Goal: Information Seeking & Learning: Find specific page/section

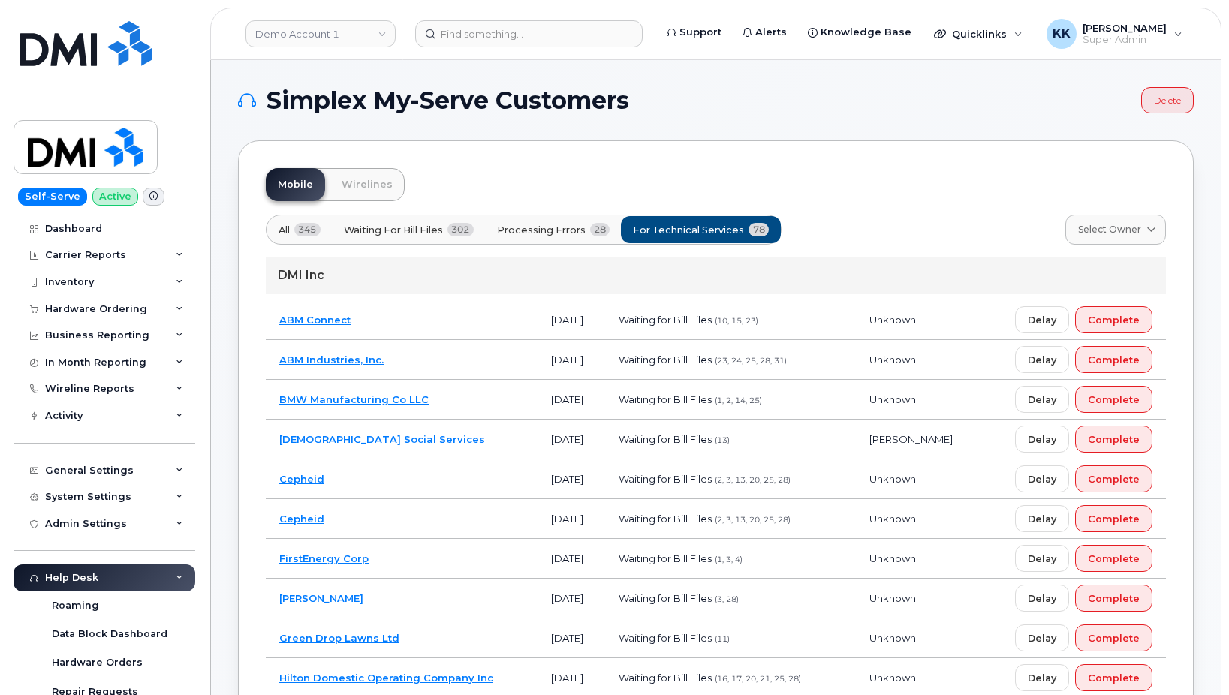
scroll to position [1072, 0]
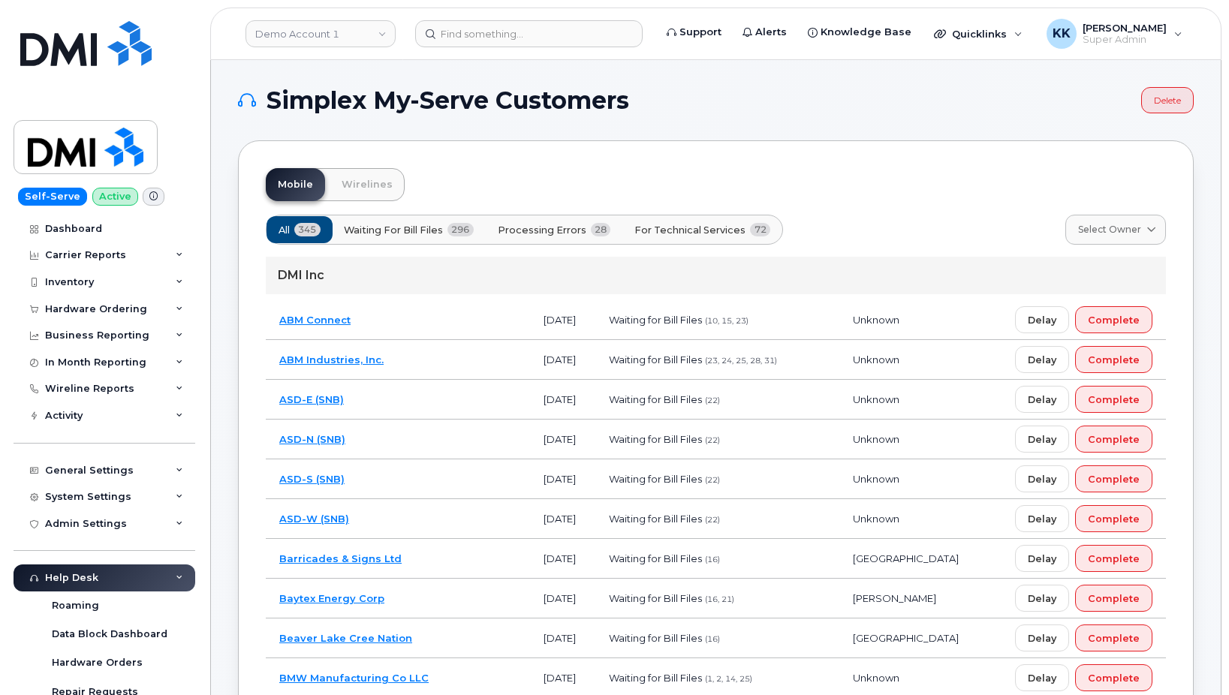
click at [539, 235] on span "Processing Errors" at bounding box center [542, 230] width 89 height 14
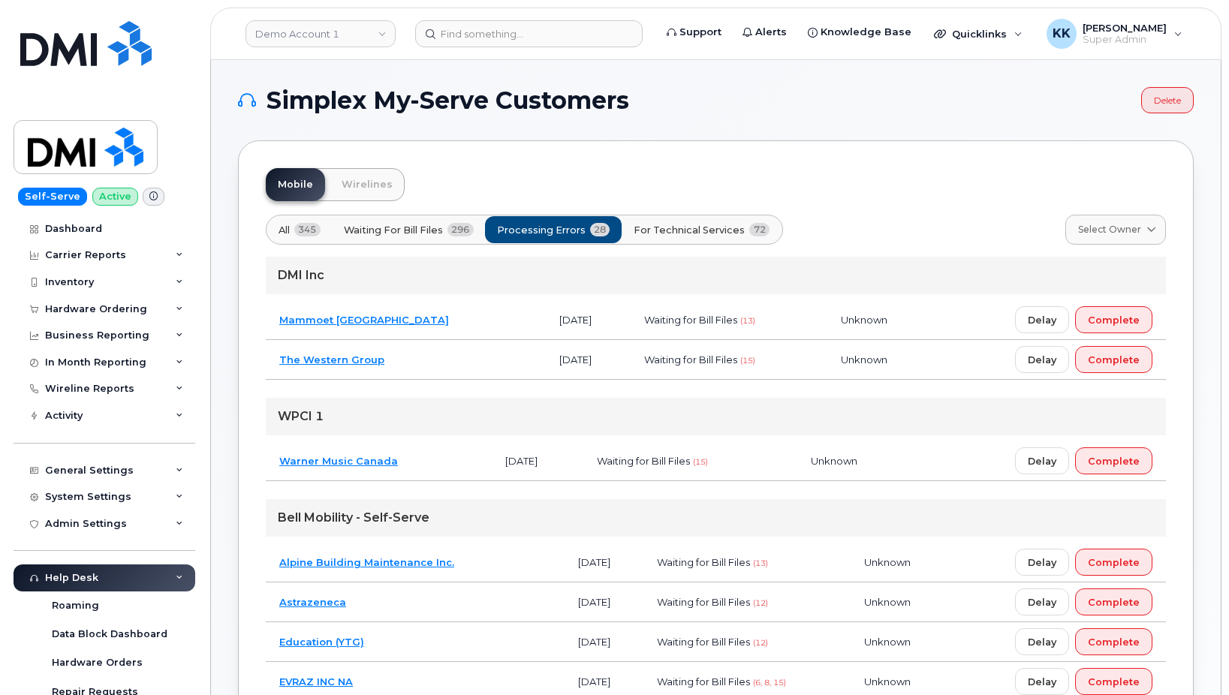
click at [648, 231] on span "For Technical Services" at bounding box center [689, 230] width 111 height 14
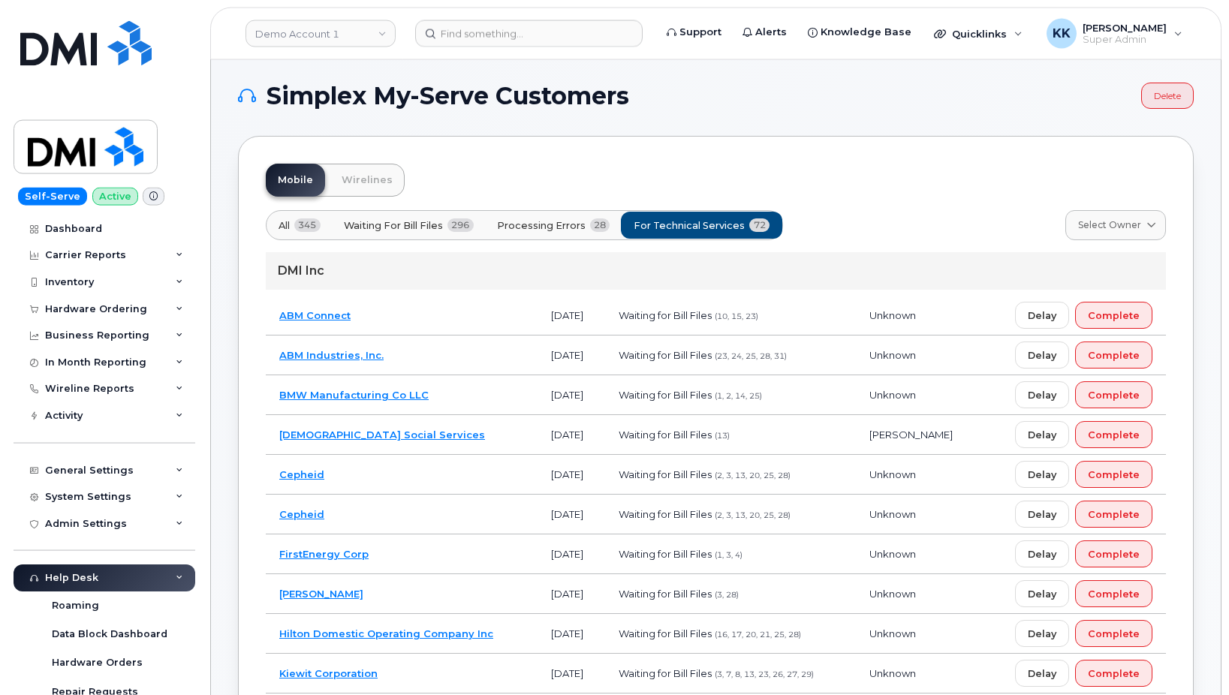
scroll to position [77, 0]
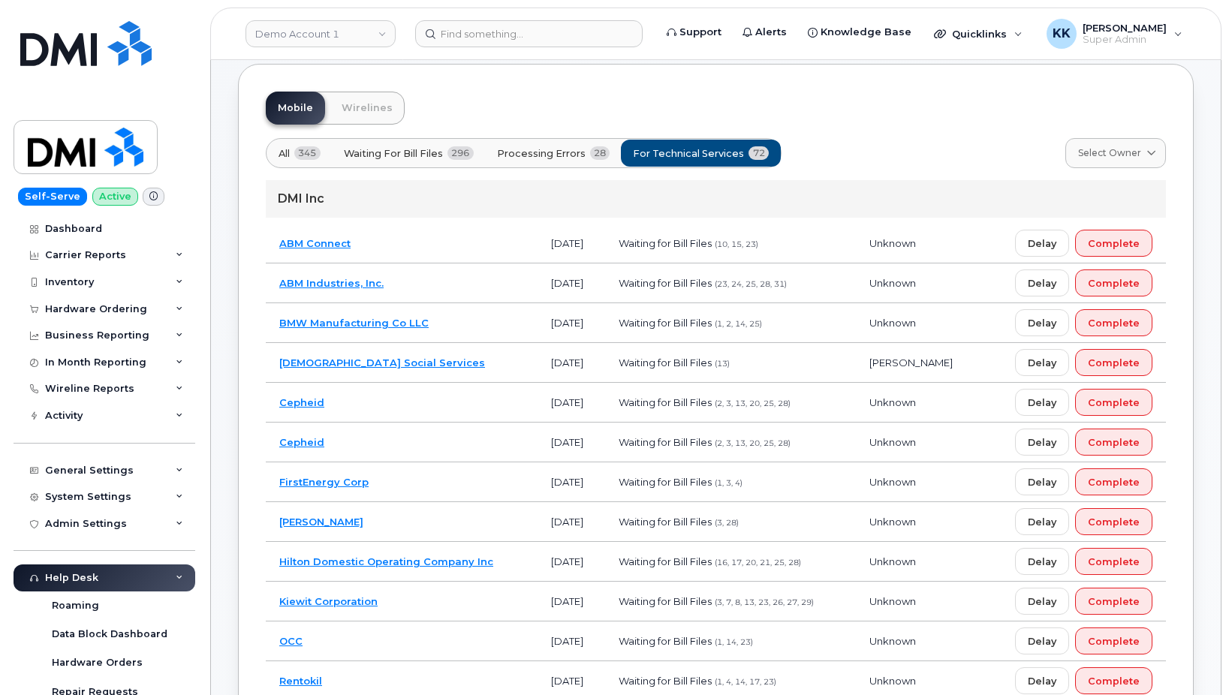
click at [469, 377] on td "Catholic Social Services" at bounding box center [402, 363] width 272 height 40
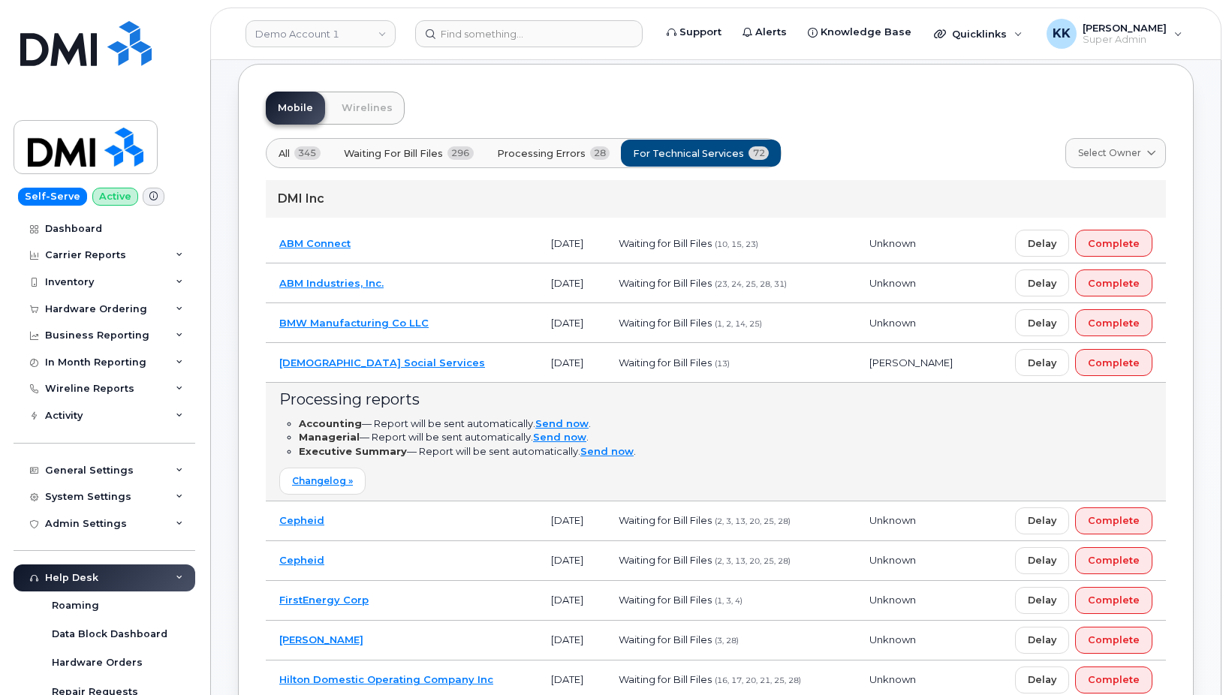
click at [469, 377] on td "Catholic Social Services" at bounding box center [402, 363] width 272 height 40
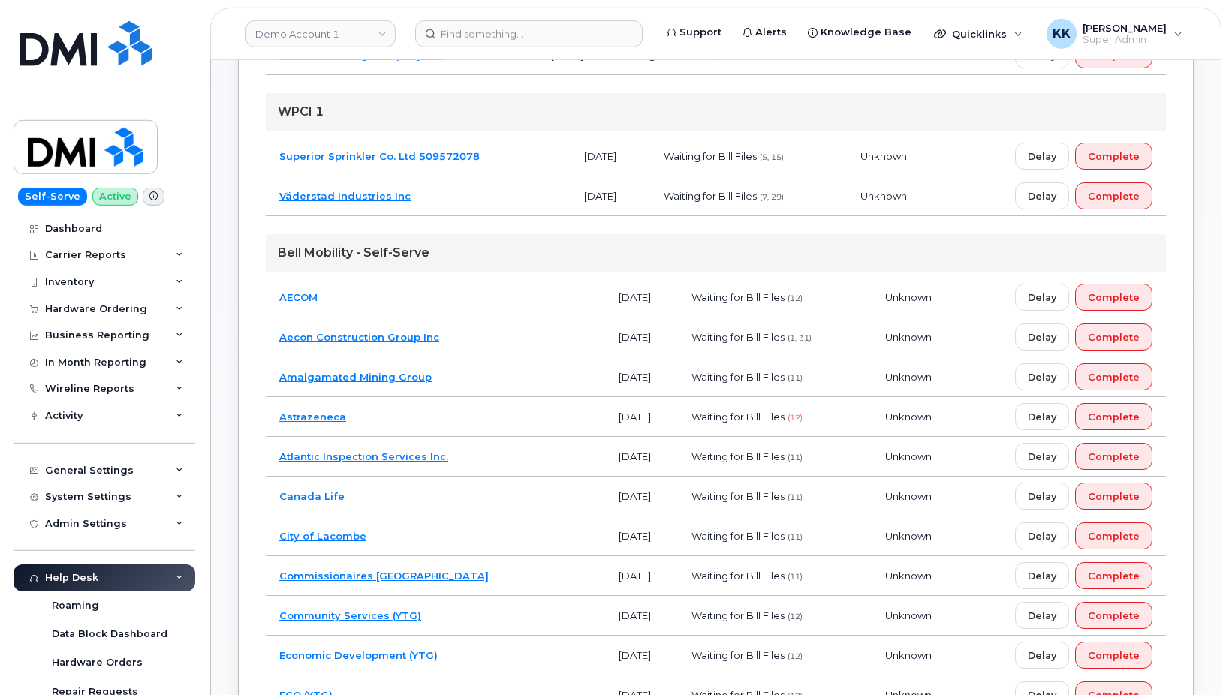
scroll to position [766, 0]
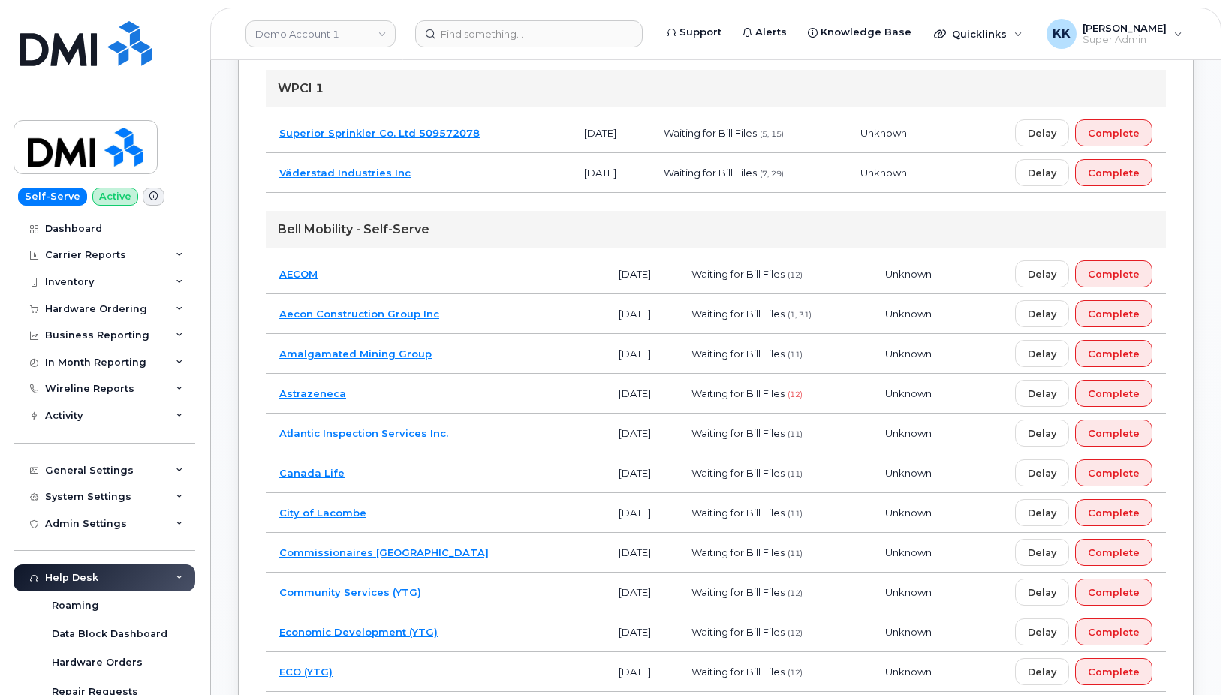
click at [466, 270] on td "AECOM" at bounding box center [435, 275] width 339 height 40
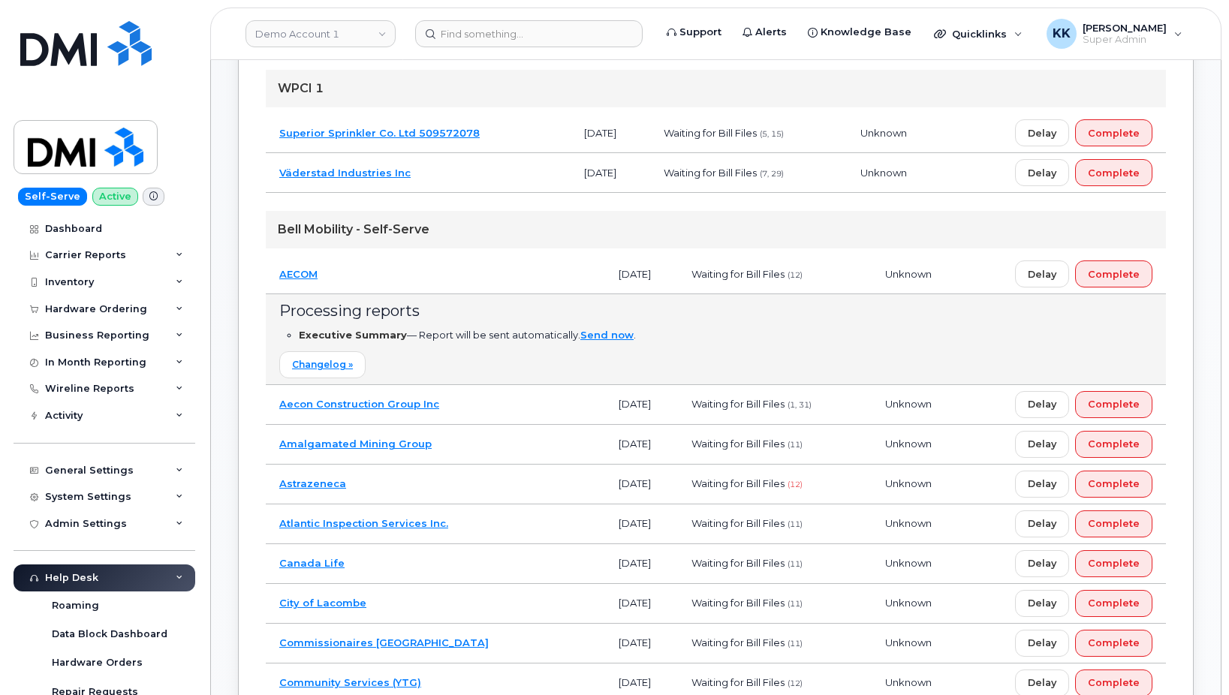
click at [466, 270] on td "AECOM" at bounding box center [435, 275] width 339 height 40
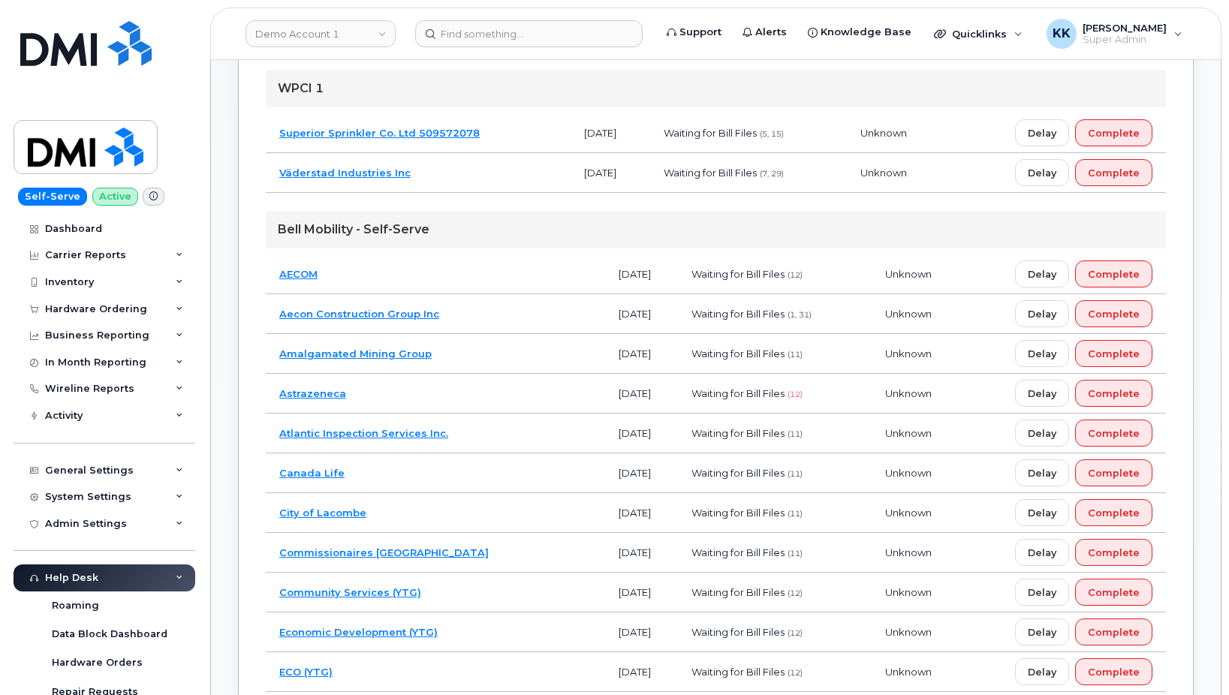
click at [466, 322] on td "Aecon Construction Group Inc" at bounding box center [435, 314] width 339 height 40
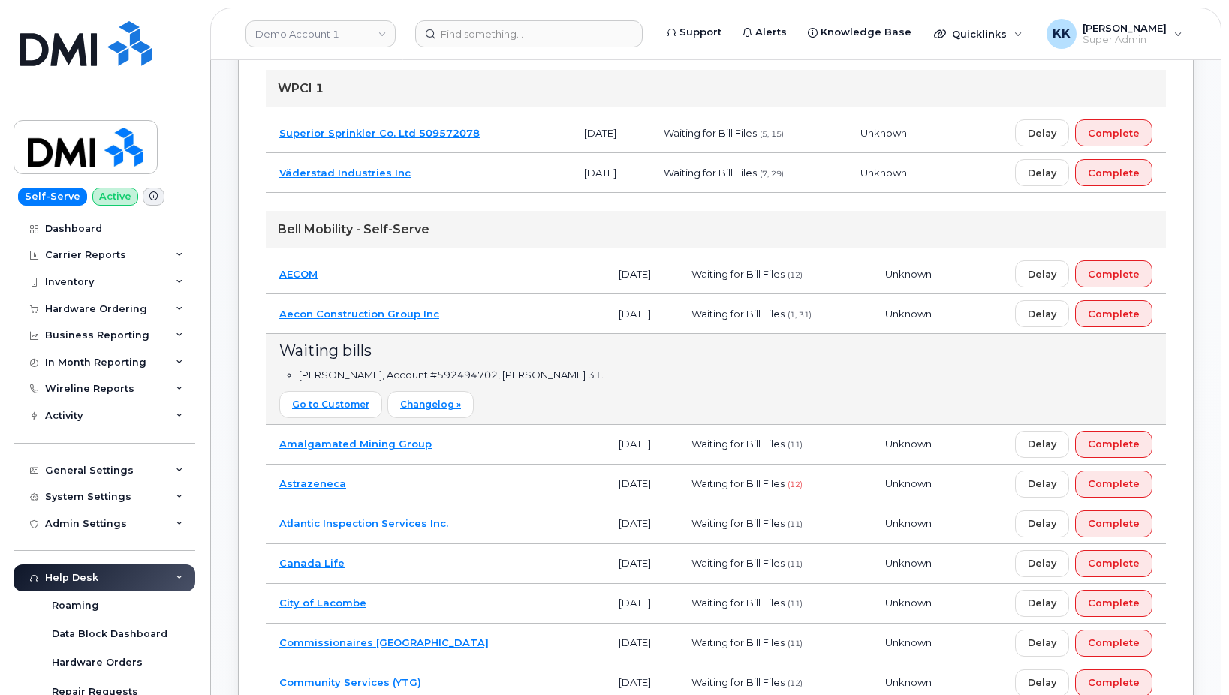
click at [466, 322] on td "Aecon Construction Group Inc" at bounding box center [435, 314] width 339 height 40
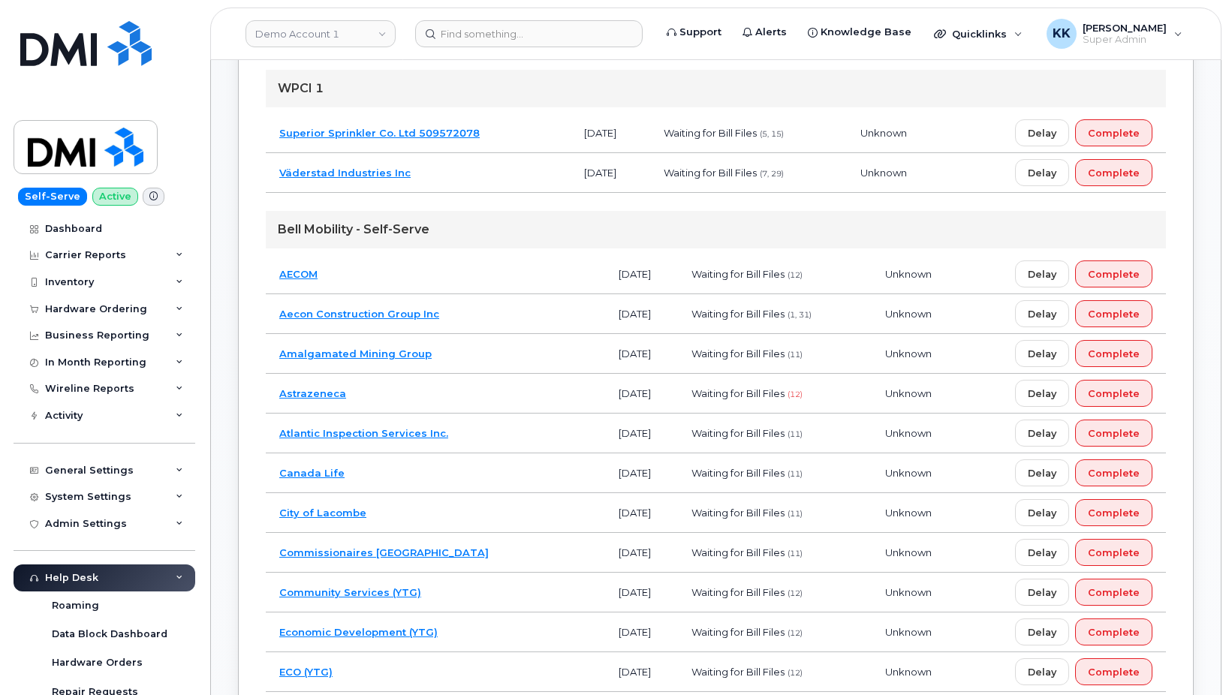
click at [477, 360] on td "Amalgamated Mining Group" at bounding box center [435, 354] width 339 height 40
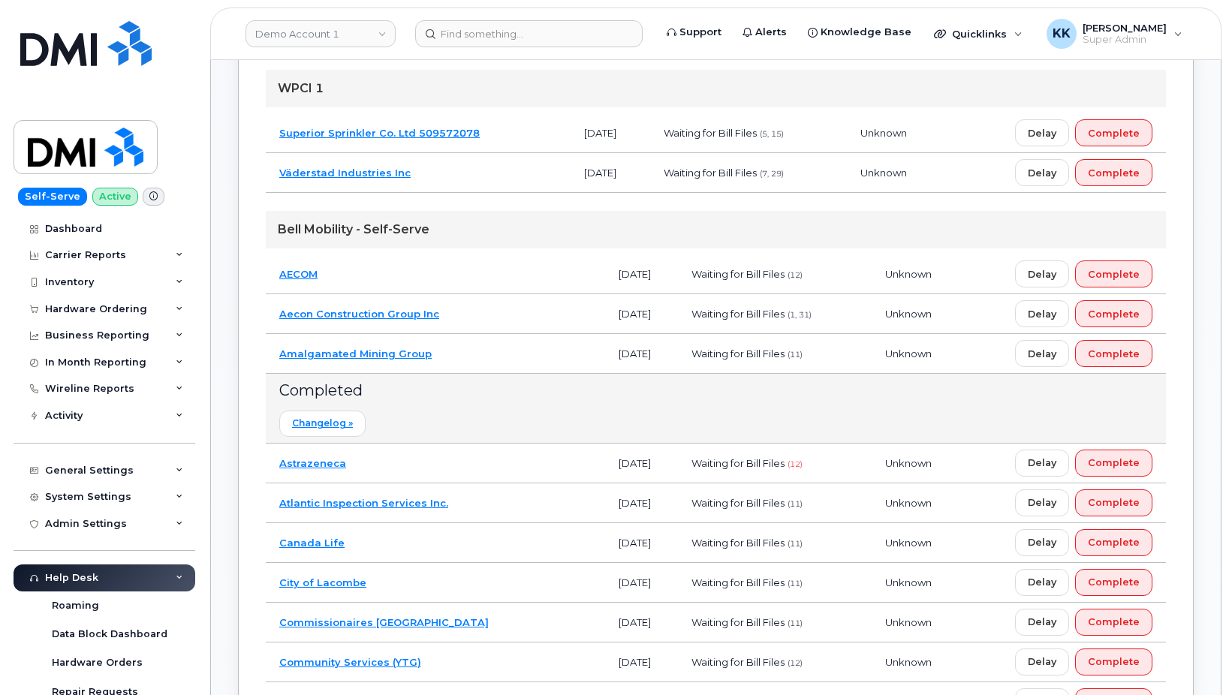
click at [477, 360] on td "Amalgamated Mining Group" at bounding box center [435, 354] width 339 height 40
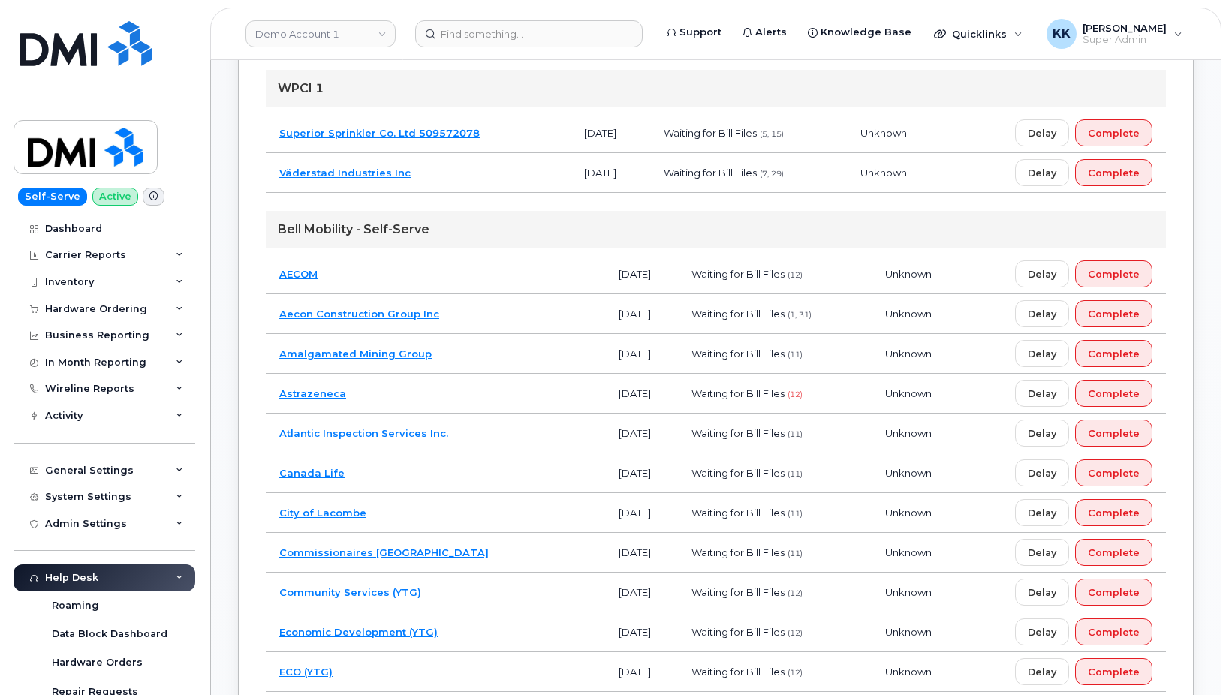
click at [477, 397] on td "Astrazeneca" at bounding box center [435, 394] width 339 height 40
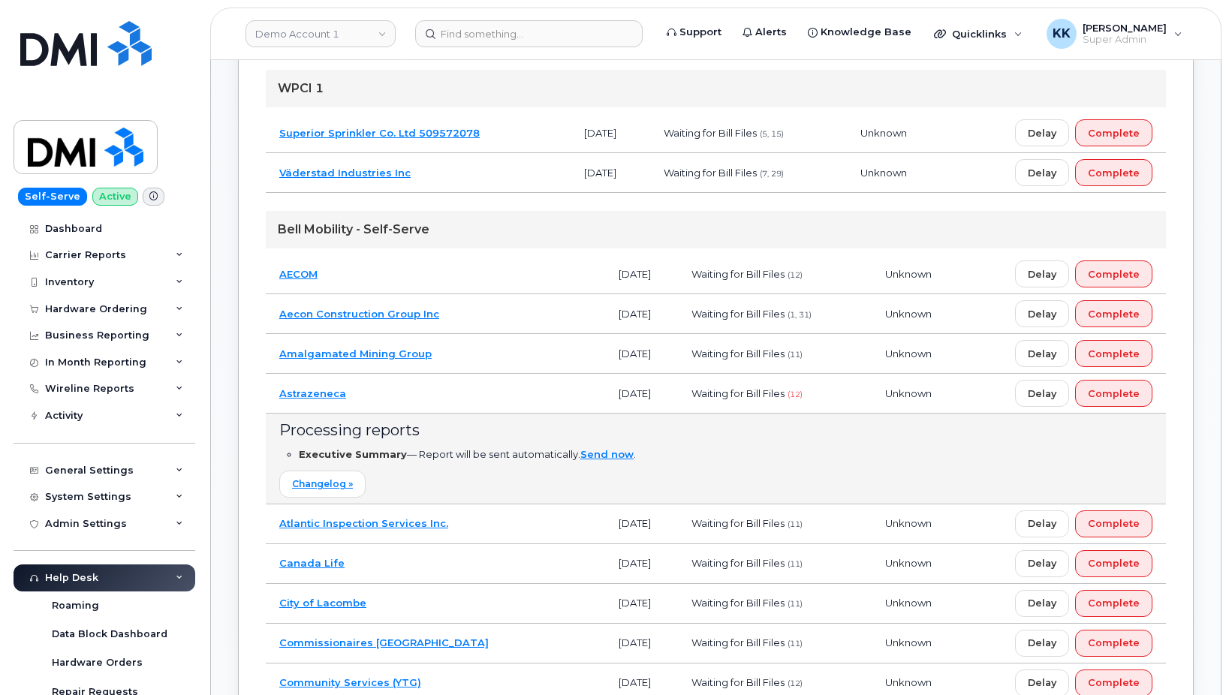
click at [477, 397] on td "Astrazeneca" at bounding box center [435, 394] width 339 height 40
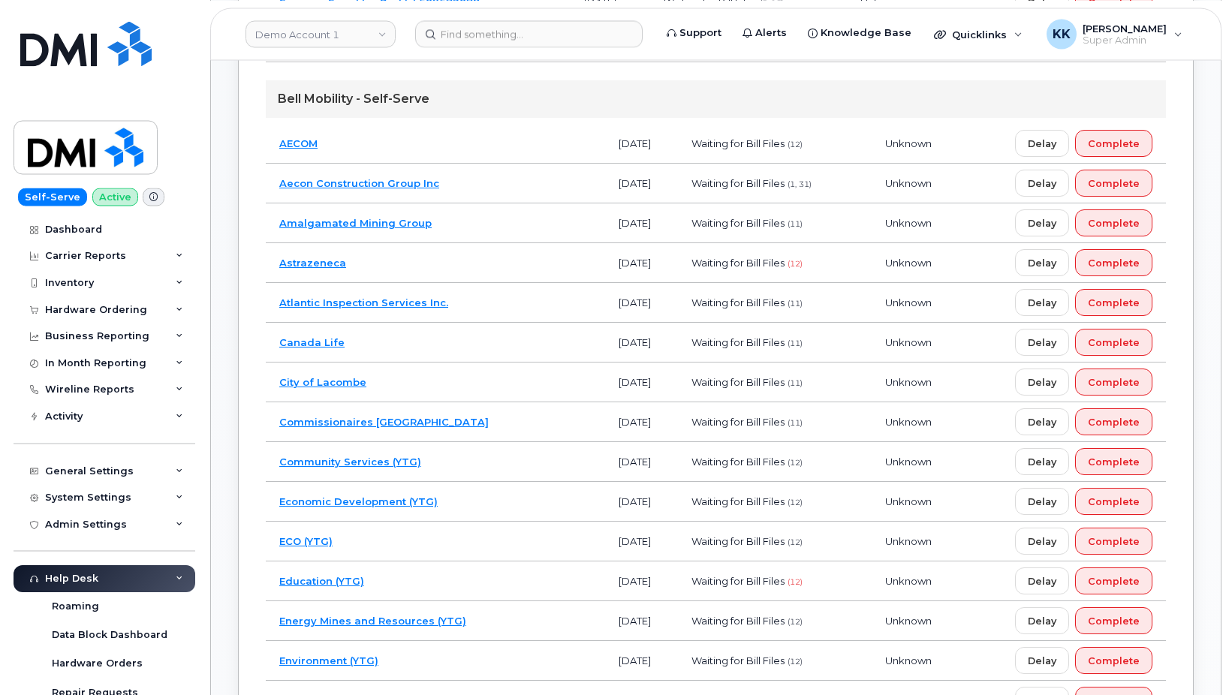
scroll to position [919, 0]
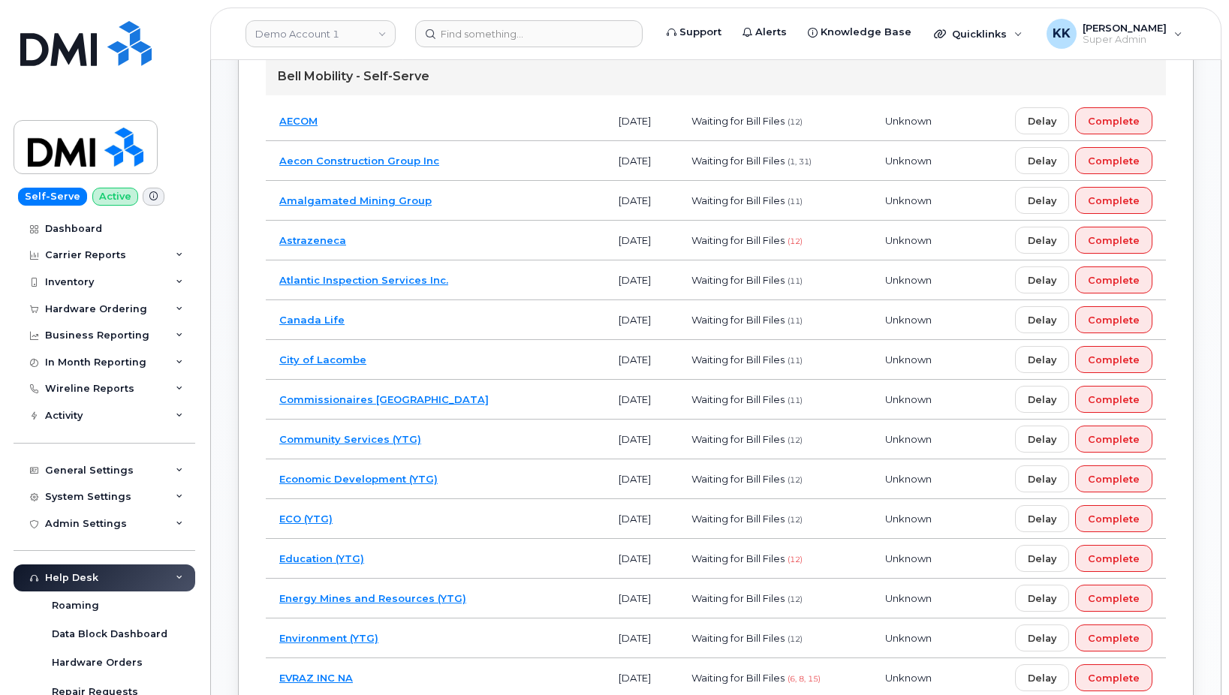
click at [483, 272] on td "Atlantic Inspection Services Inc." at bounding box center [435, 281] width 339 height 40
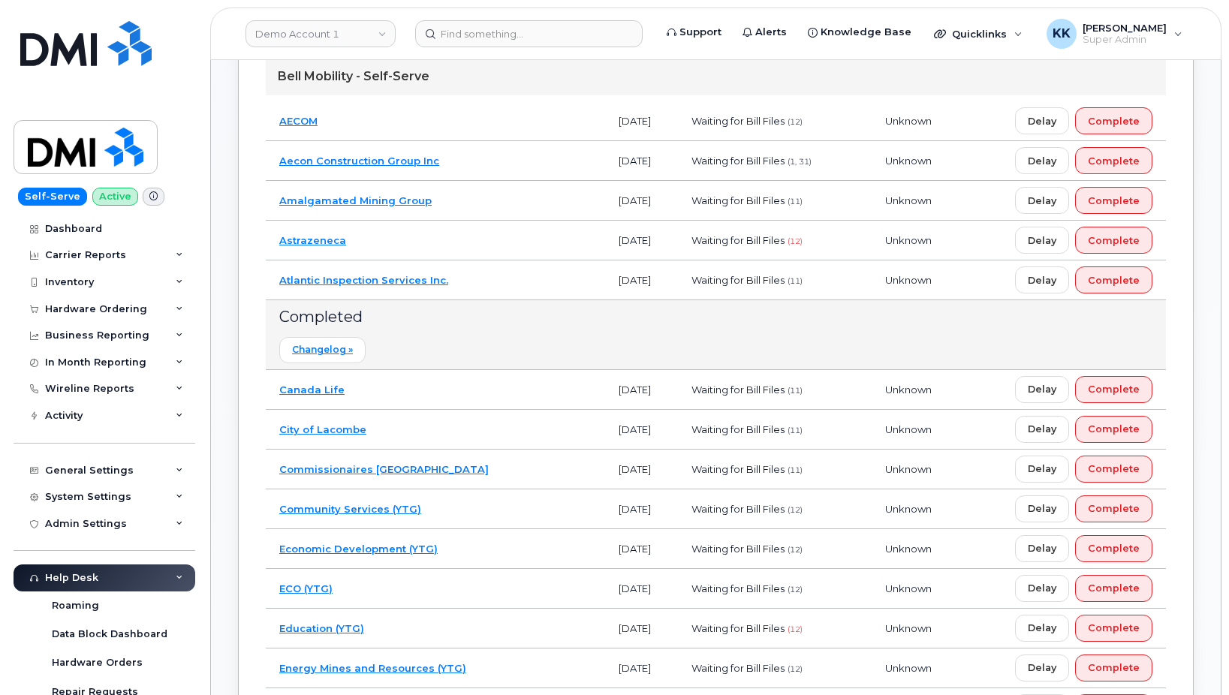
click at [483, 272] on td "Atlantic Inspection Services Inc." at bounding box center [435, 281] width 339 height 40
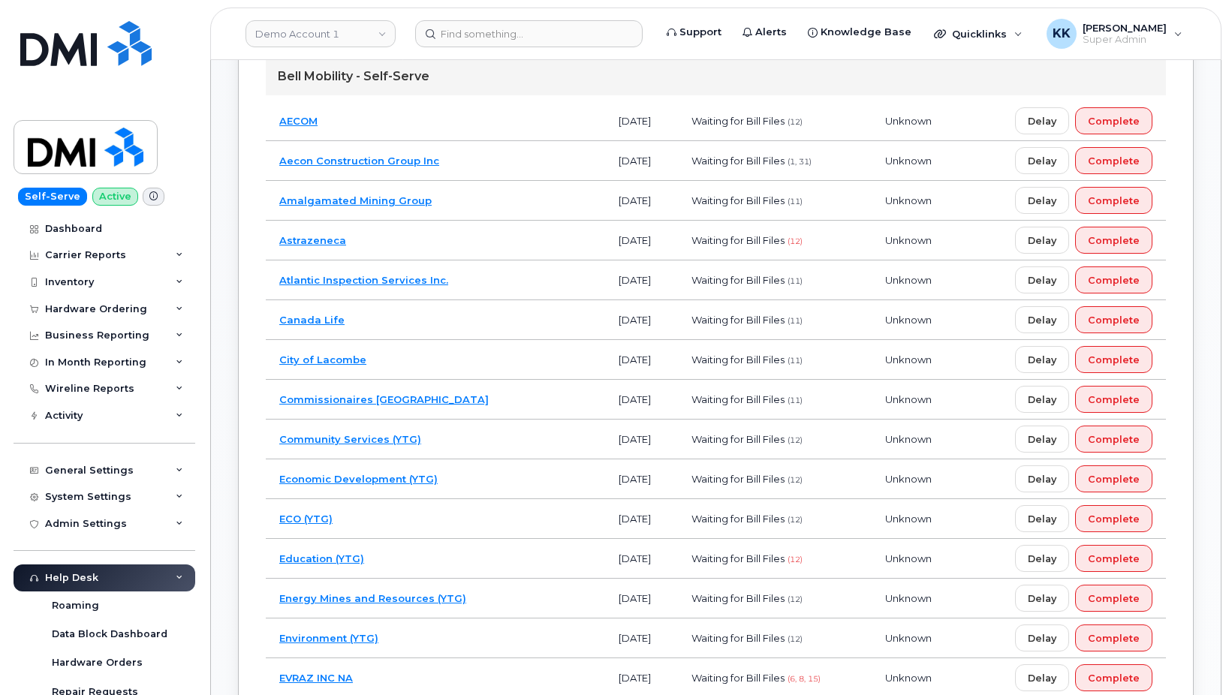
click at [483, 320] on td "Canada Life" at bounding box center [435, 320] width 339 height 40
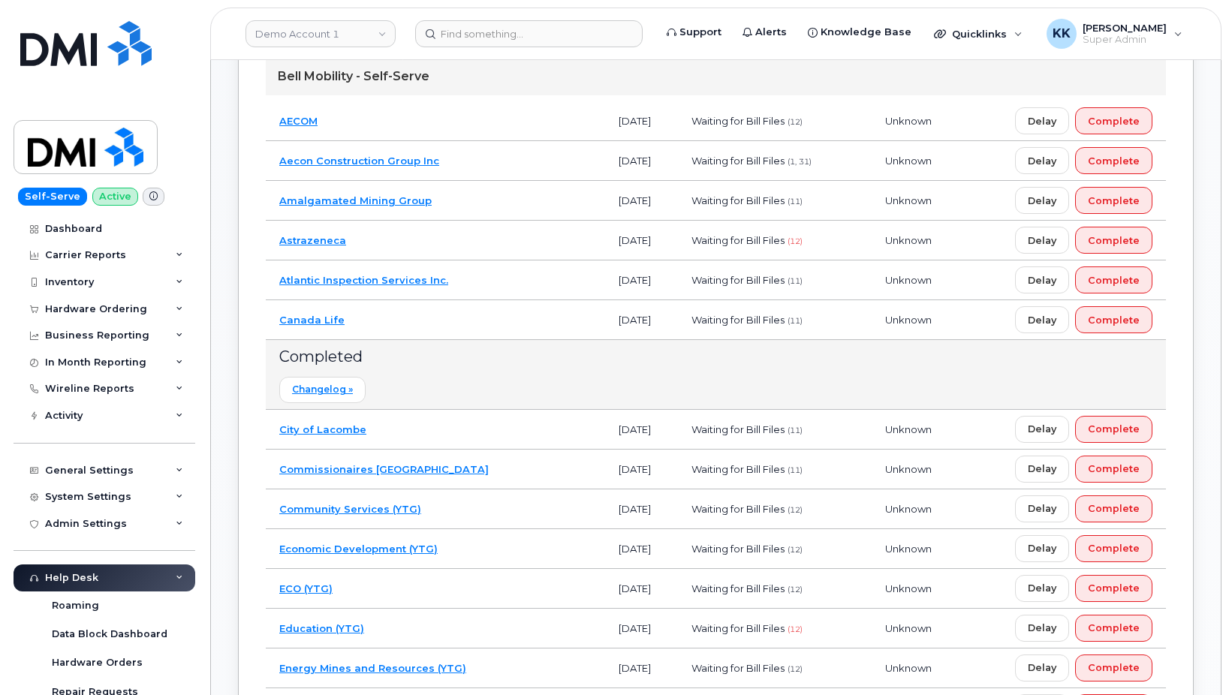
click at [484, 318] on td "Canada Life" at bounding box center [435, 320] width 339 height 40
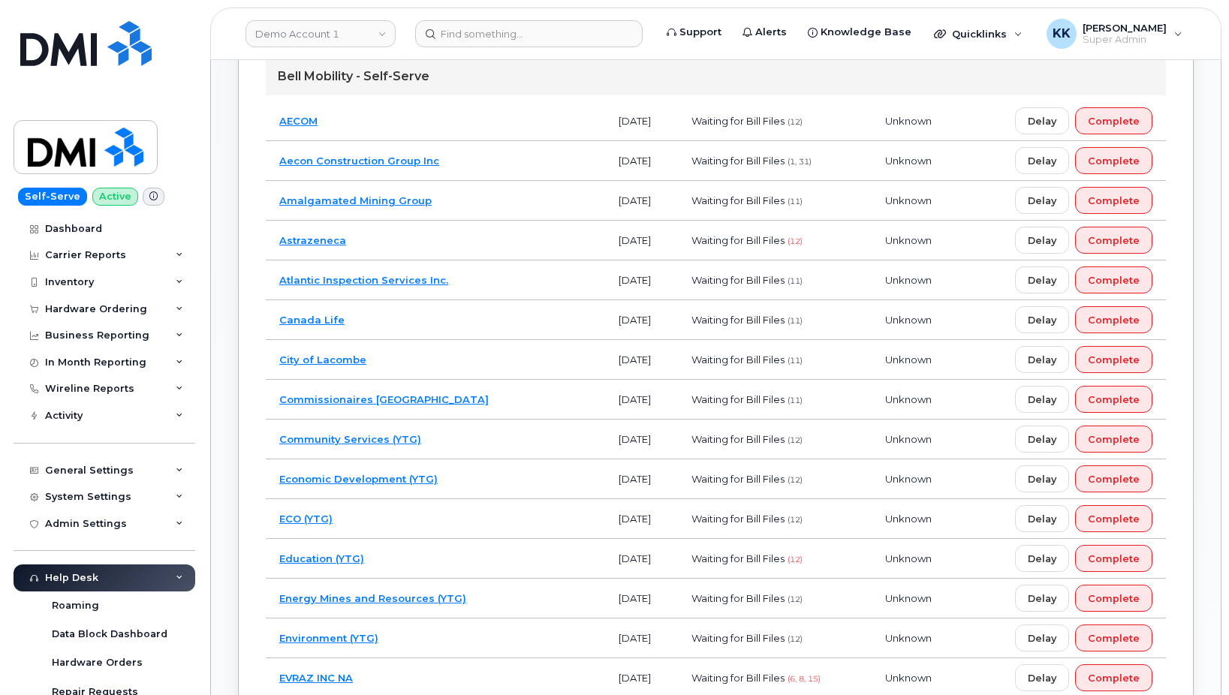
click at [489, 351] on td "City of Lacombe" at bounding box center [435, 360] width 339 height 40
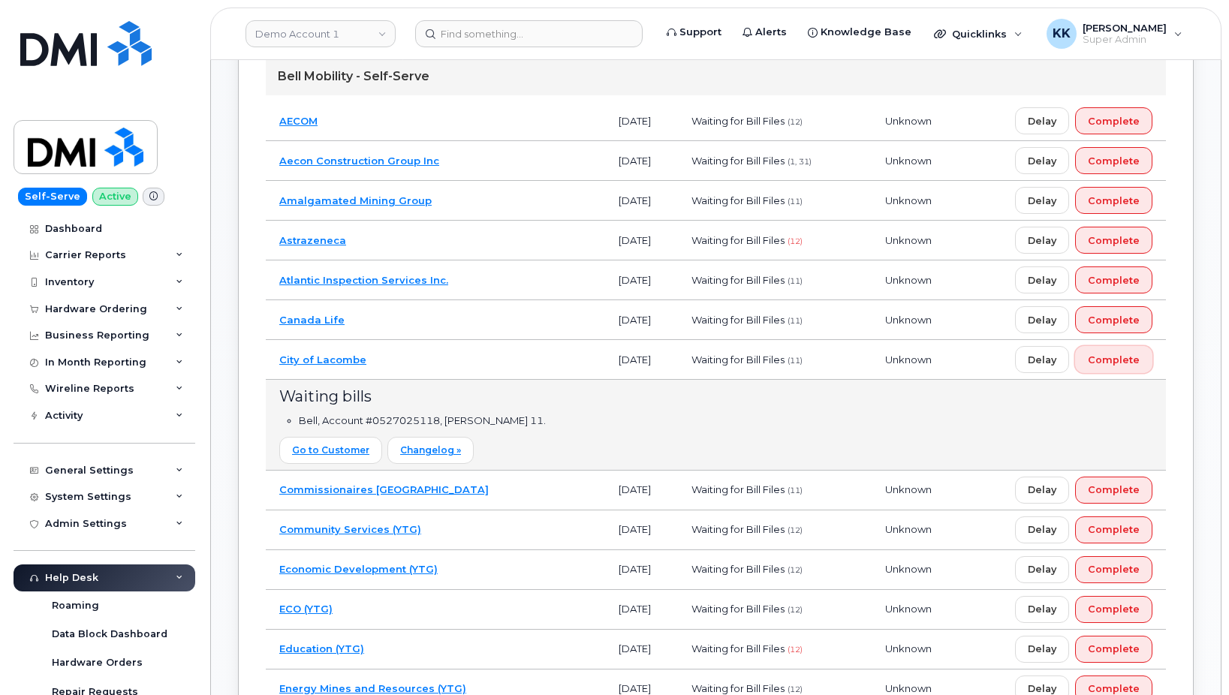
click at [1124, 363] on span "Complete" at bounding box center [1114, 360] width 52 height 14
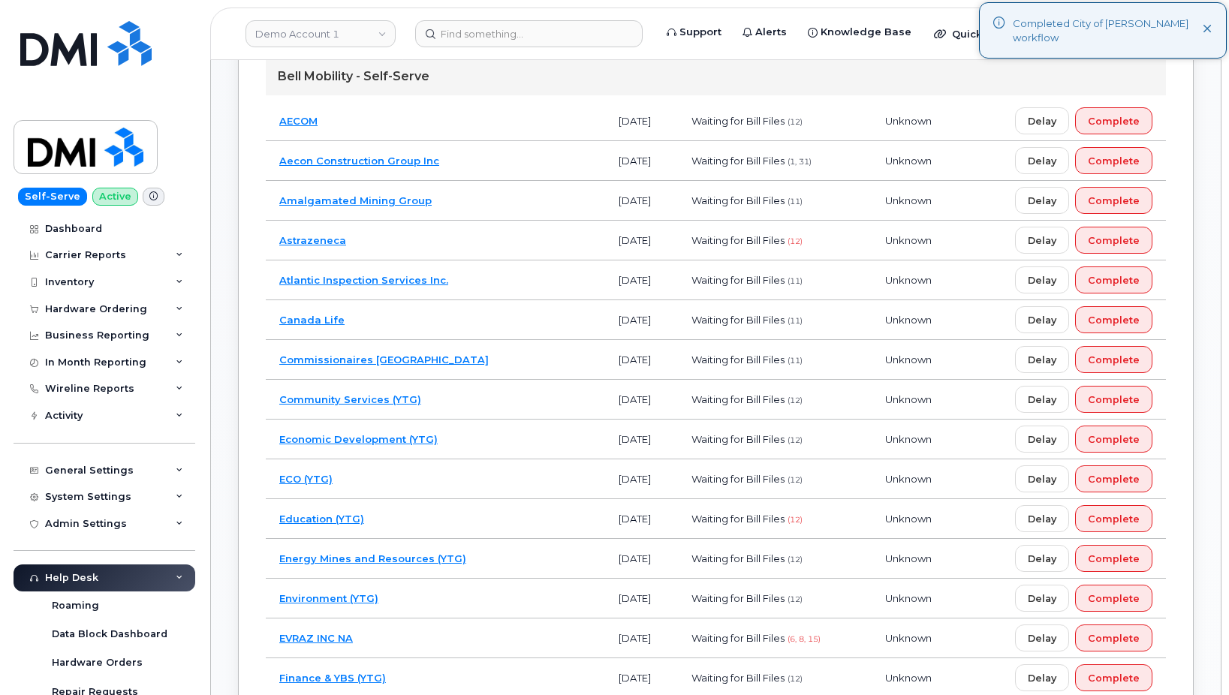
click at [489, 361] on td "Commissionaires Victoria" at bounding box center [435, 360] width 339 height 40
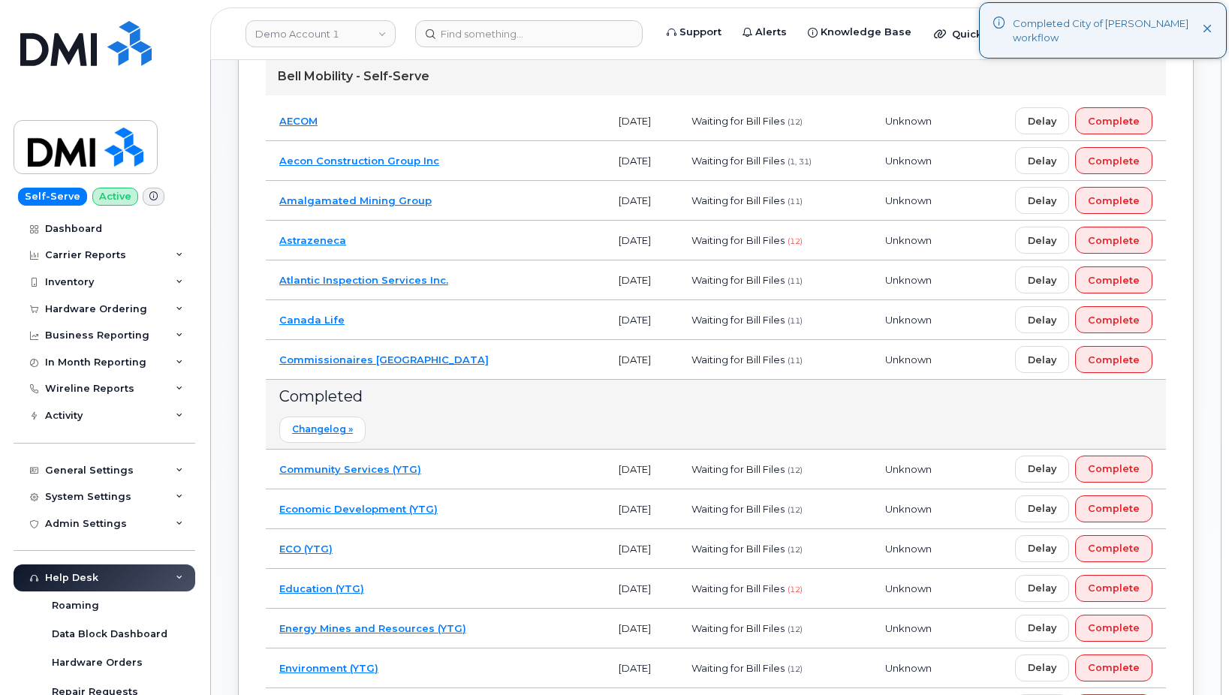
click at [489, 361] on td "Commissionaires Victoria" at bounding box center [435, 360] width 339 height 40
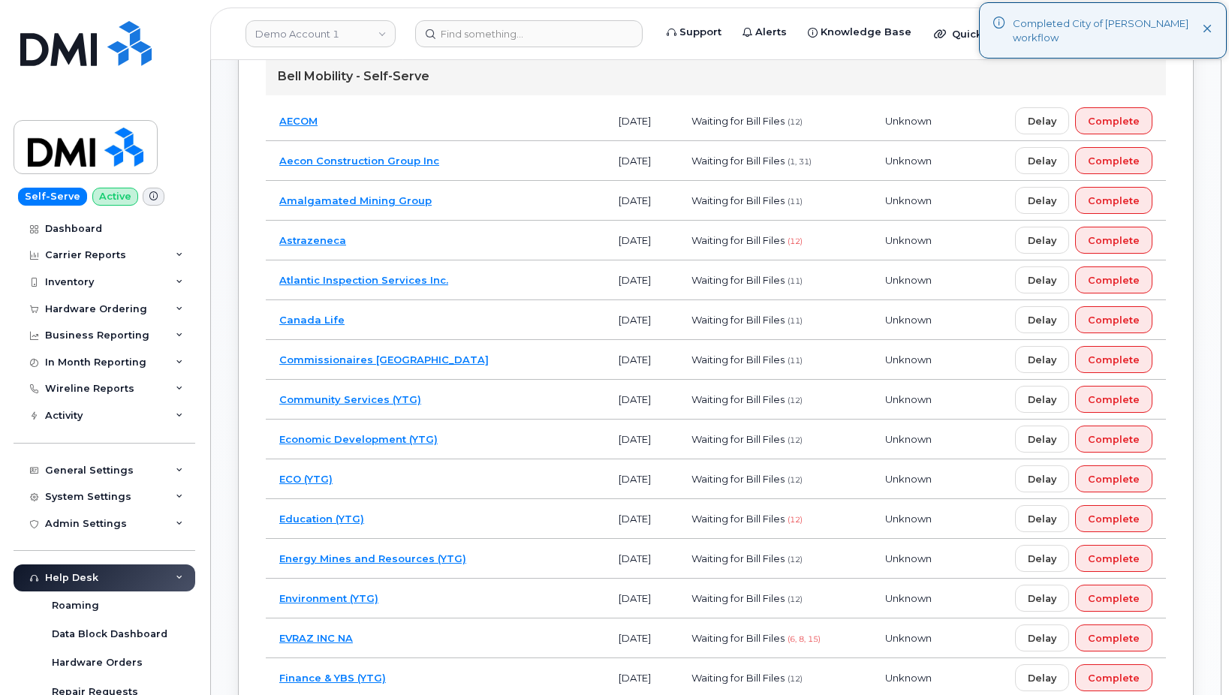
click at [477, 392] on td "Community Services (YTG)" at bounding box center [435, 400] width 339 height 40
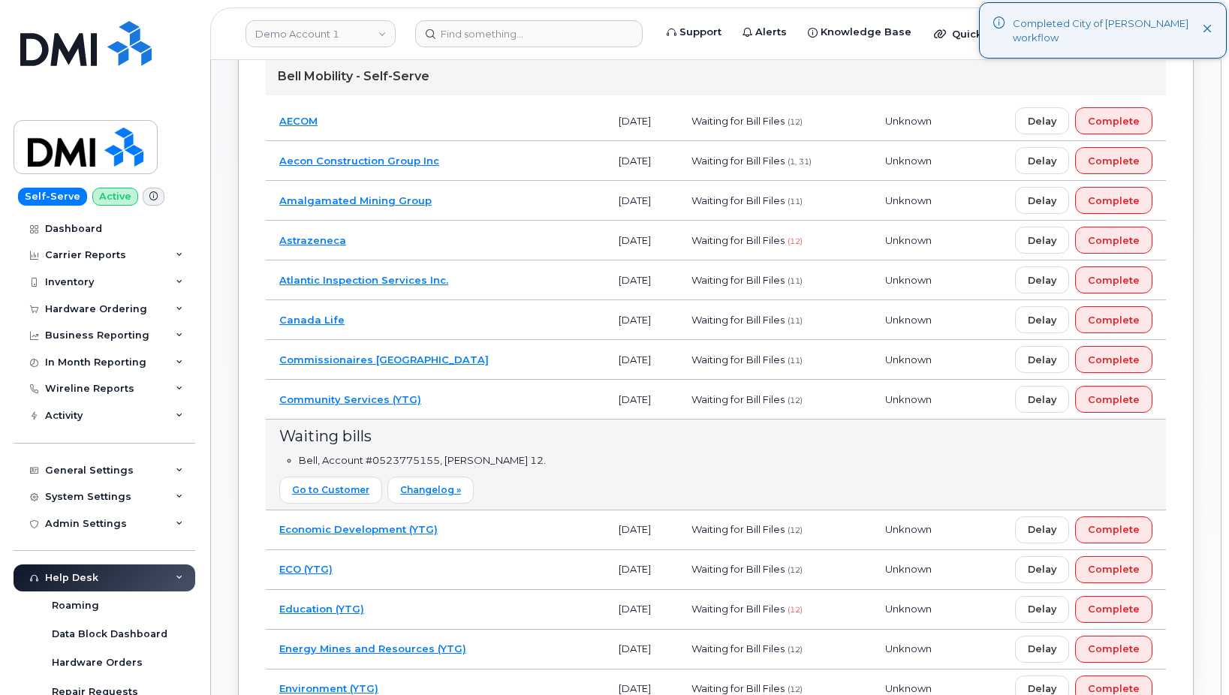
click at [477, 392] on td "Community Services (YTG)" at bounding box center [435, 400] width 339 height 40
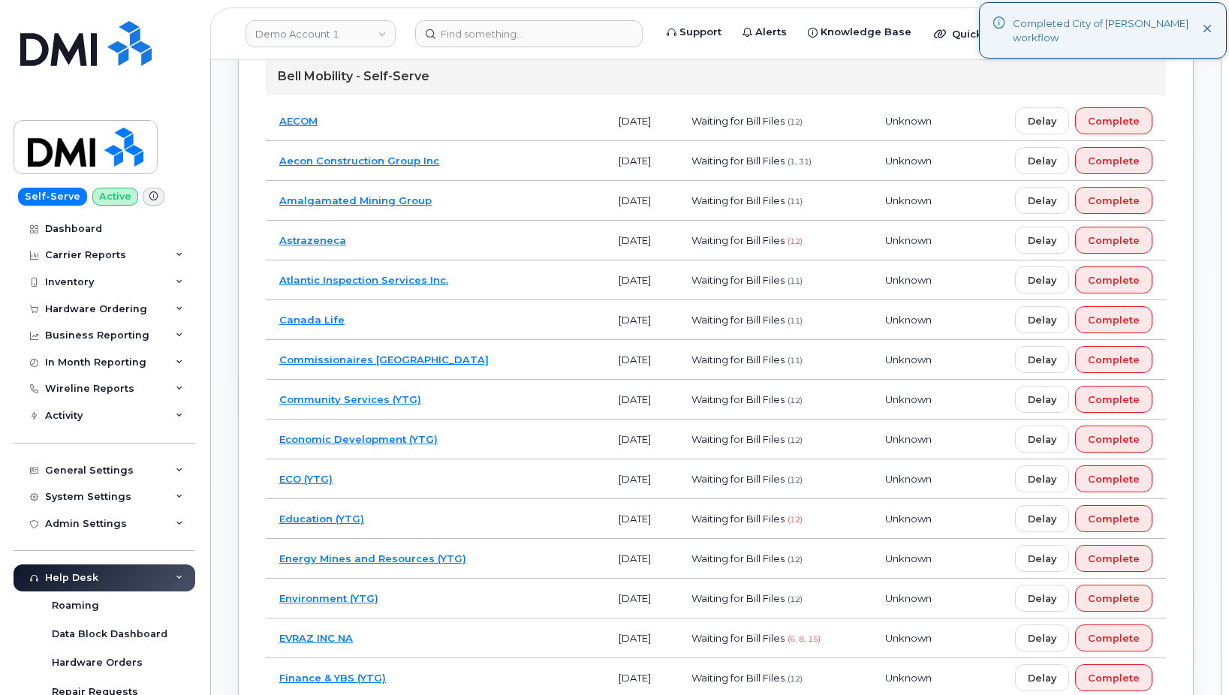
click at [477, 392] on td "Community Services (YTG)" at bounding box center [435, 400] width 339 height 40
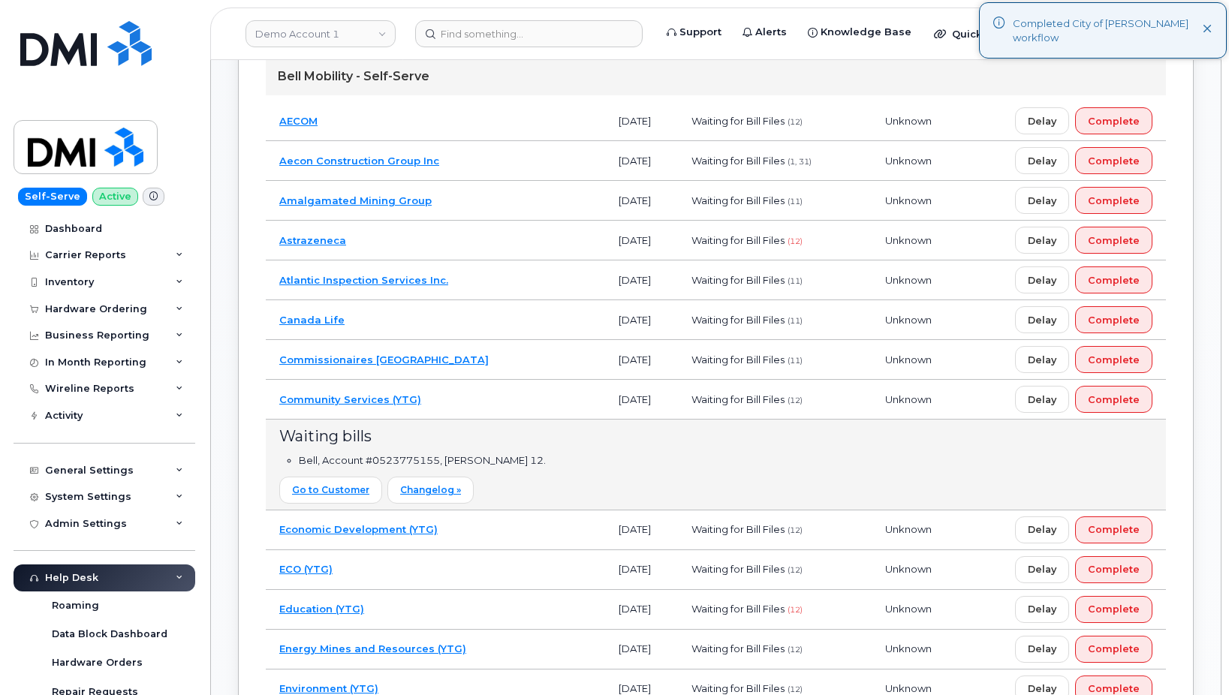
click at [486, 521] on td "Economic Development (YTG)" at bounding box center [435, 531] width 339 height 40
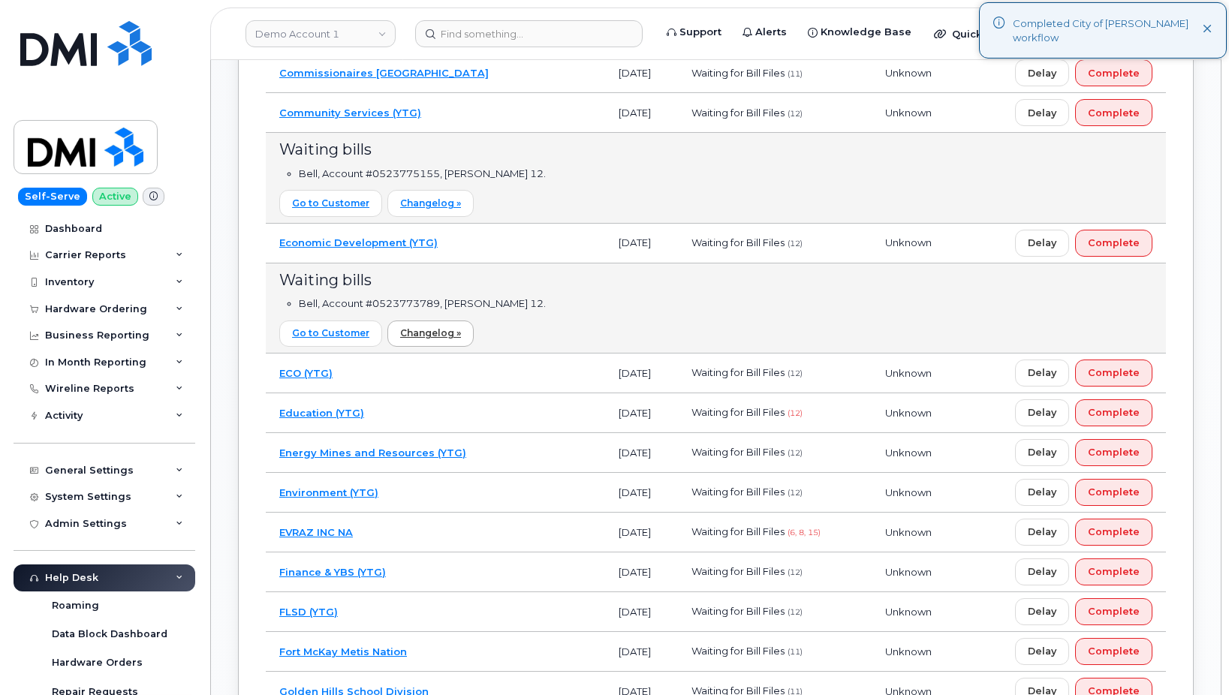
scroll to position [1302, 0]
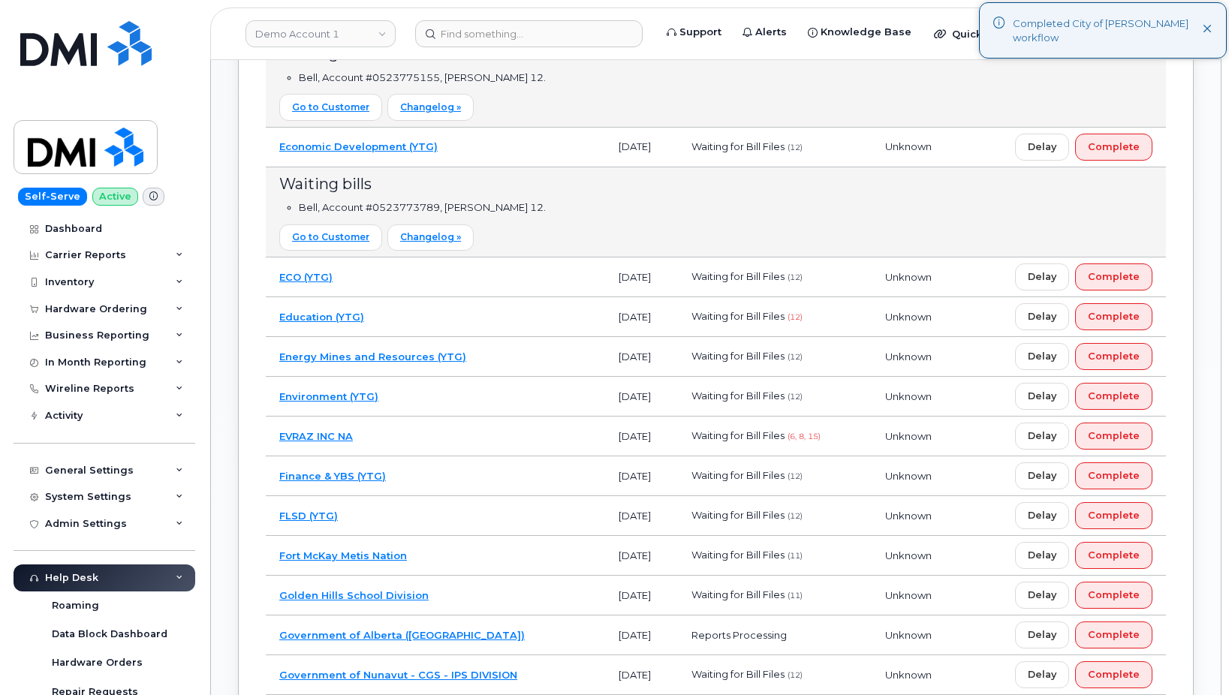
click at [456, 277] on td "ECO (YTG)" at bounding box center [435, 278] width 339 height 40
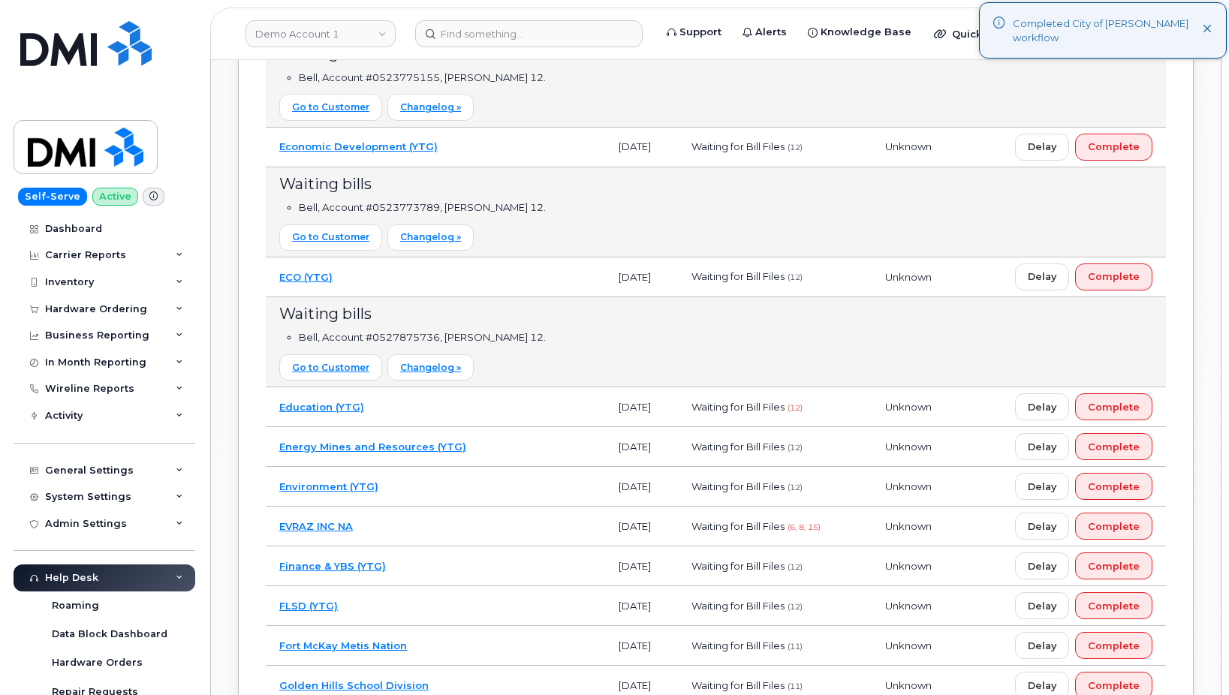
click at [478, 401] on td "Education (YTG)" at bounding box center [435, 408] width 339 height 40
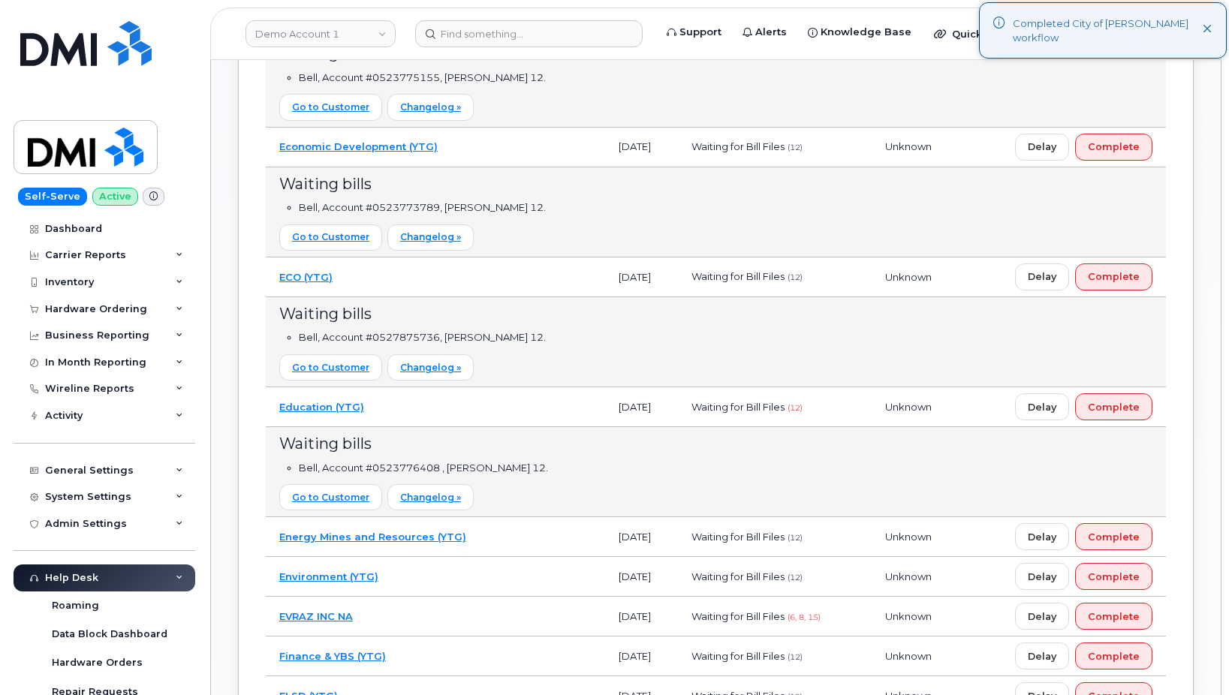
click at [512, 525] on td "Energy Mines and Resources (YTG)" at bounding box center [435, 537] width 339 height 40
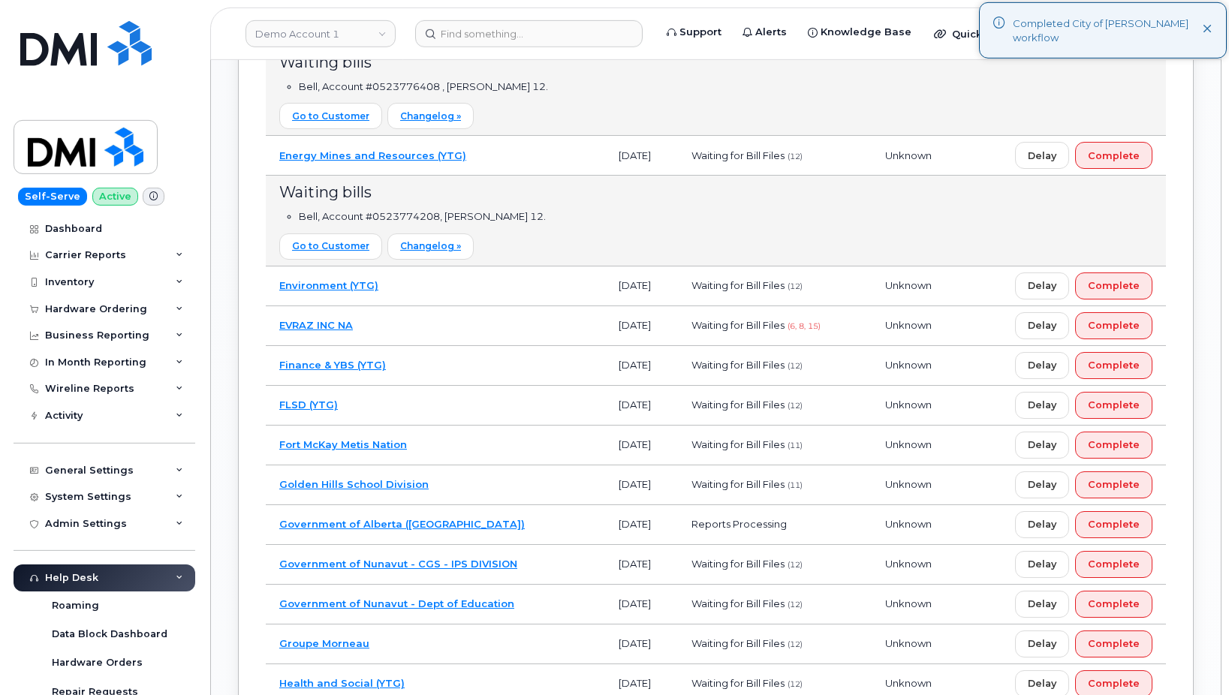
scroll to position [1685, 0]
click at [478, 296] on td "Environment (YTG)" at bounding box center [435, 285] width 339 height 40
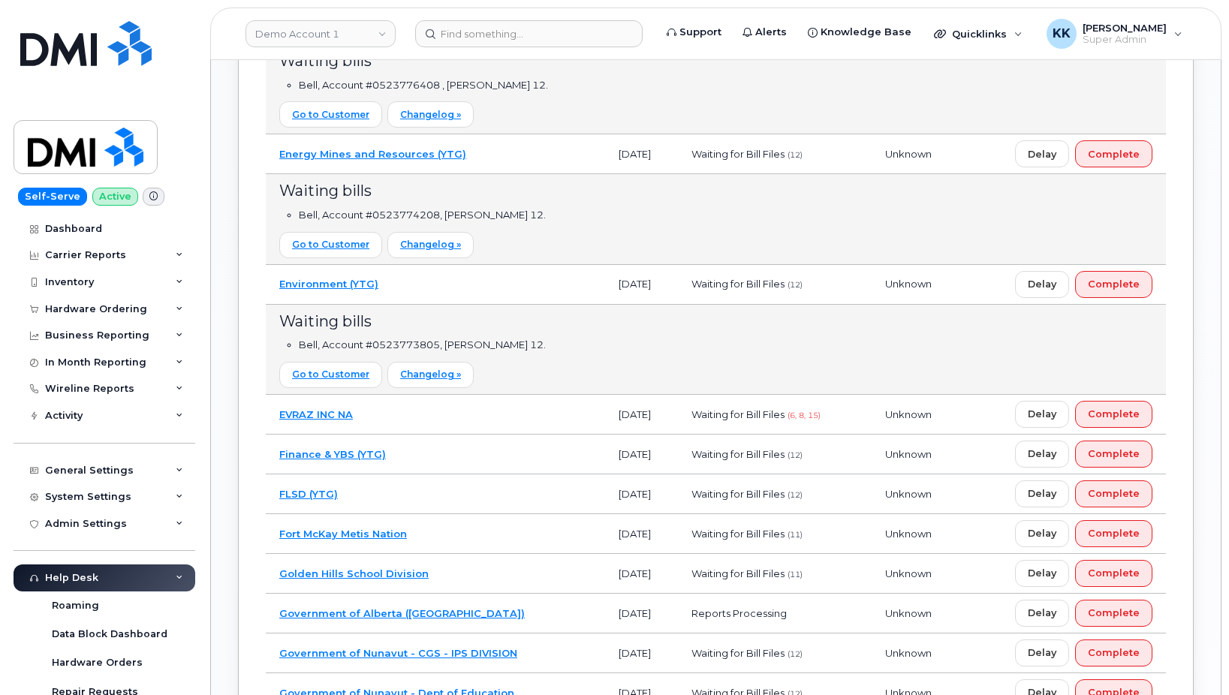
scroll to position [1839, 0]
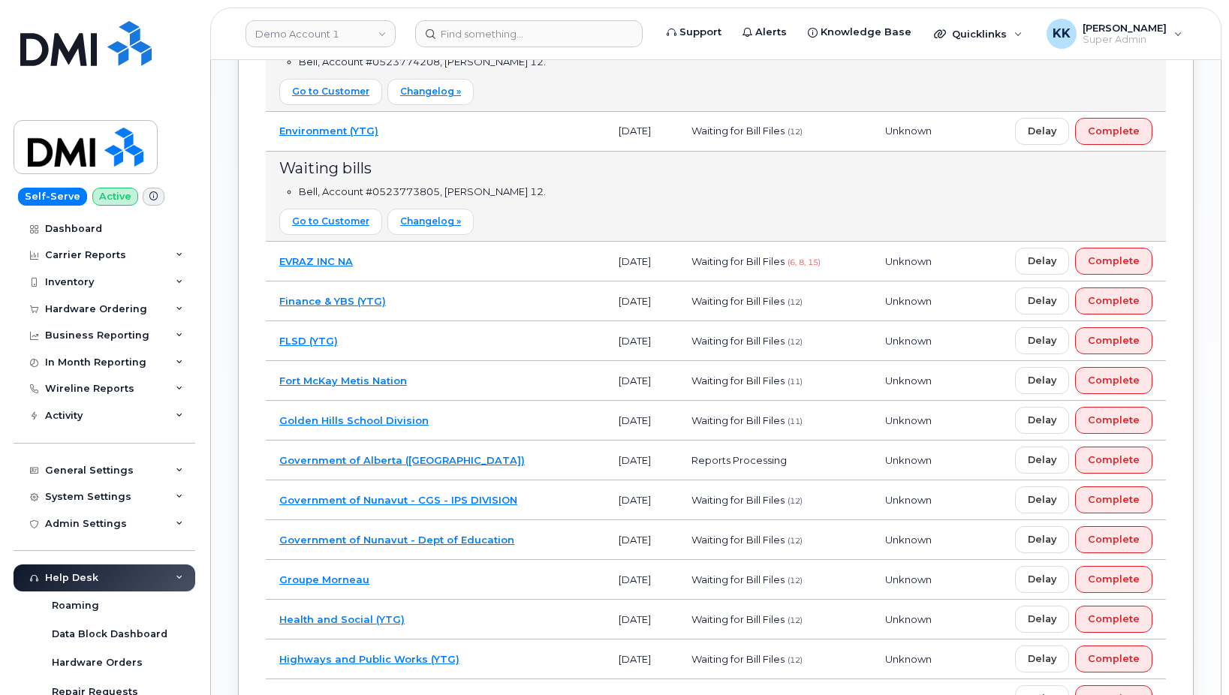
click at [464, 309] on td "Finance & YBS (YTG)" at bounding box center [435, 302] width 339 height 40
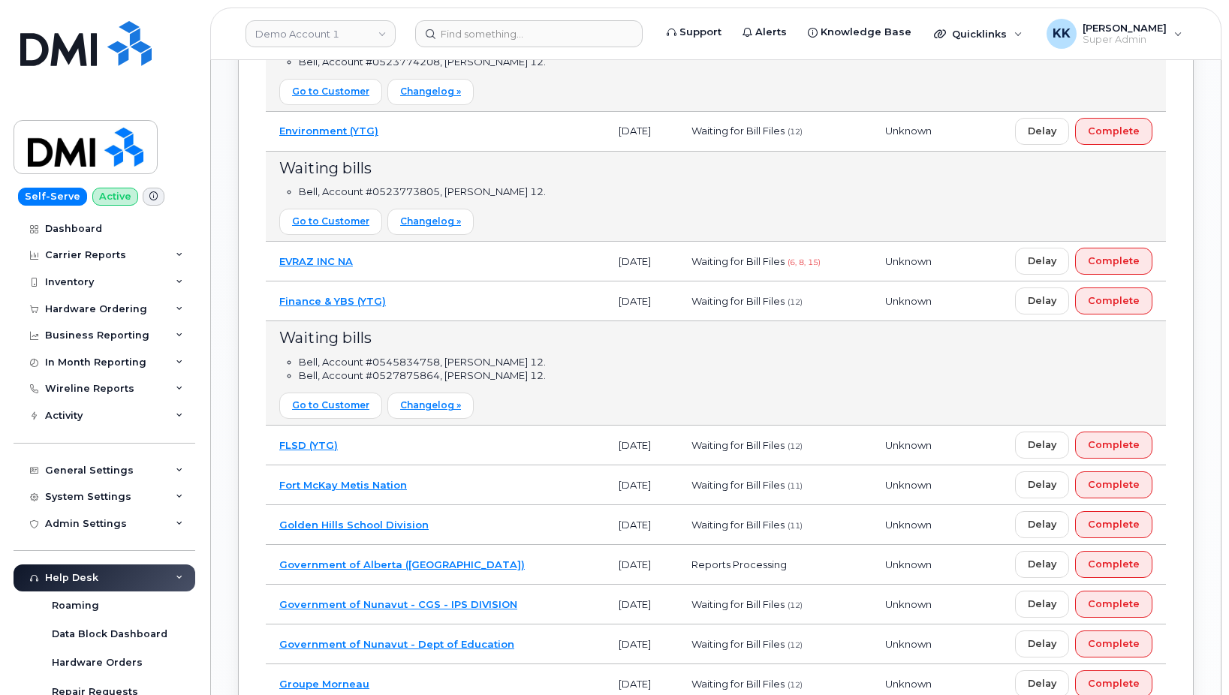
click at [469, 441] on td "FLSD (YTG)" at bounding box center [435, 446] width 339 height 40
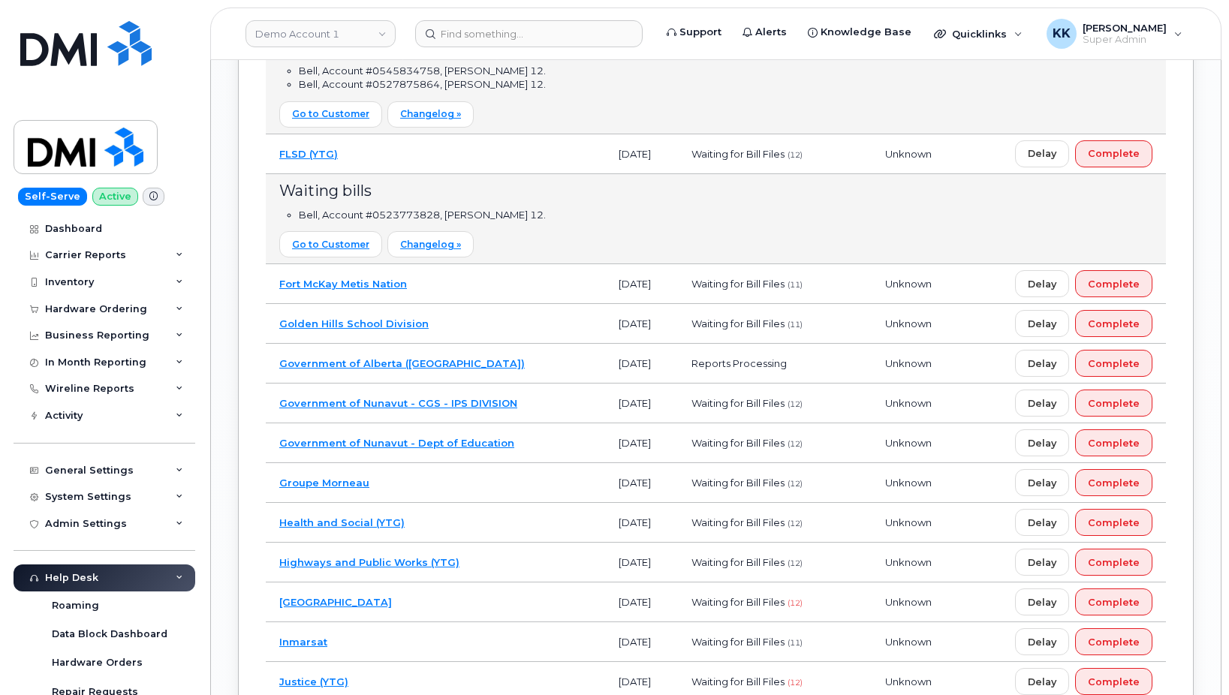
scroll to position [2145, 0]
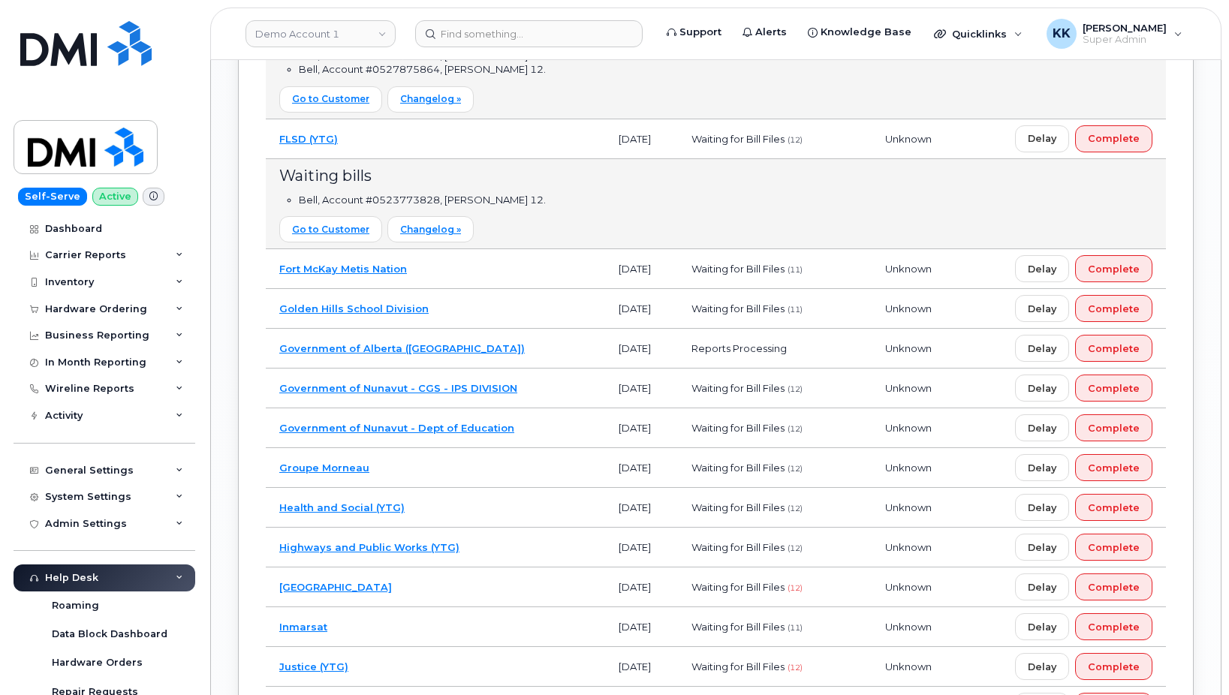
click at [493, 278] on td "Fort McKay Metis Nation" at bounding box center [435, 269] width 339 height 40
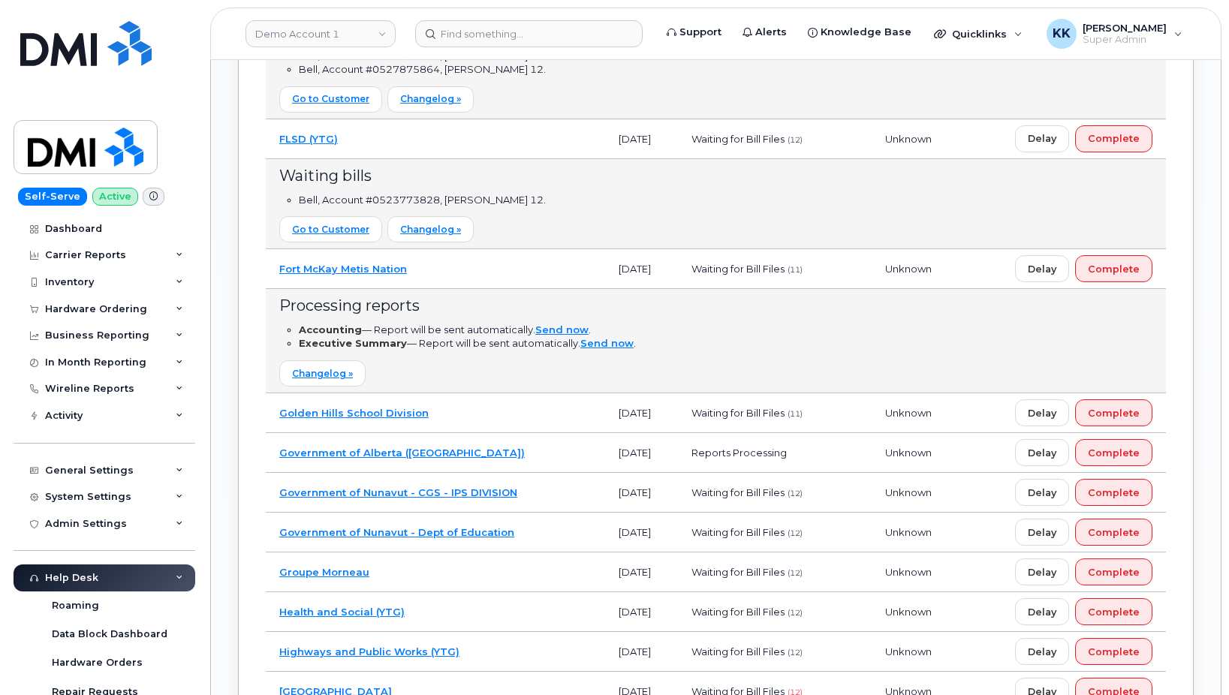
click at [493, 278] on td "Fort McKay Metis Nation" at bounding box center [435, 269] width 339 height 40
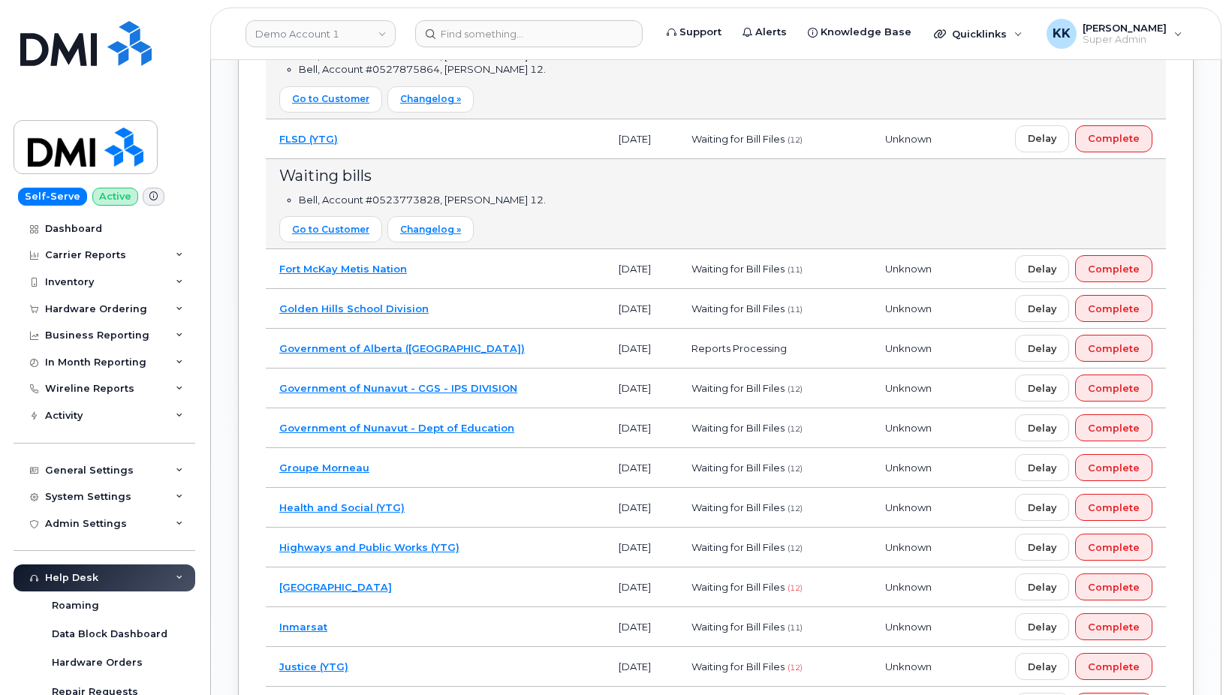
click at [472, 319] on td "Golden Hills School Division" at bounding box center [435, 309] width 339 height 40
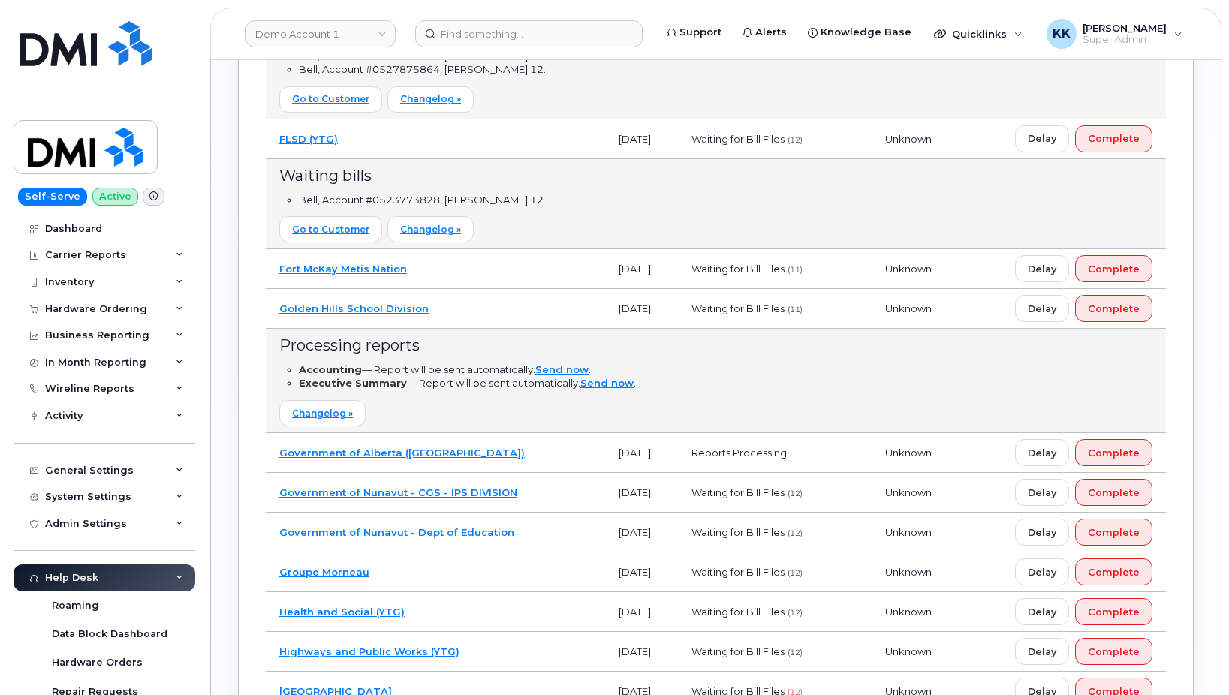
click at [472, 319] on td "Golden Hills School Division" at bounding box center [435, 309] width 339 height 40
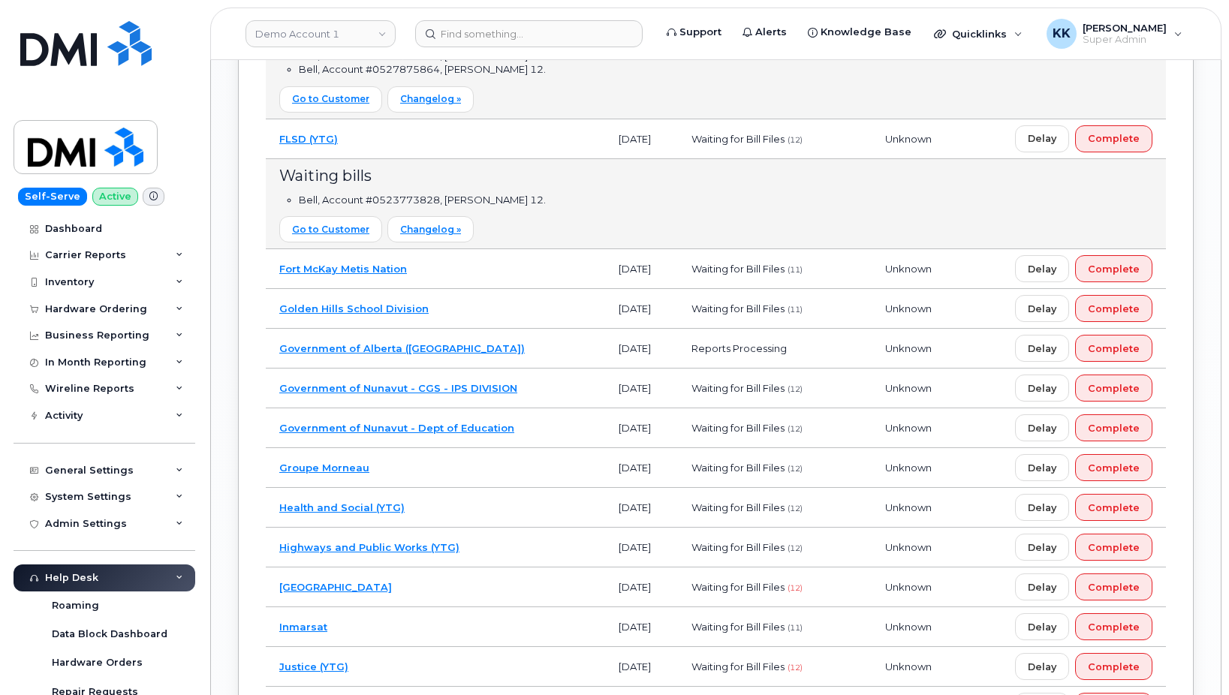
click at [476, 361] on td "Government of Alberta (GOA)" at bounding box center [435, 349] width 339 height 40
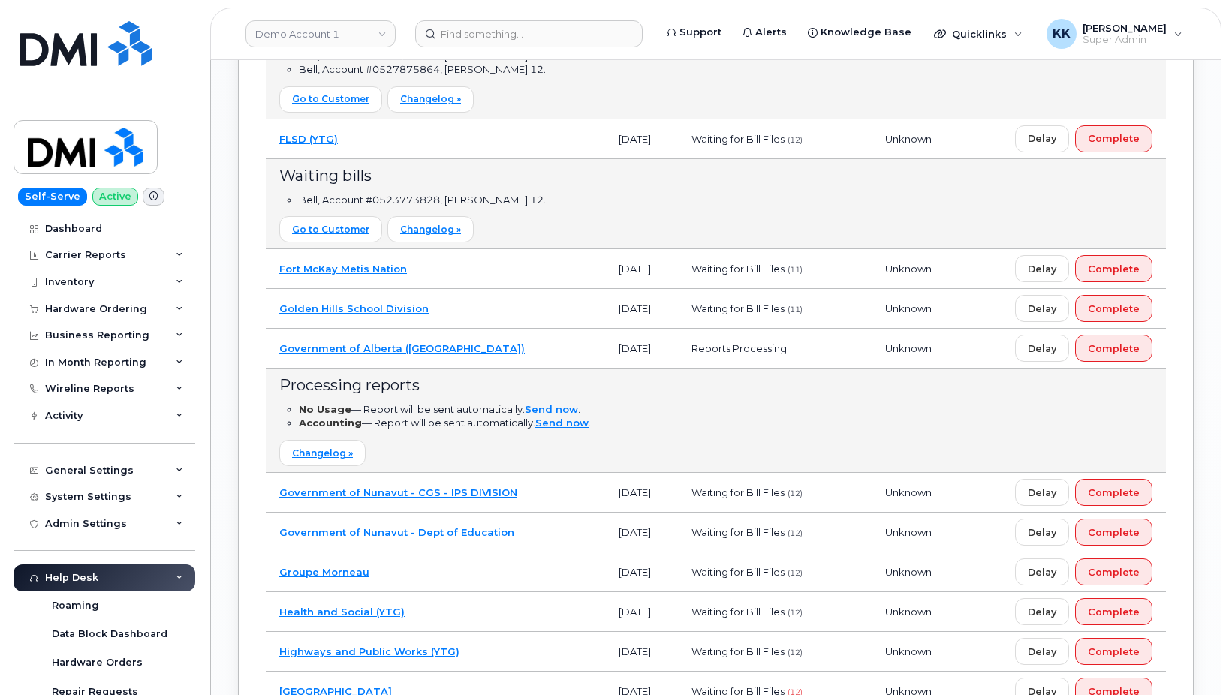
click at [476, 362] on td "Government of Alberta (GOA)" at bounding box center [435, 349] width 339 height 40
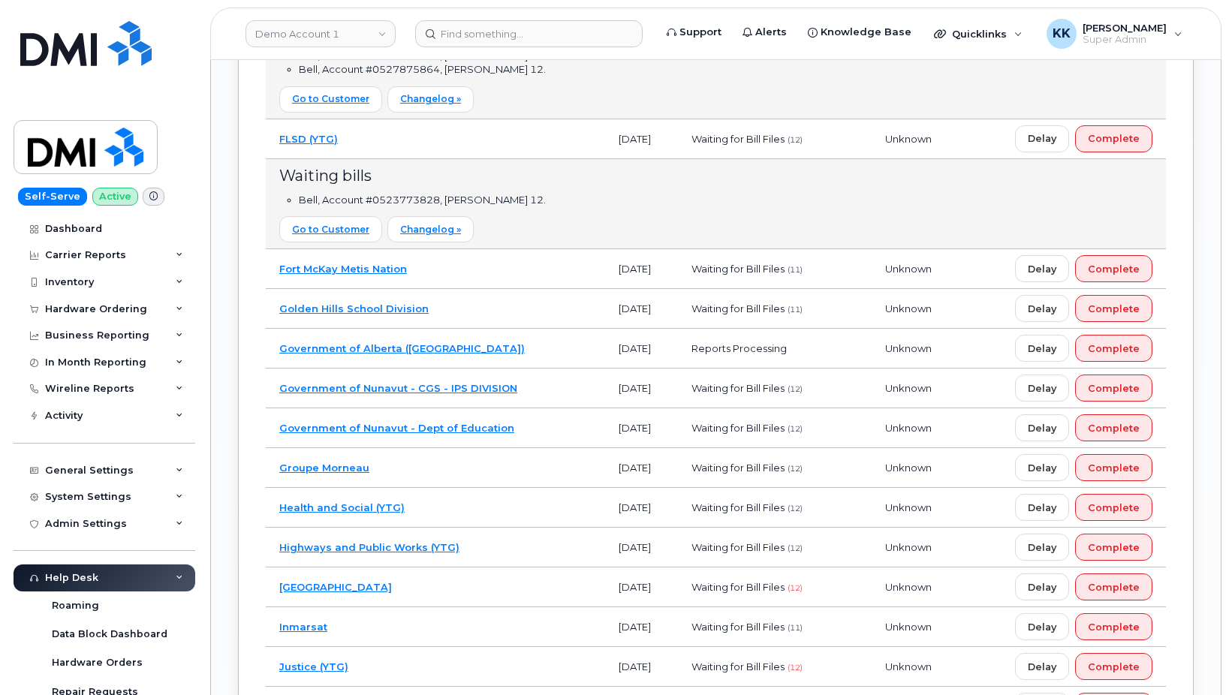
click at [539, 390] on td "Government of Nunavut - CGS - IPS DIVISION" at bounding box center [435, 389] width 339 height 40
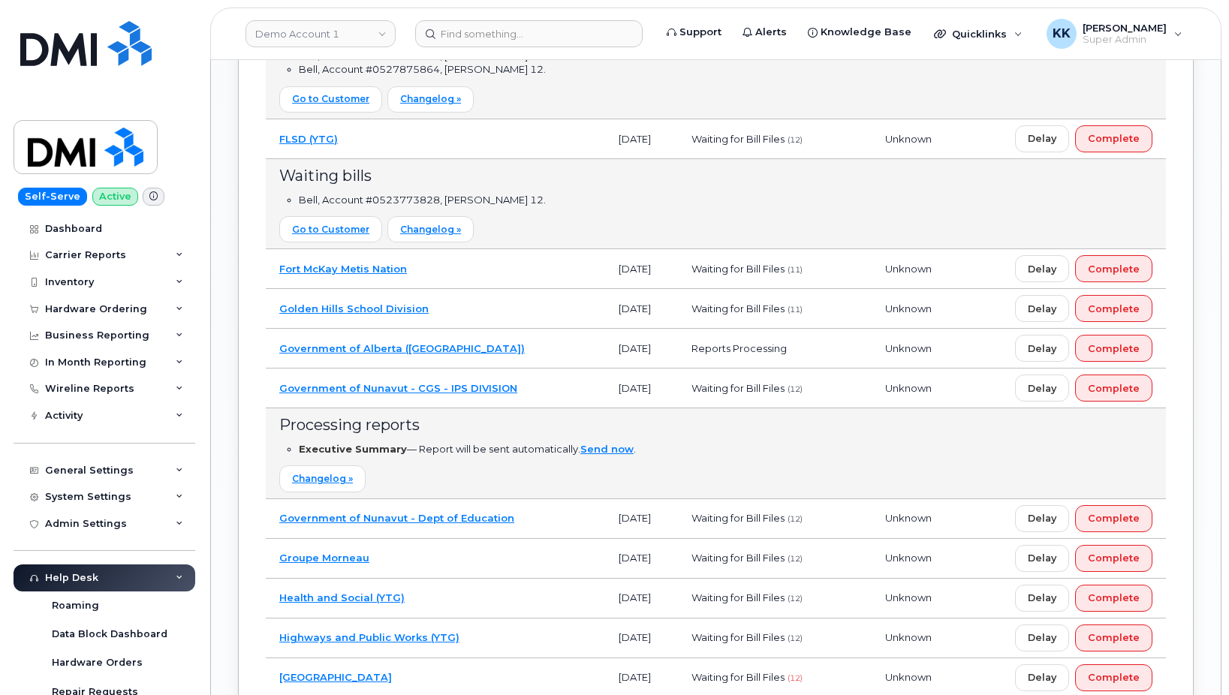
click at [539, 389] on td "Government of Nunavut - CGS - IPS DIVISION" at bounding box center [435, 389] width 339 height 40
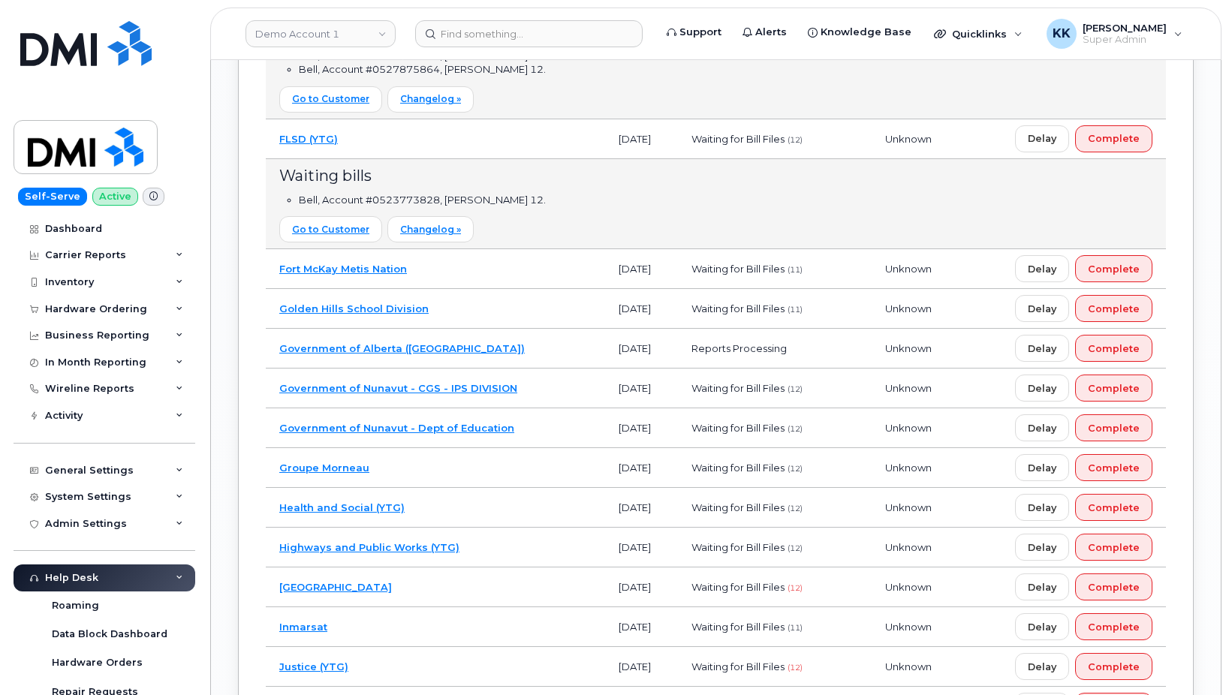
click at [538, 420] on td "Government of Nunavut - Dept of Education" at bounding box center [435, 429] width 339 height 40
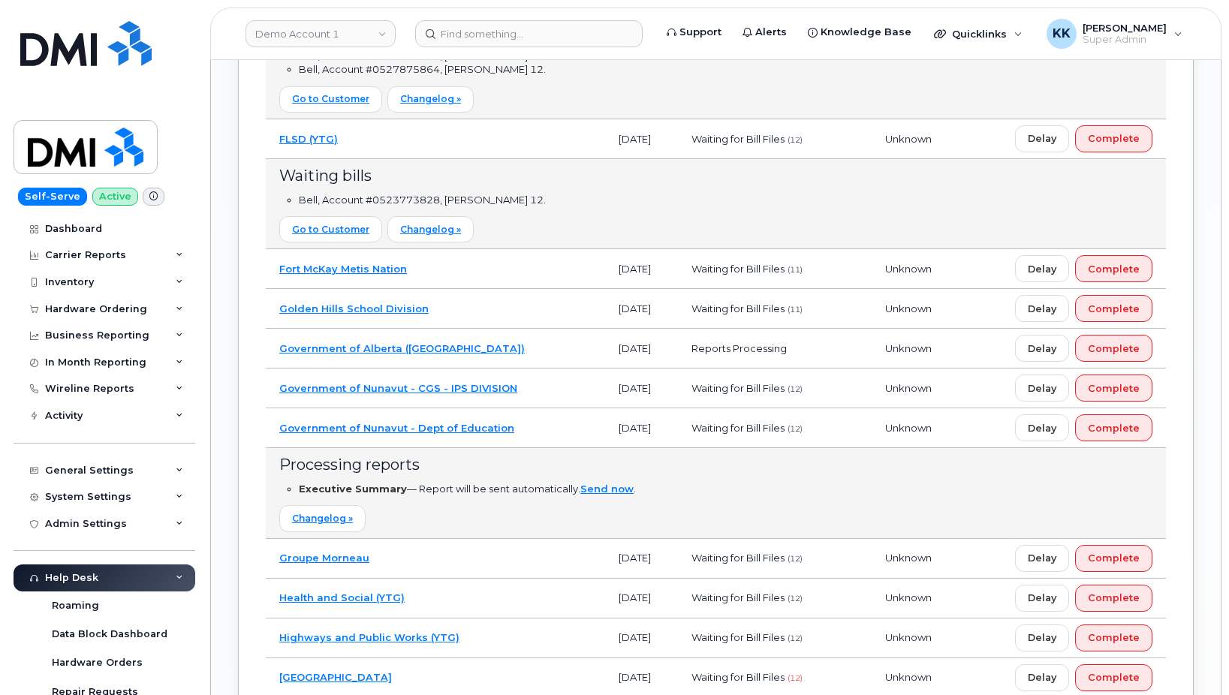
click at [538, 420] on td "Government of Nunavut - Dept of Education" at bounding box center [435, 429] width 339 height 40
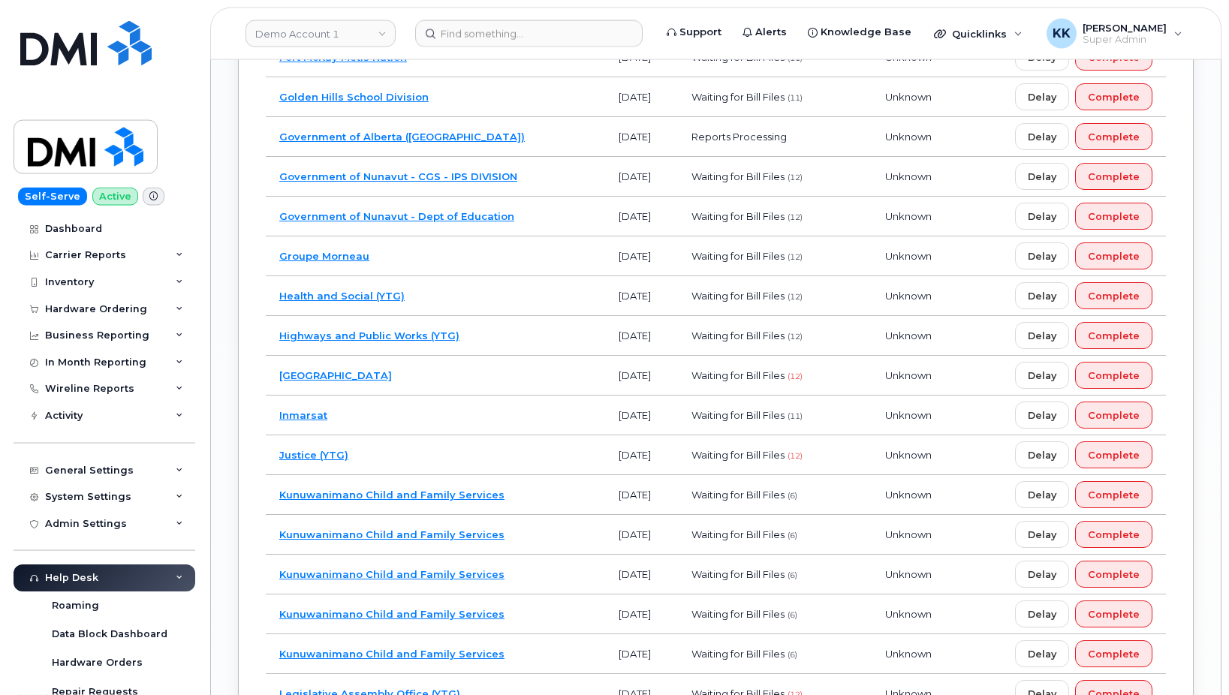
scroll to position [2375, 0]
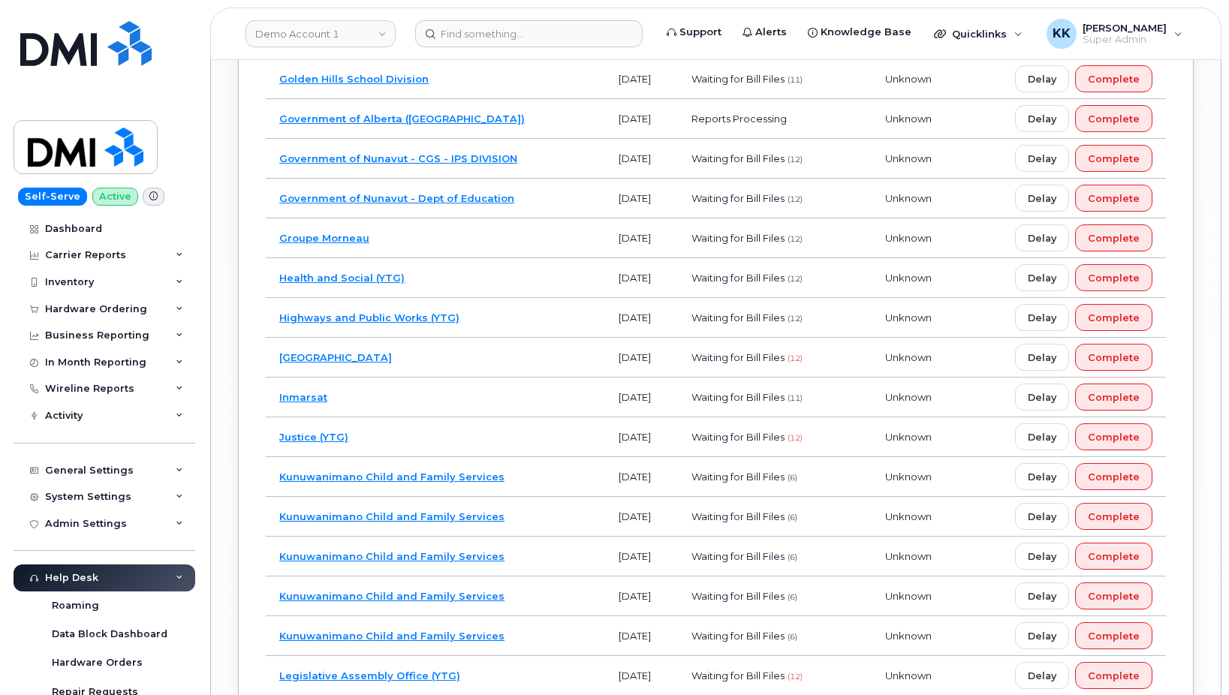
click at [494, 234] on td "Groupe Morneau" at bounding box center [435, 239] width 339 height 40
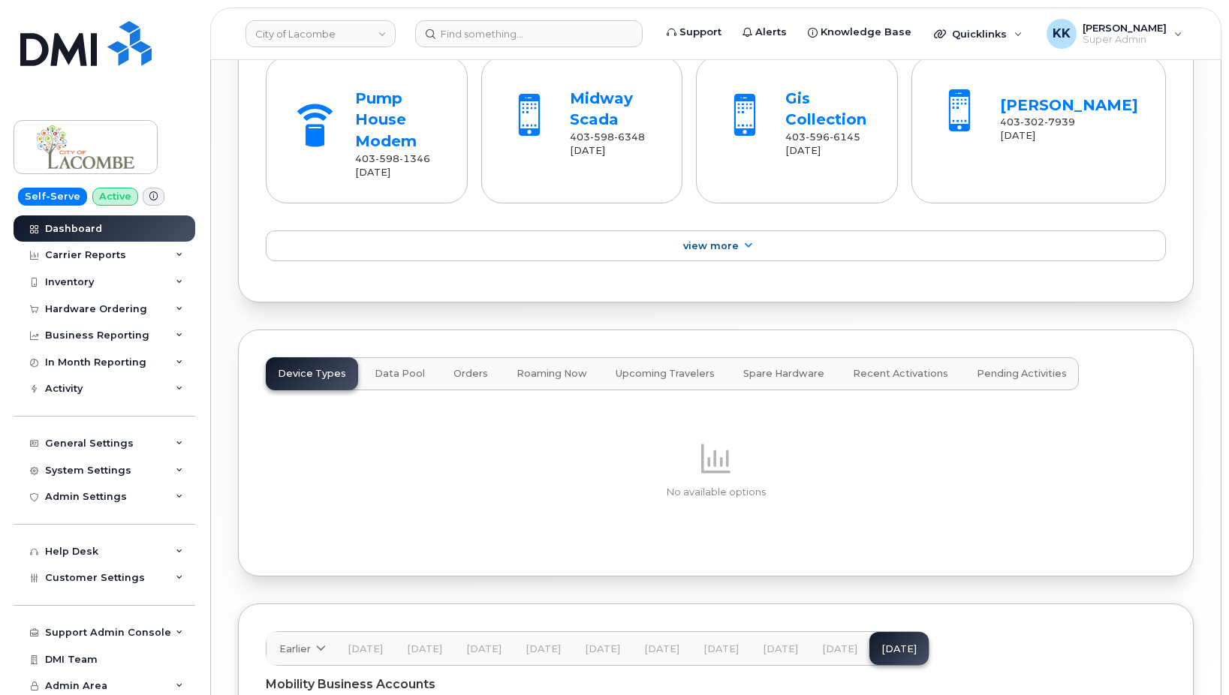
scroll to position [1872, 0]
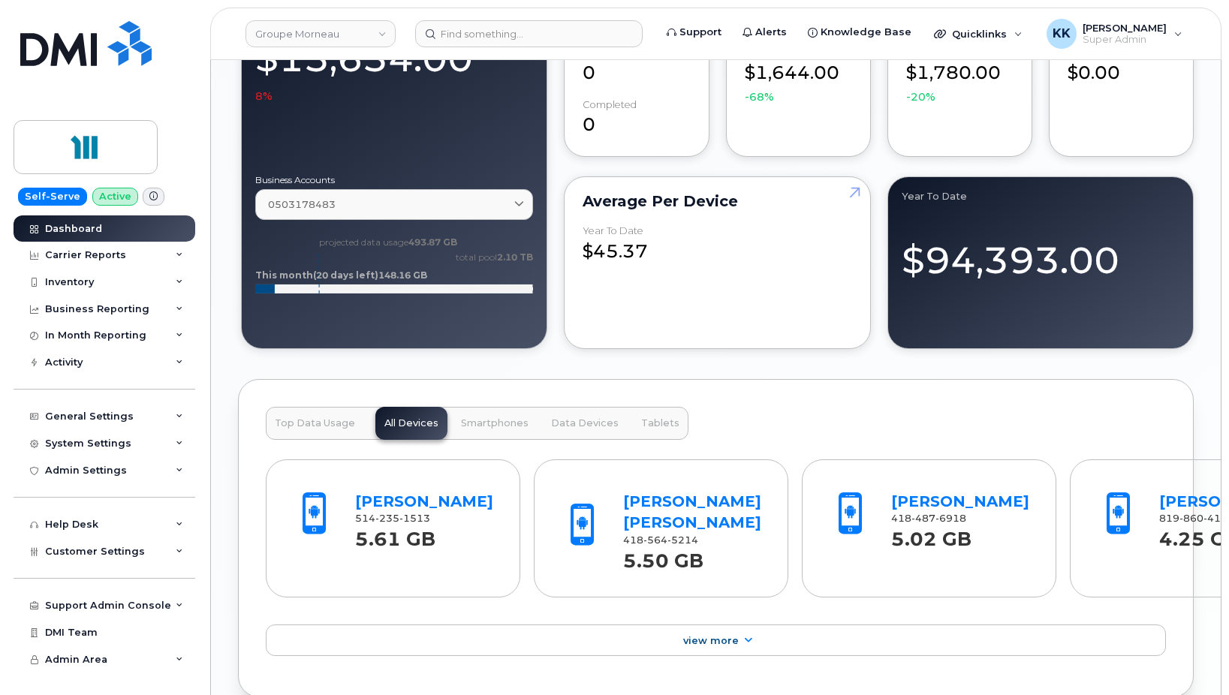
scroll to position [1839, 0]
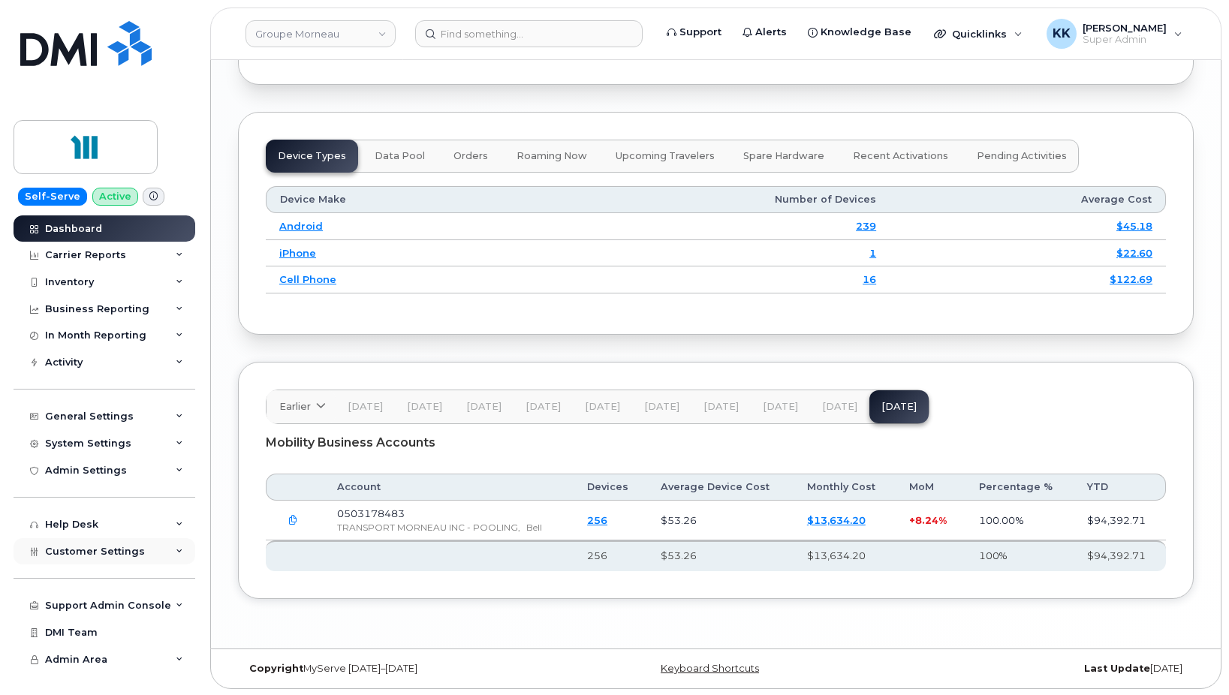
click at [78, 557] on span "Customer Settings" at bounding box center [95, 551] width 100 height 11
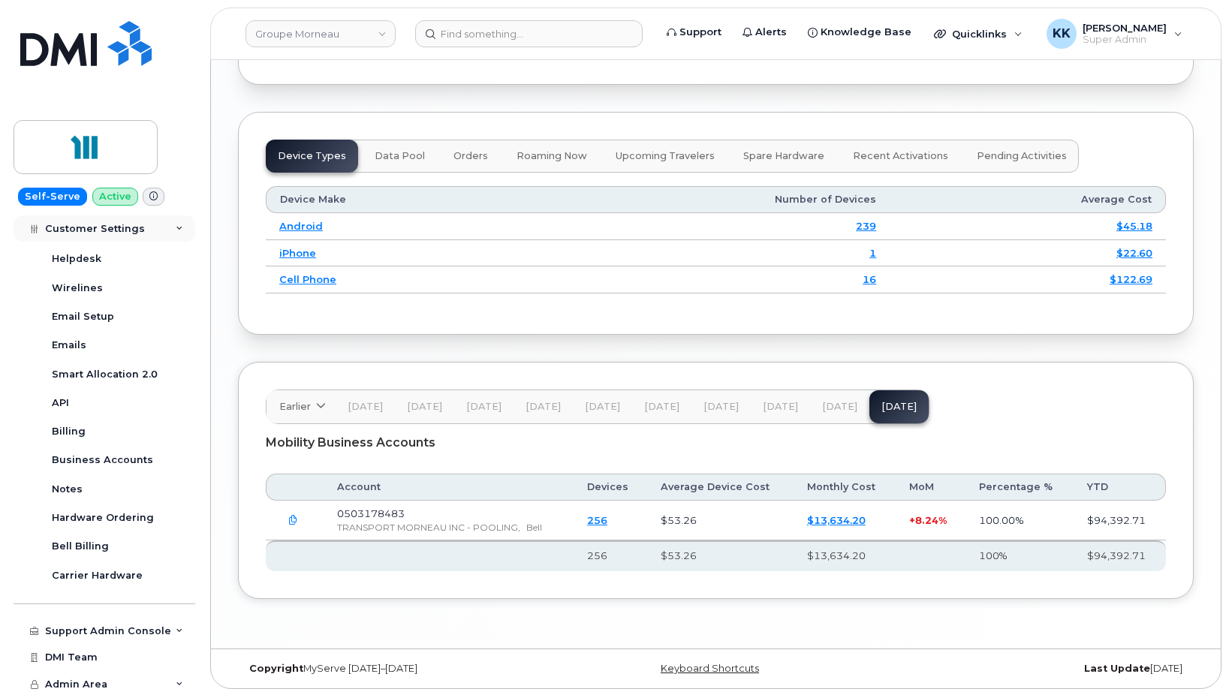
scroll to position [437, 0]
click at [95, 461] on div "Business Accounts" at bounding box center [102, 458] width 101 height 14
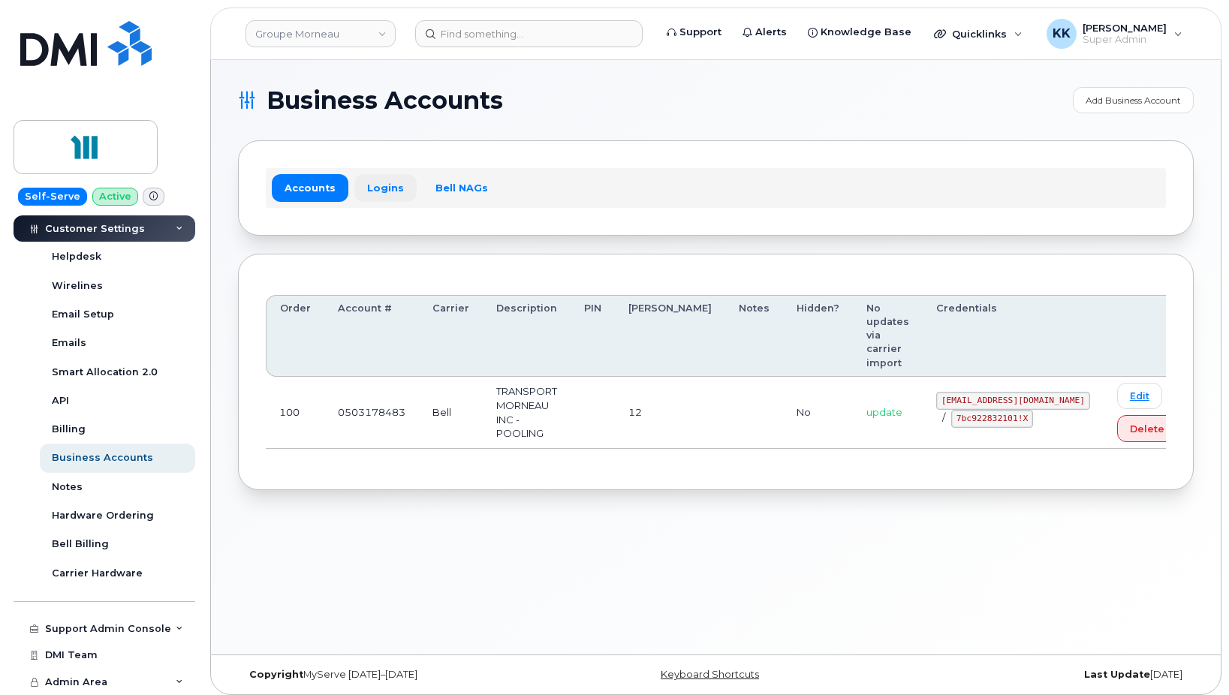
click at [364, 199] on link "Logins" at bounding box center [385, 187] width 62 height 27
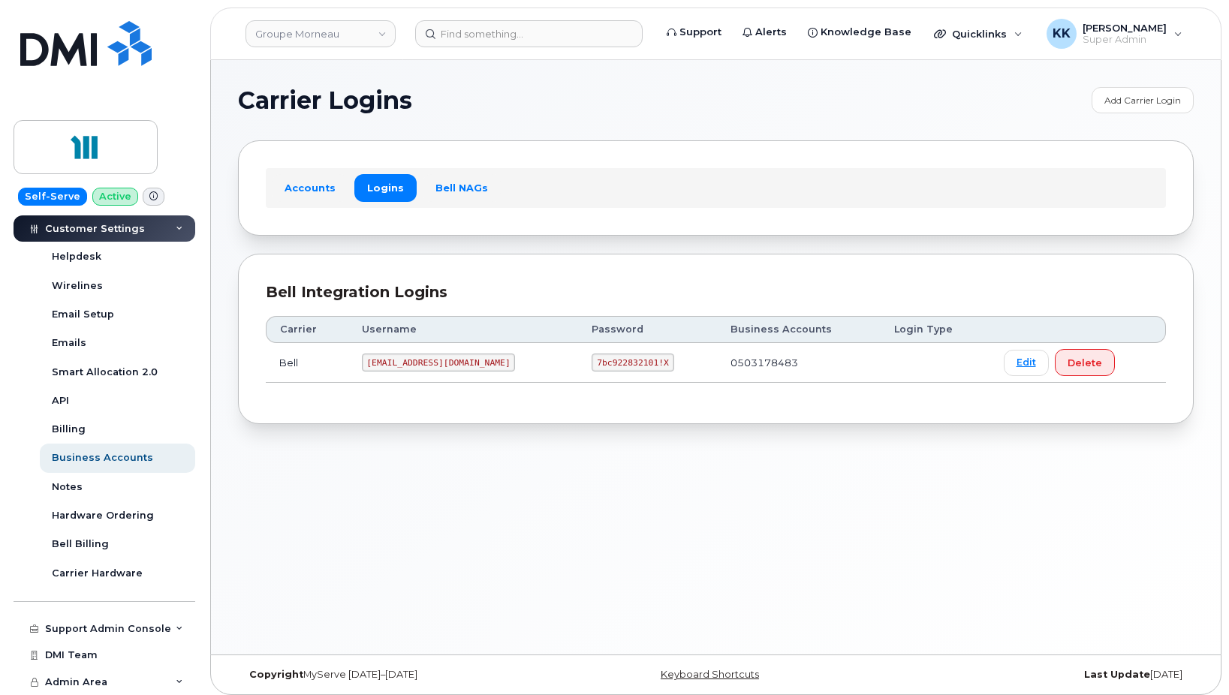
click at [415, 357] on code "morneau@myserve.ca" at bounding box center [439, 363] width 154 height 18
click at [415, 356] on code "morneau@myserve.ca" at bounding box center [439, 363] width 154 height 18
click at [592, 363] on code "7bc922832101!X" at bounding box center [633, 363] width 82 height 18
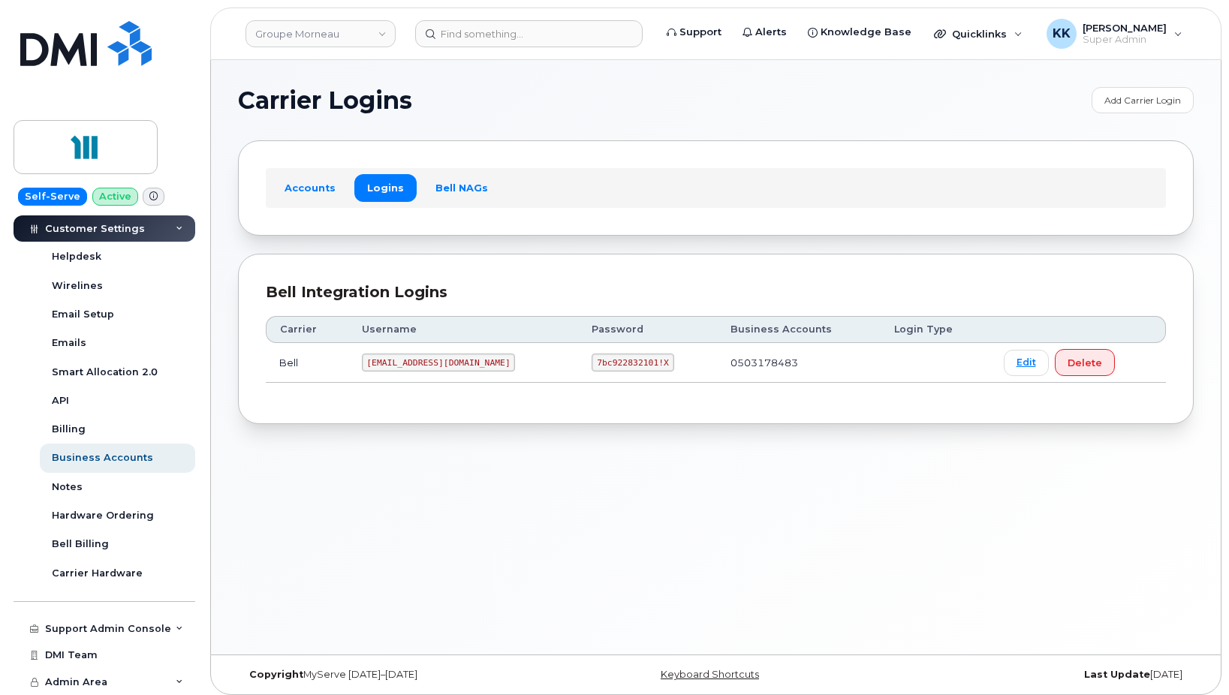
click at [592, 363] on code "7bc922832101!X" at bounding box center [633, 363] width 82 height 18
click at [737, 469] on div "Carrier Logins Add Carrier Login Accounts Logins Bell NAGs Bell Integration Log…" at bounding box center [716, 357] width 1010 height 595
click at [324, 30] on link "Groupe Morneau" at bounding box center [321, 33] width 150 height 27
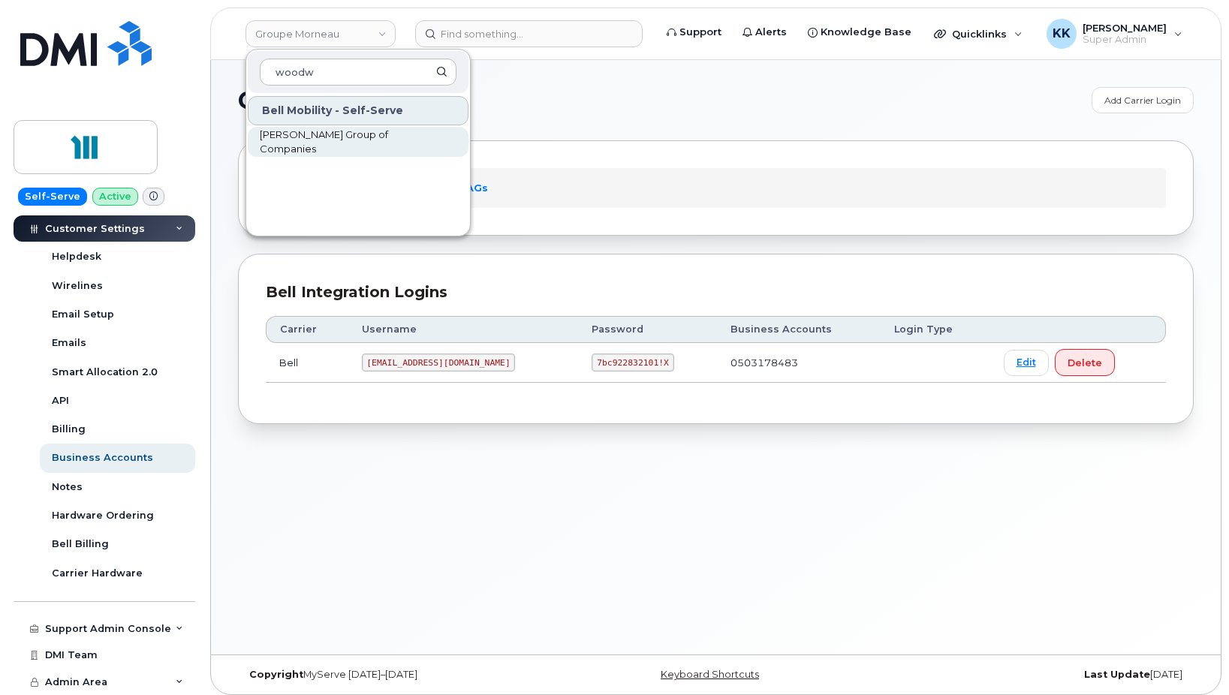
type input "woodw"
click at [322, 146] on span "Woodward Group of Companies" at bounding box center [346, 142] width 173 height 29
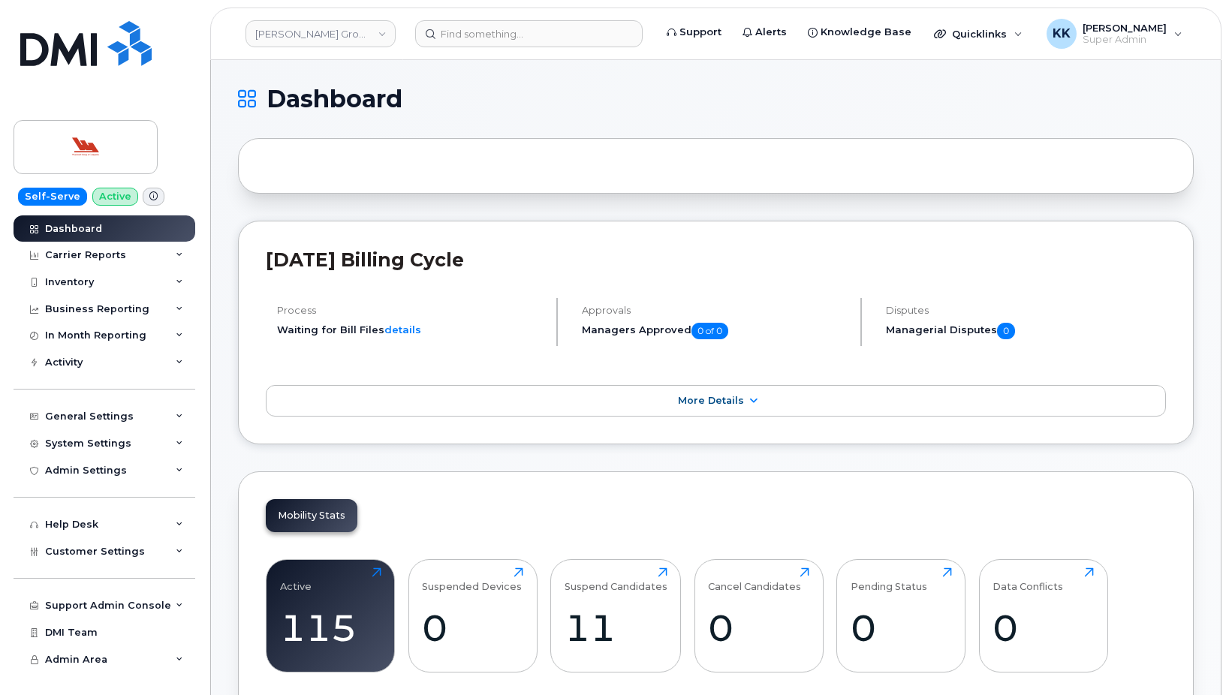
scroll to position [1880, 0]
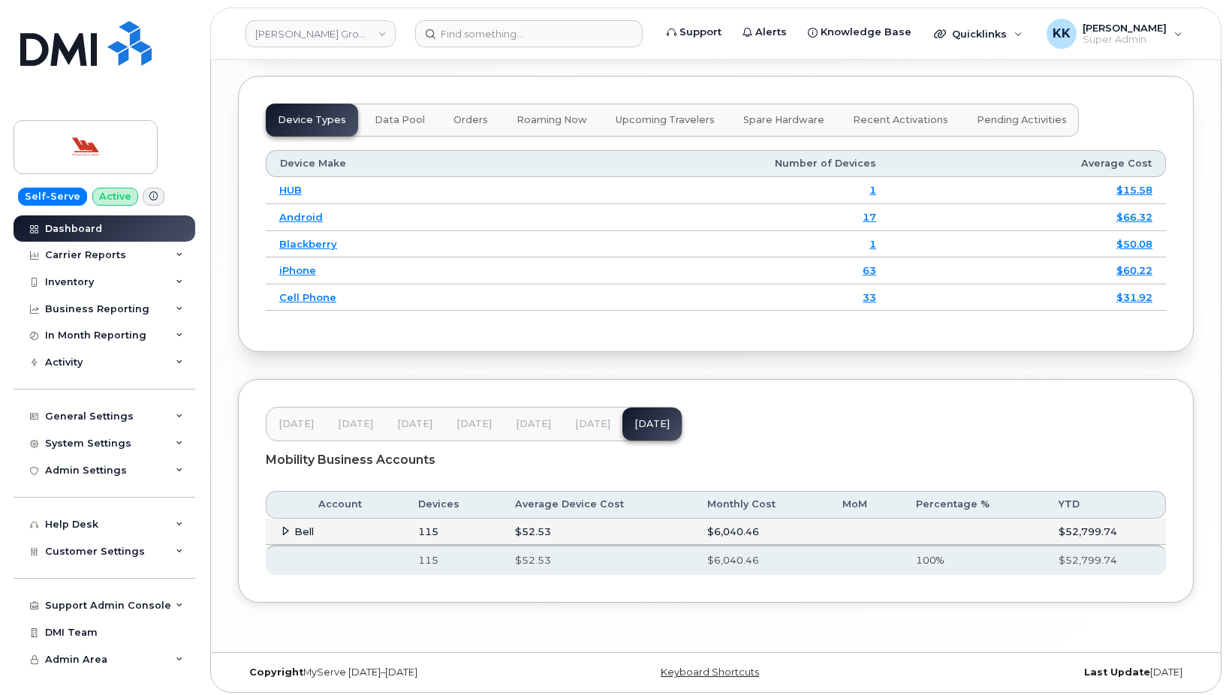
click at [280, 529] on span at bounding box center [285, 531] width 12 height 12
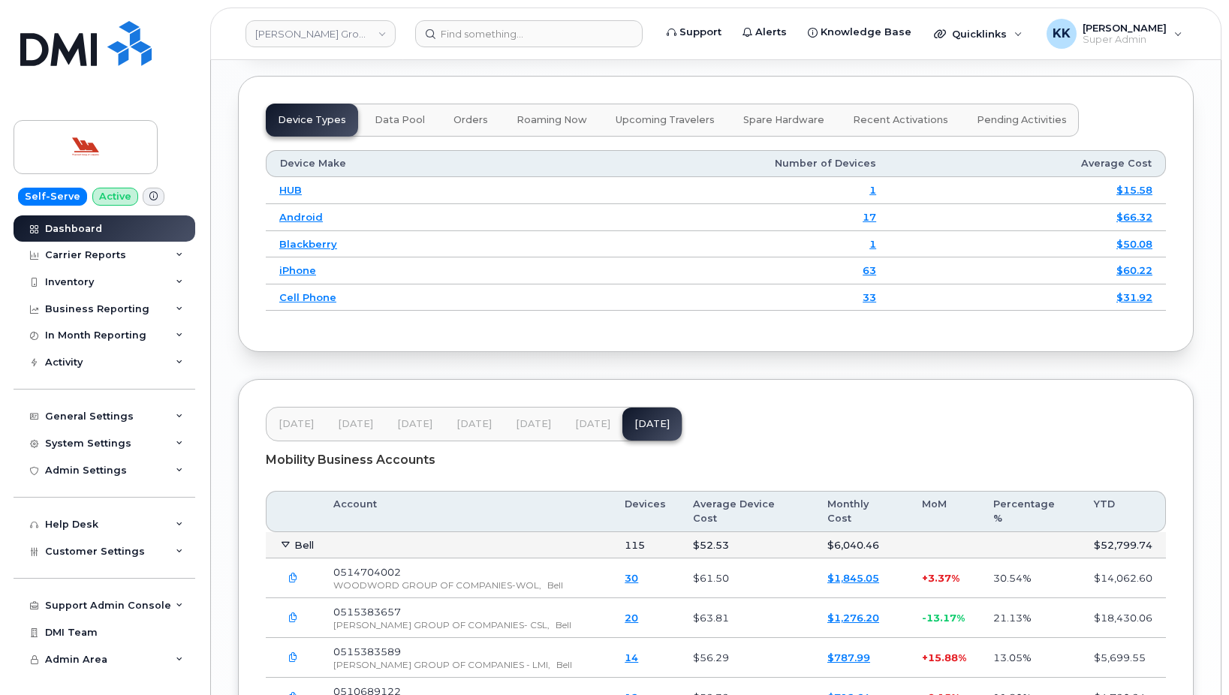
click at [596, 424] on span "Jul 25" at bounding box center [592, 424] width 35 height 12
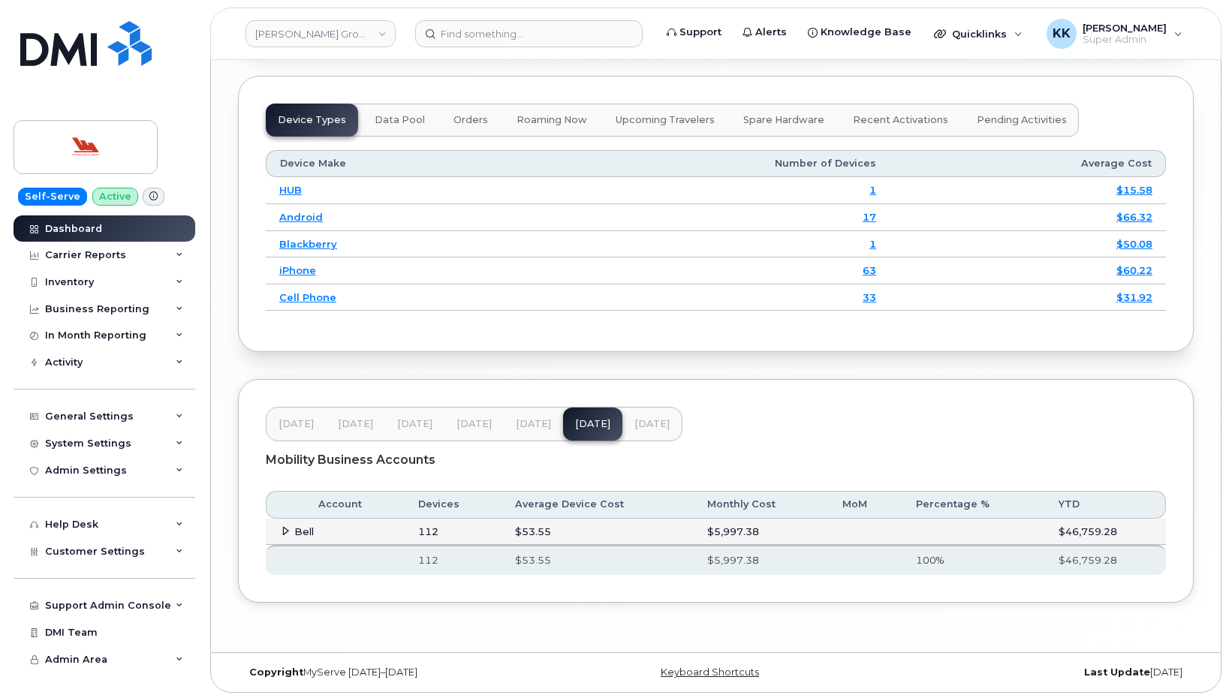
click at [285, 526] on icon at bounding box center [286, 531] width 10 height 10
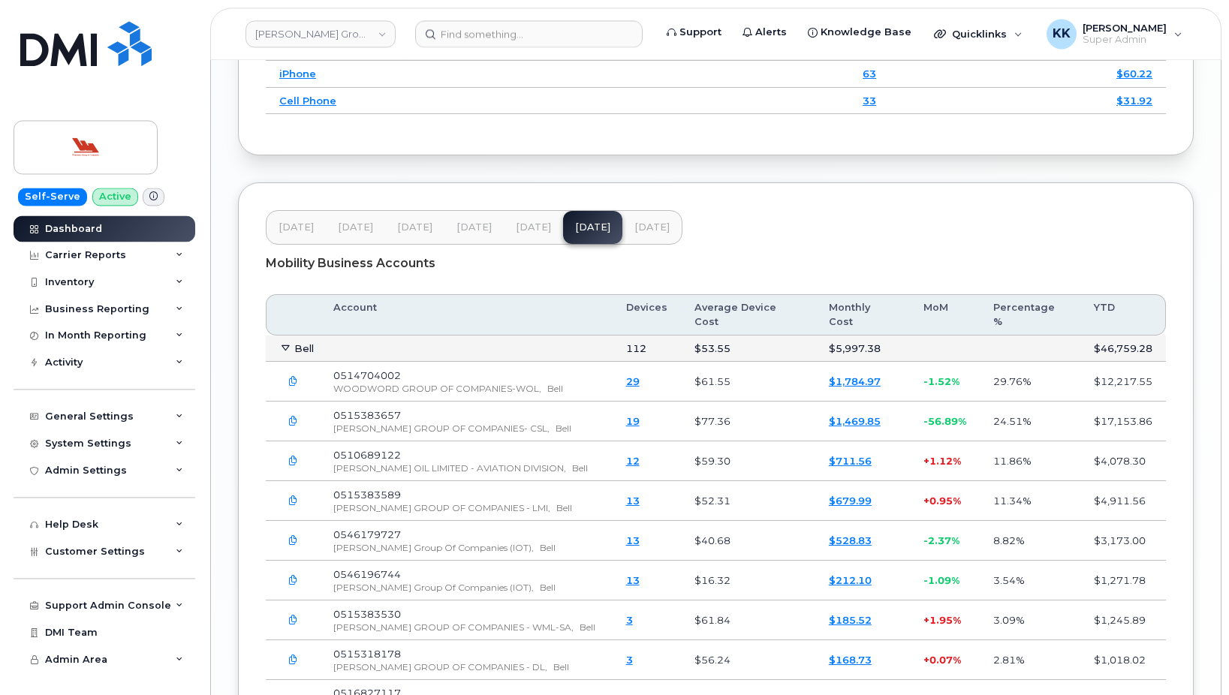
scroll to position [2033, 0]
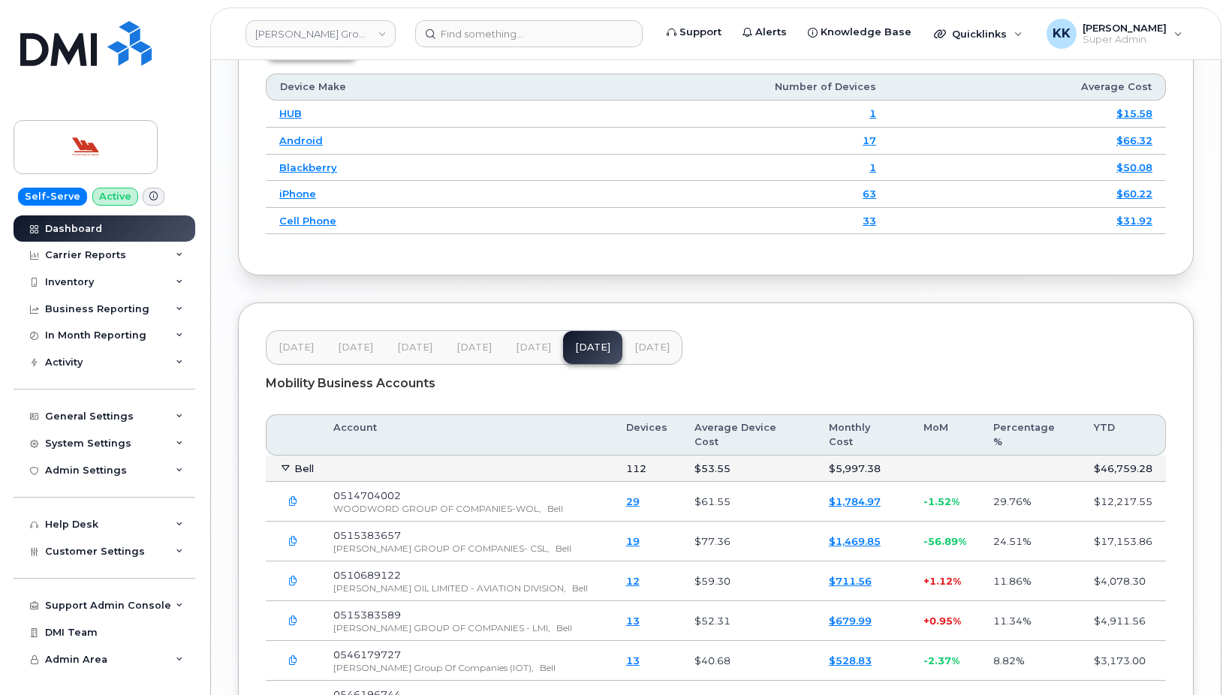
click at [647, 351] on button "Sep 25" at bounding box center [652, 347] width 59 height 33
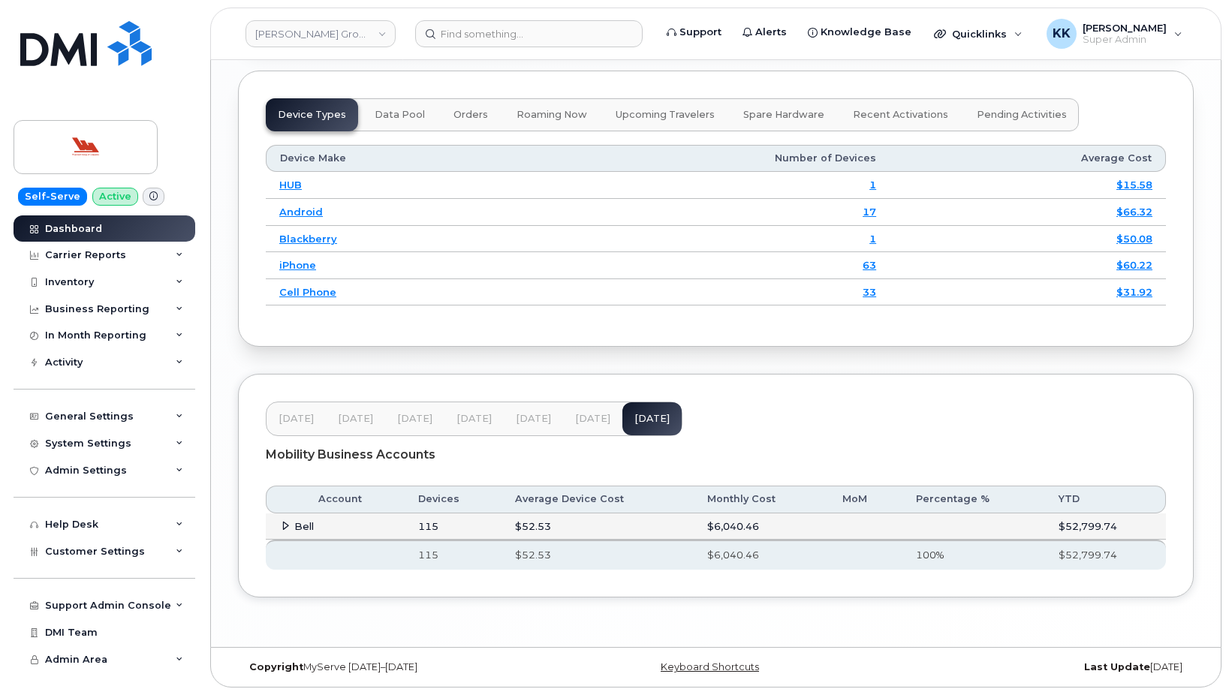
scroll to position [1880, 0]
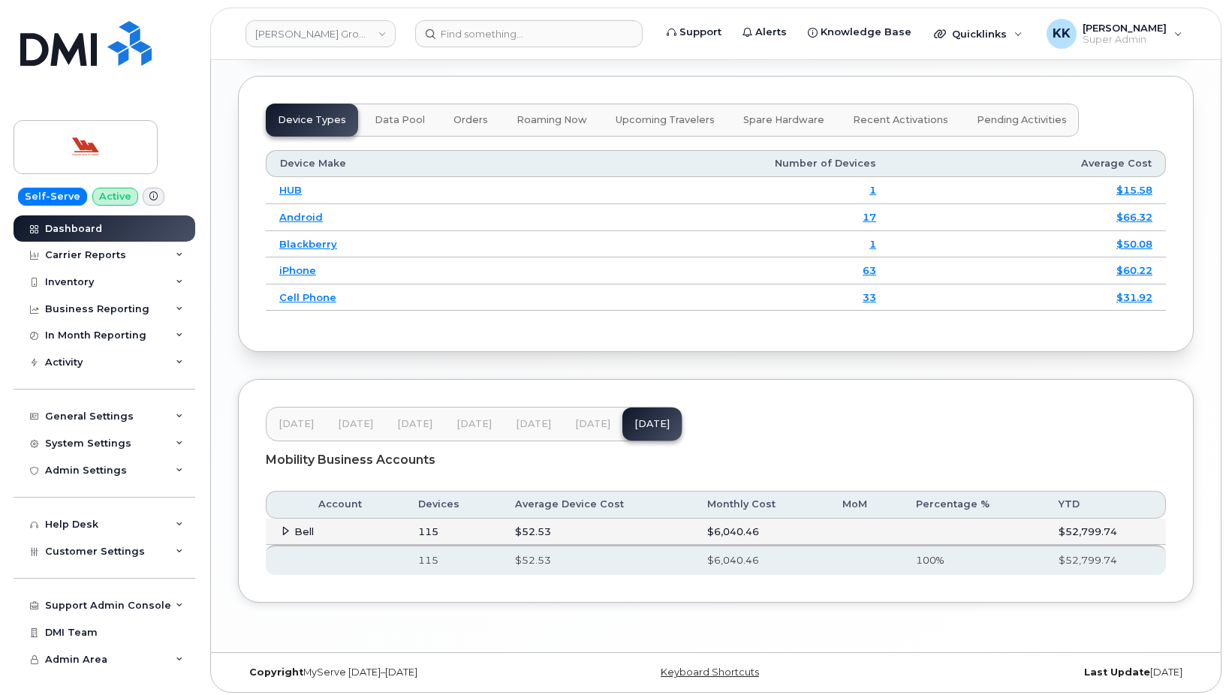
click at [282, 526] on icon at bounding box center [286, 531] width 10 height 10
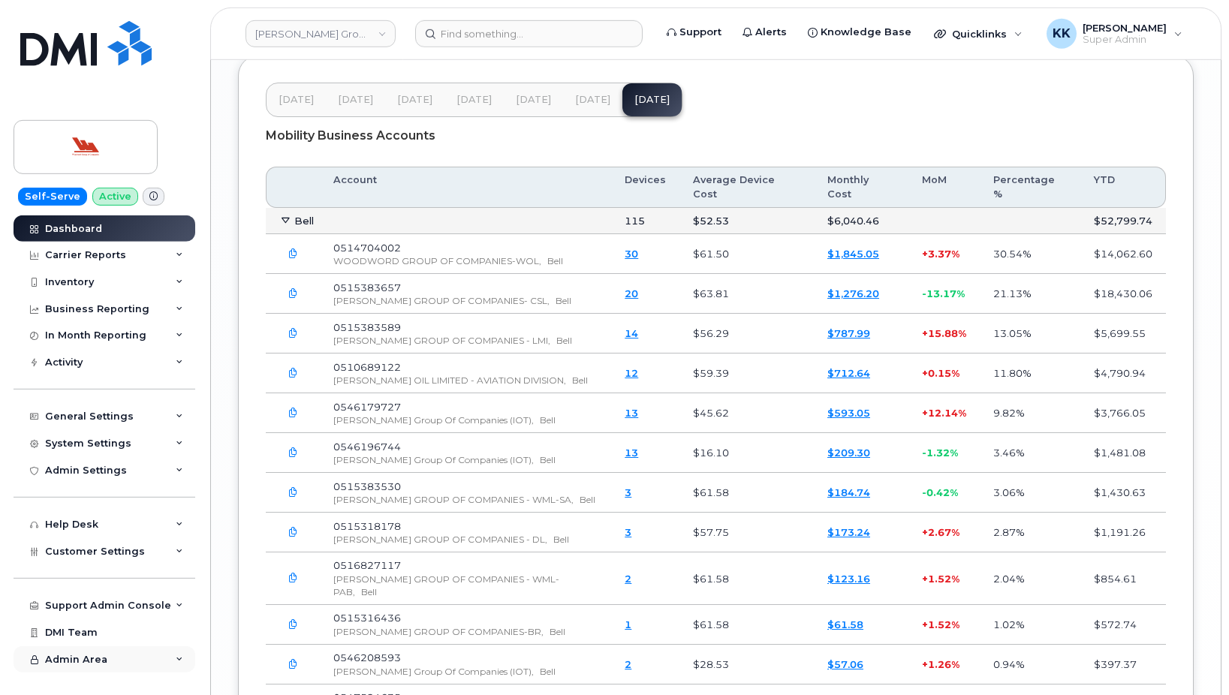
scroll to position [2110, 0]
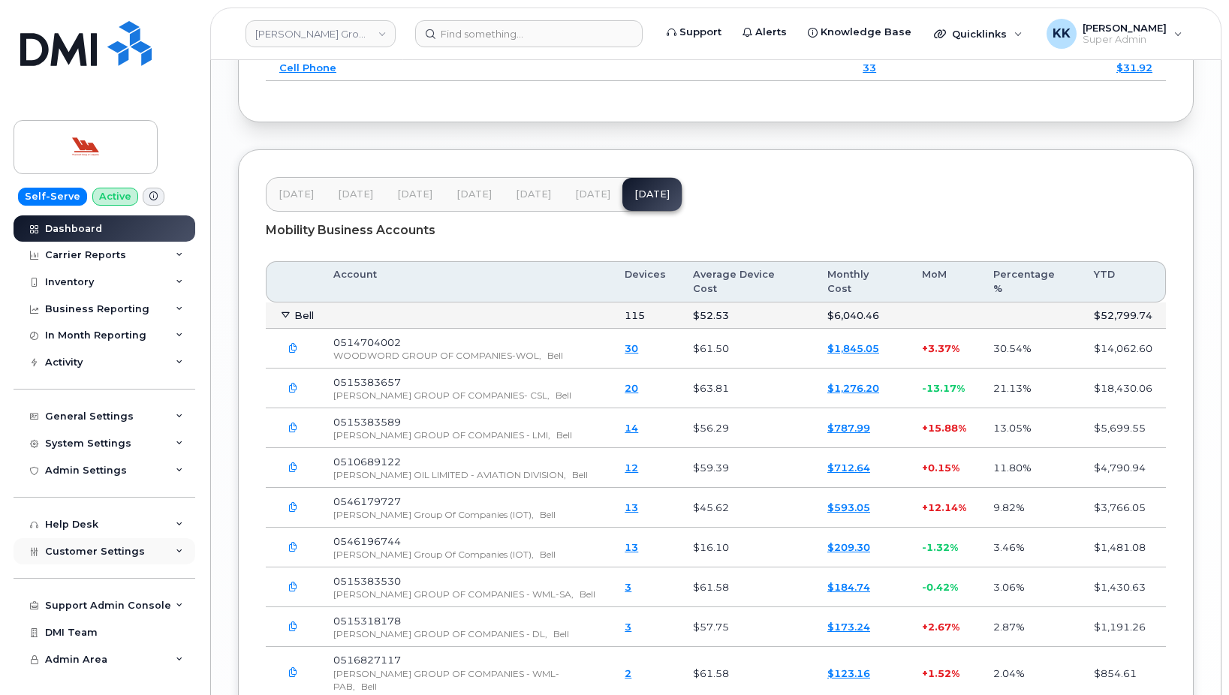
click at [98, 563] on div "Customer Settings" at bounding box center [105, 551] width 182 height 27
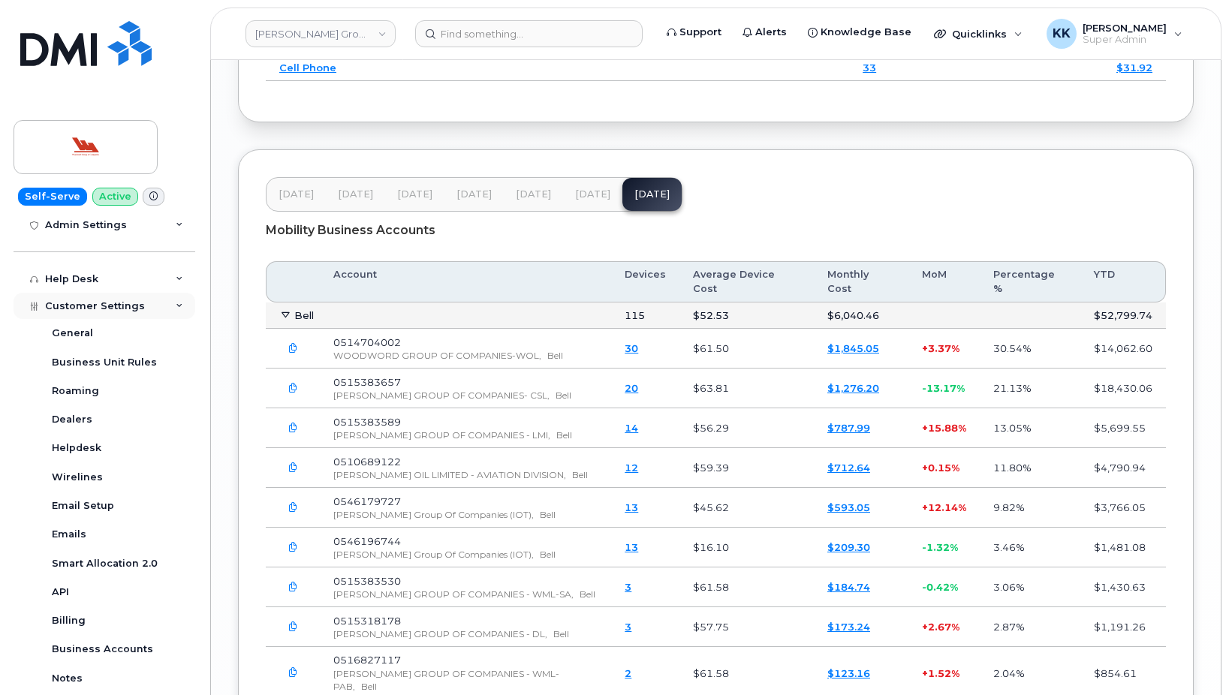
scroll to position [288, 0]
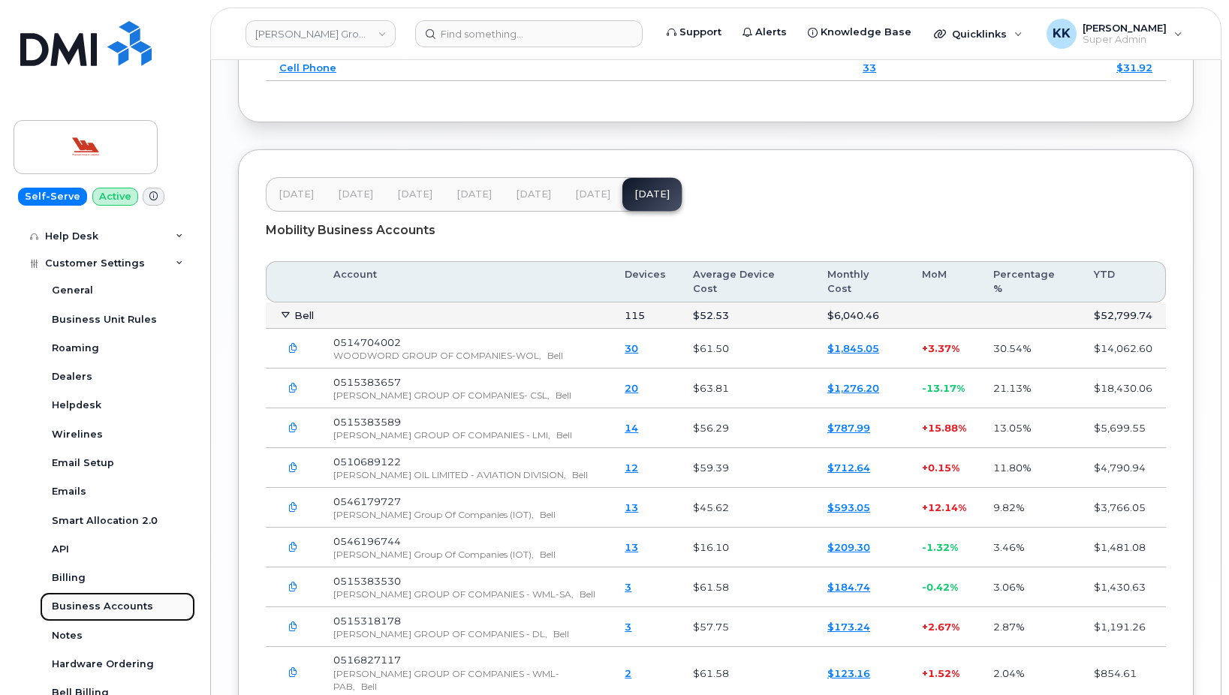
click at [101, 605] on div "Business Accounts" at bounding box center [102, 607] width 101 height 14
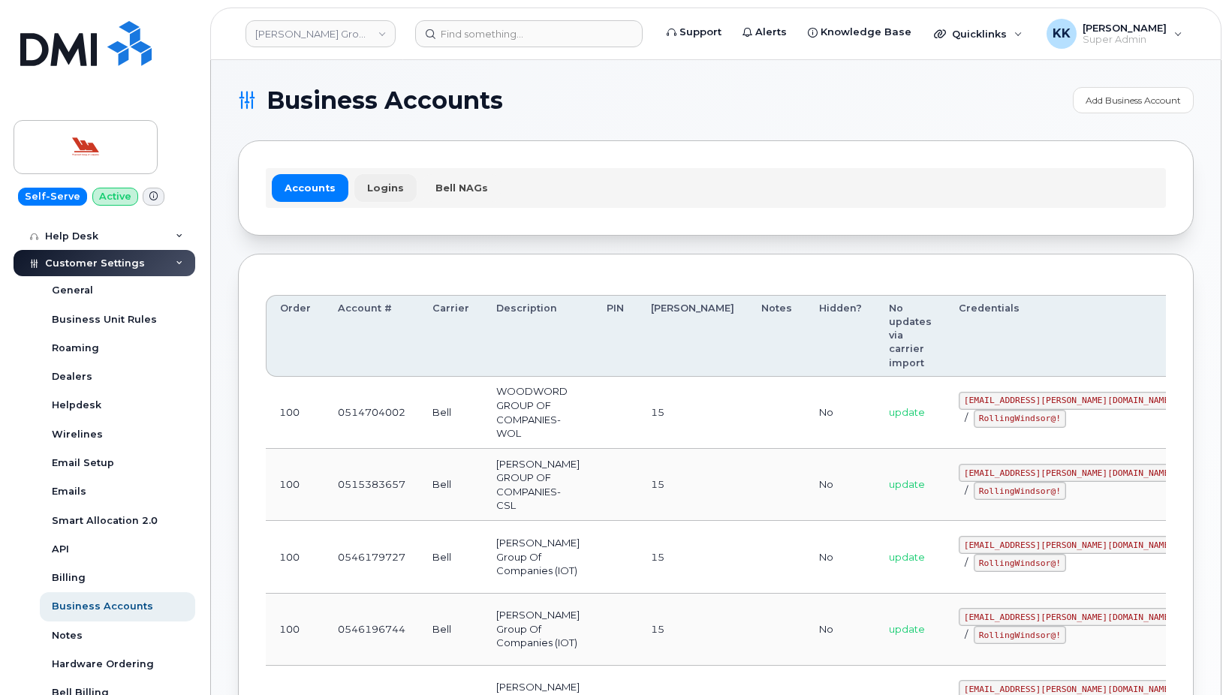
click at [369, 187] on link "Logins" at bounding box center [385, 187] width 62 height 27
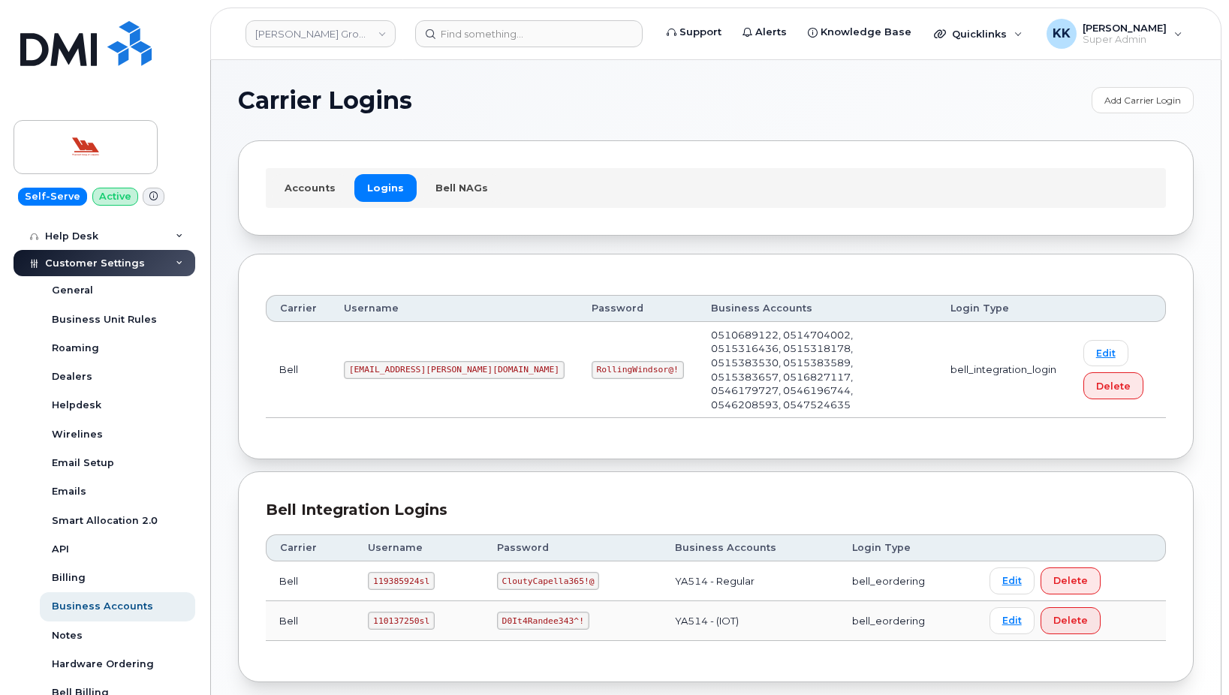
click at [795, 225] on div "Accounts Logins Bell NAGs" at bounding box center [716, 187] width 956 height 95
click at [412, 364] on code "ms-woodward@dminc.com" at bounding box center [454, 370] width 221 height 18
click at [592, 361] on code "RollingWindsor@!" at bounding box center [638, 370] width 92 height 18
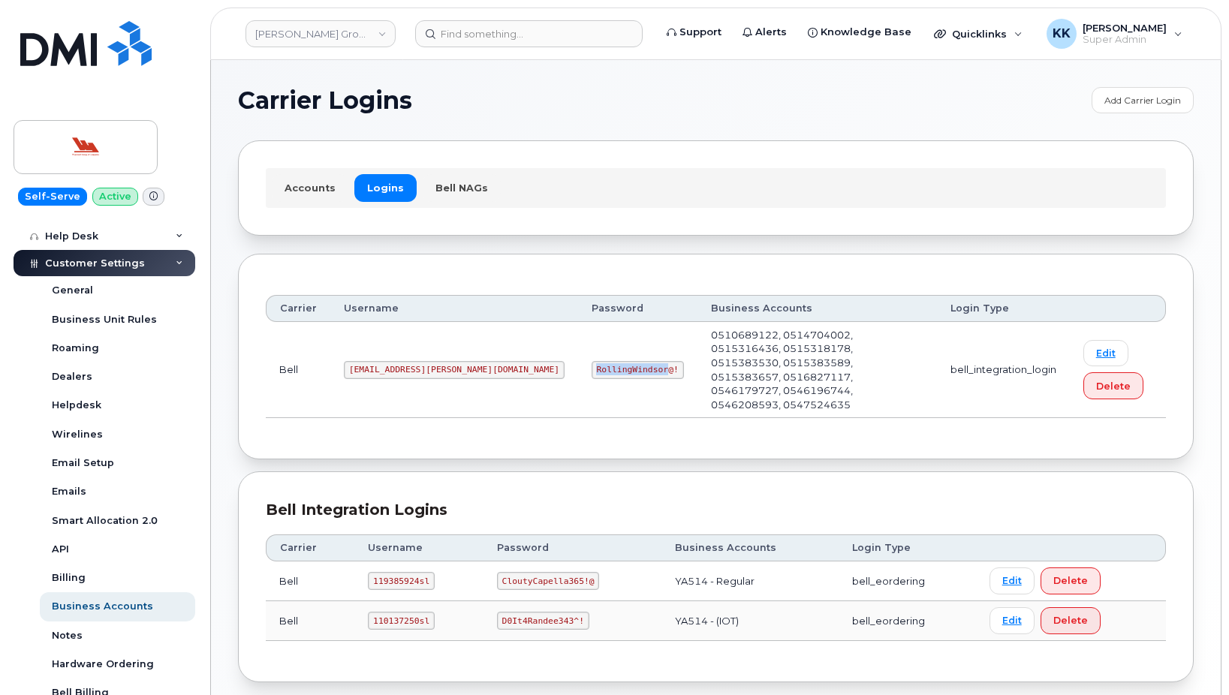
click at [592, 361] on code "RollingWindsor@!" at bounding box center [638, 370] width 92 height 18
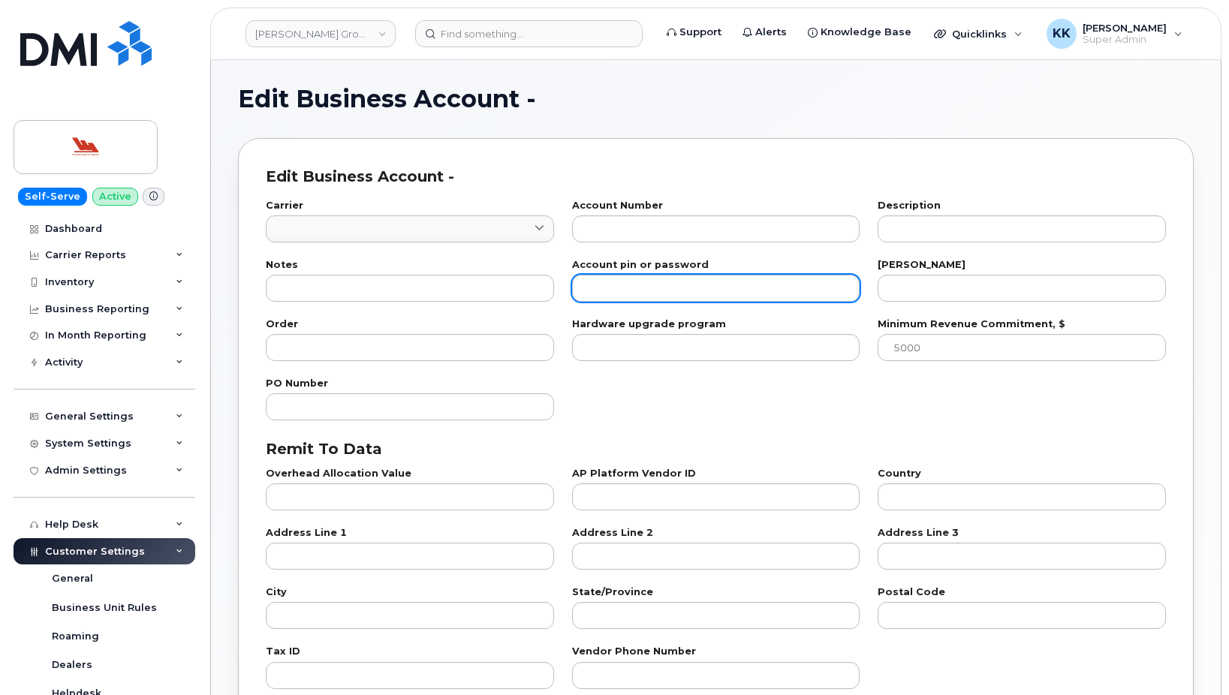
type input "1"
type input "0514704002"
type input "WOODWORD GROUP OF COMPANIES-WOL"
type input "15"
type input "100"
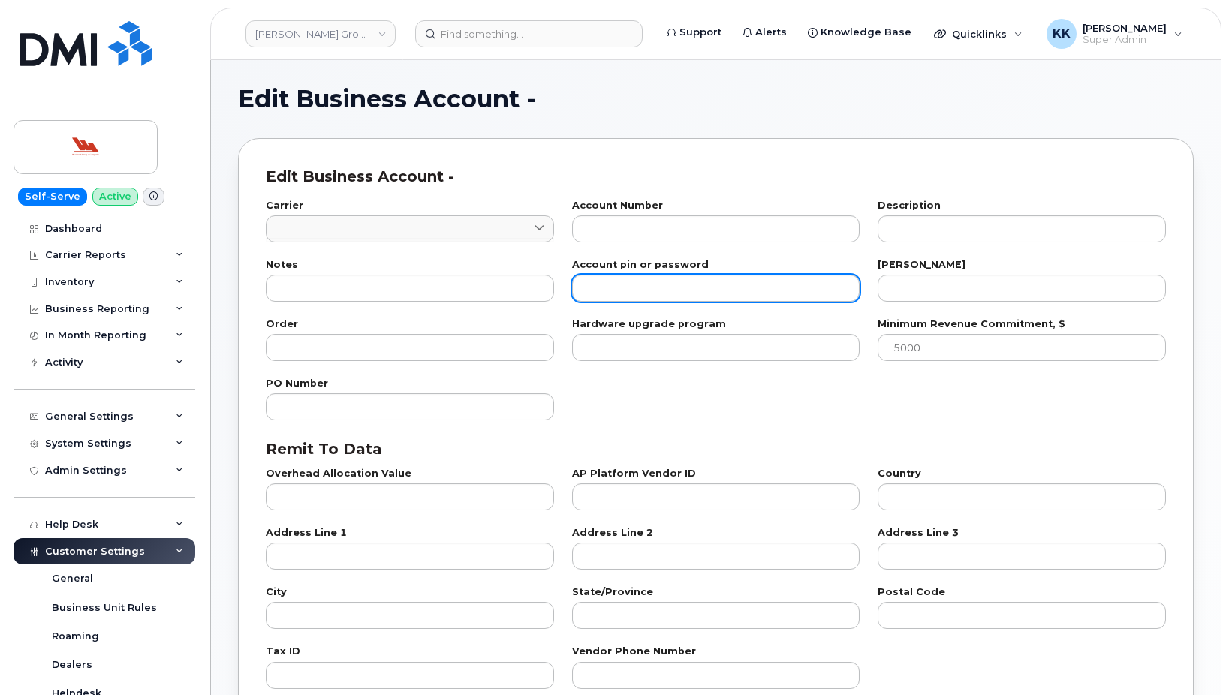
checkbox input "true"
select select "1766"
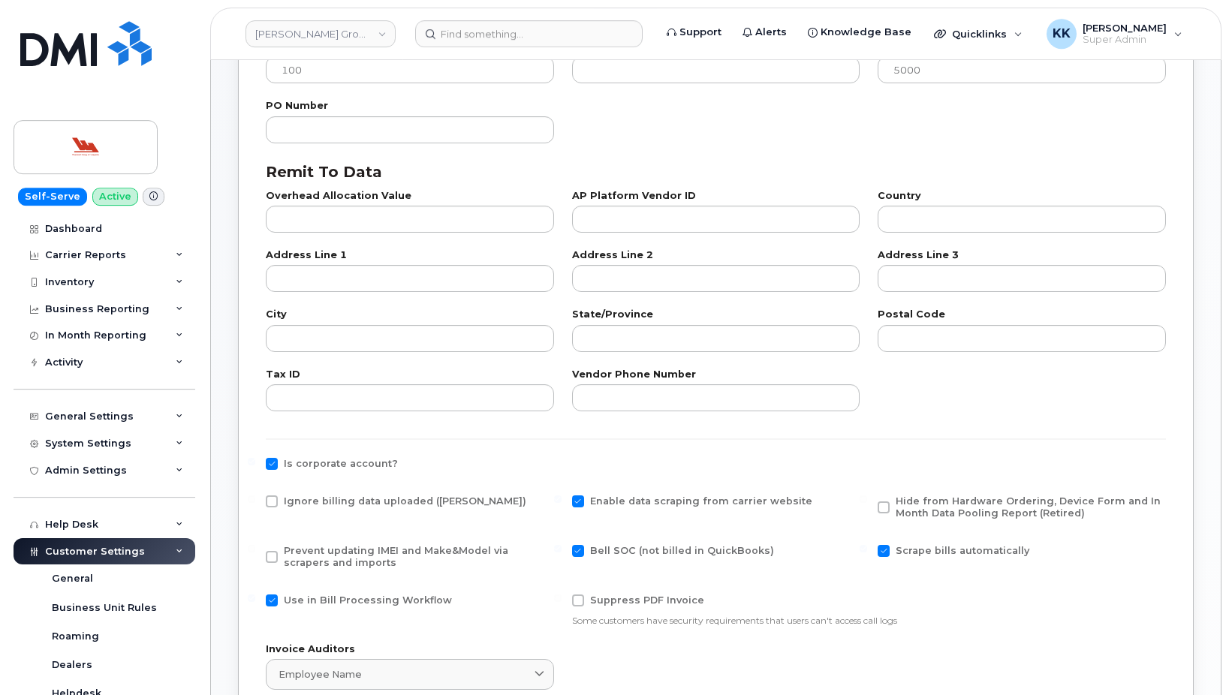
scroll to position [460, 0]
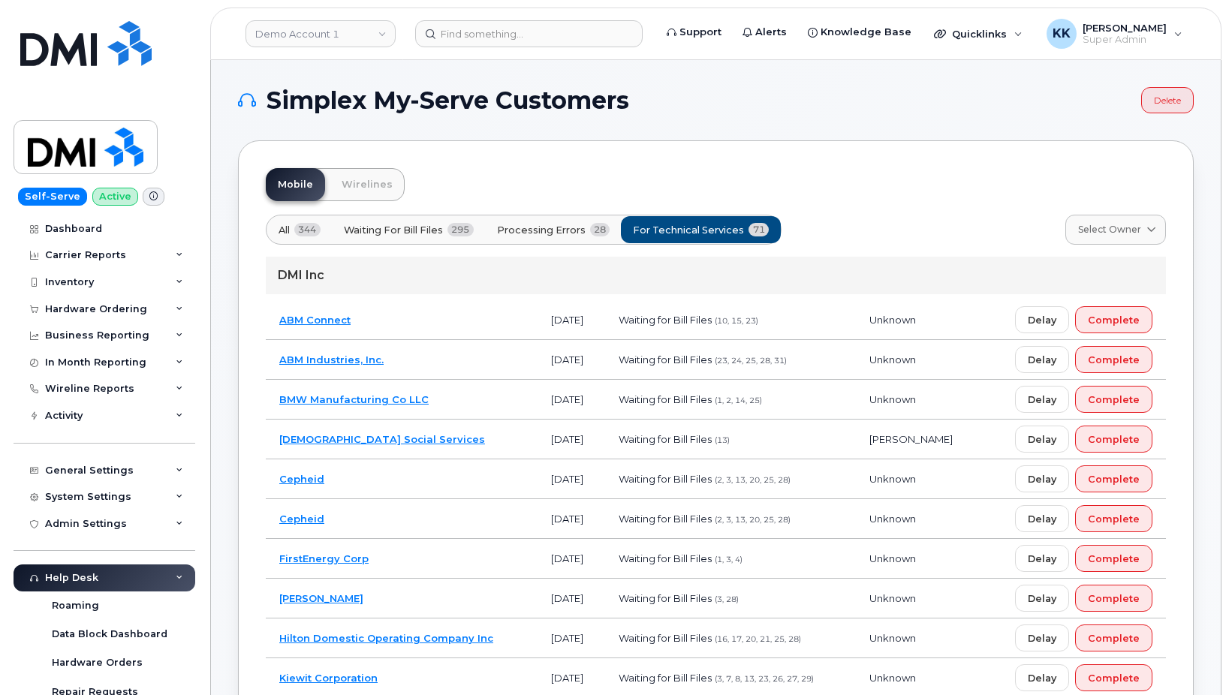
scroll to position [2375, 0]
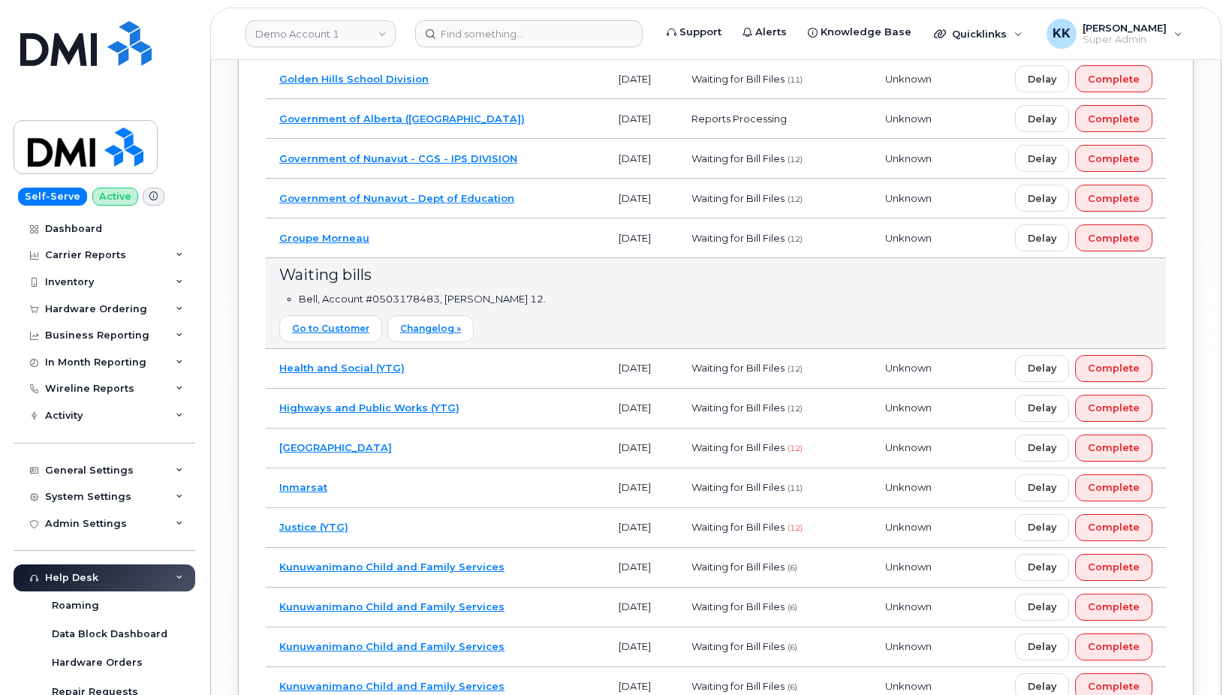
click at [476, 452] on td "[GEOGRAPHIC_DATA]" at bounding box center [435, 449] width 339 height 40
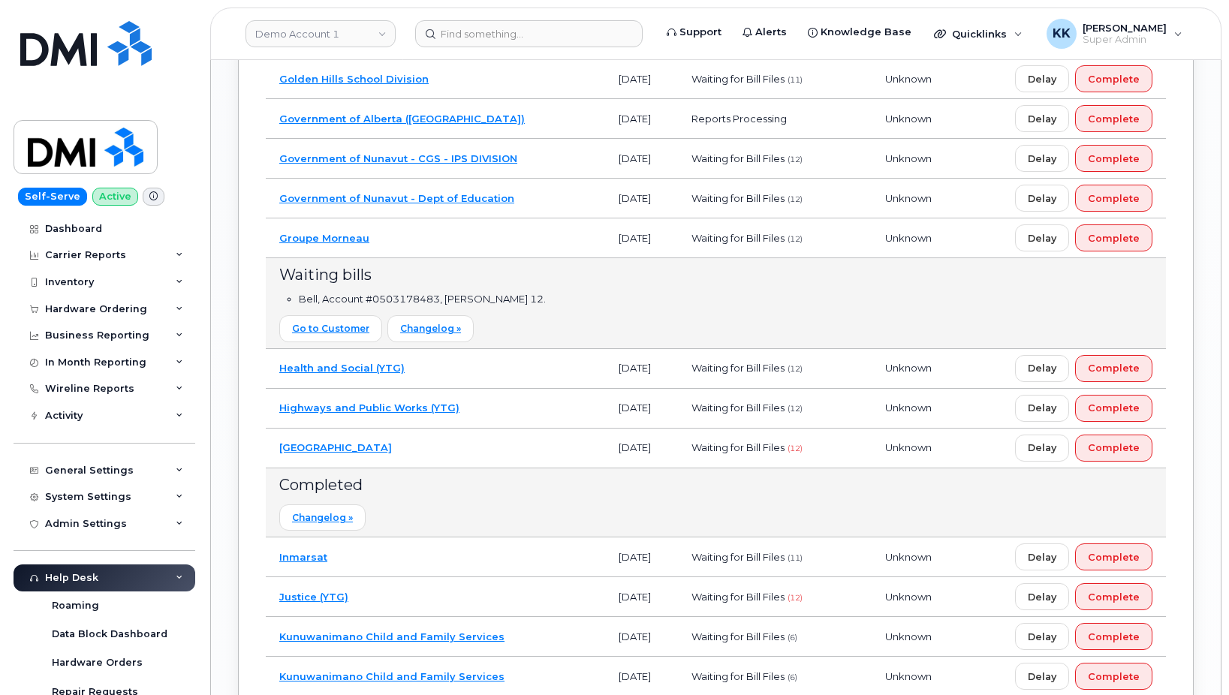
click at [476, 452] on td "Humber College" at bounding box center [435, 449] width 339 height 40
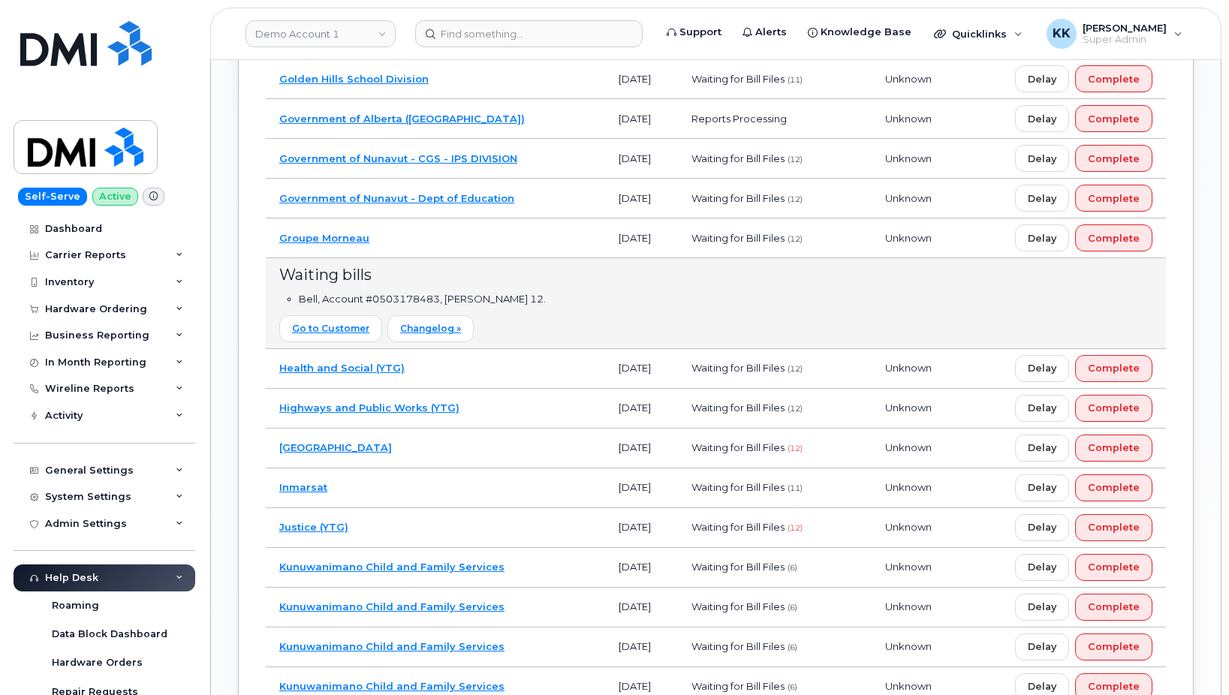
click at [452, 243] on td "Groupe Morneau" at bounding box center [435, 239] width 339 height 40
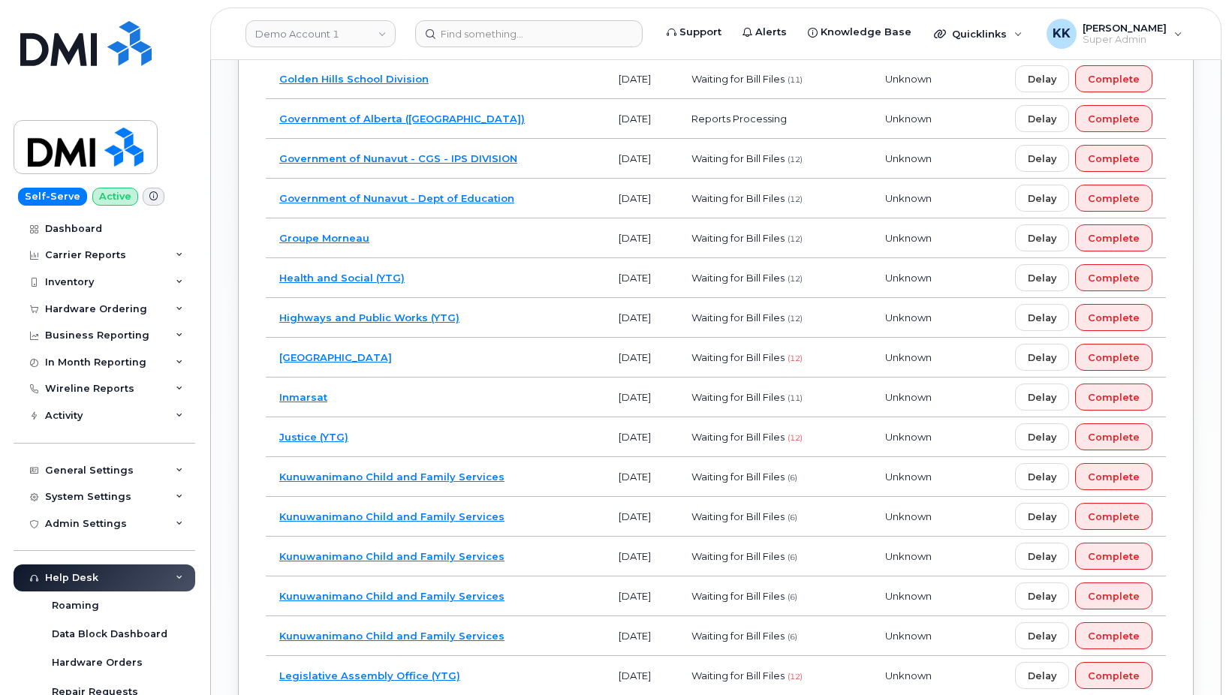
click at [445, 281] on td "Health and Social (YTG)" at bounding box center [435, 278] width 339 height 40
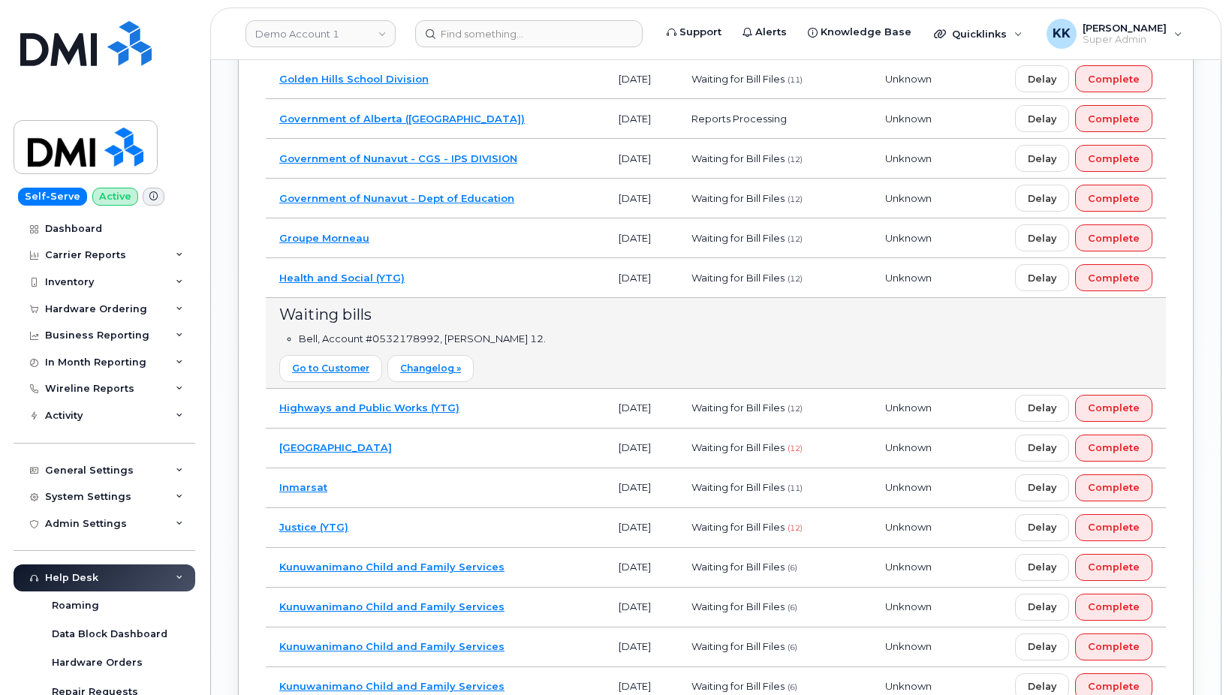
click at [508, 418] on td "Highways and Public Works (YTG)" at bounding box center [435, 409] width 339 height 40
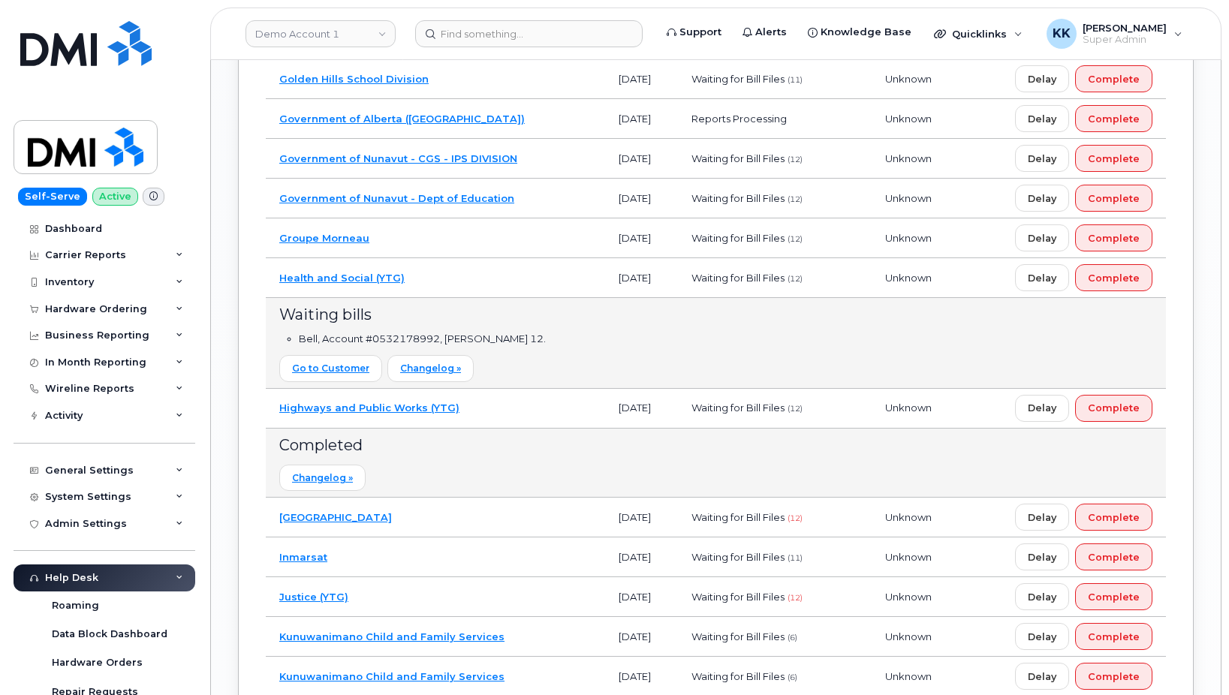
scroll to position [2451, 0]
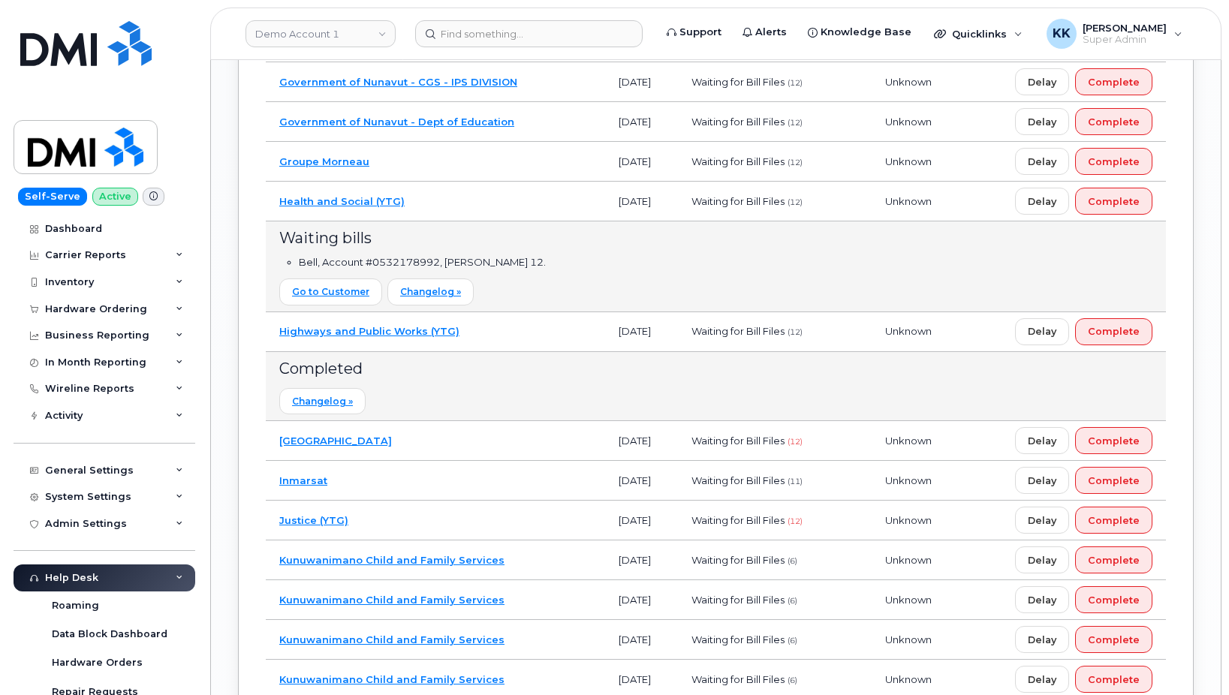
click at [479, 338] on td "Highways and Public Works (YTG)" at bounding box center [435, 332] width 339 height 40
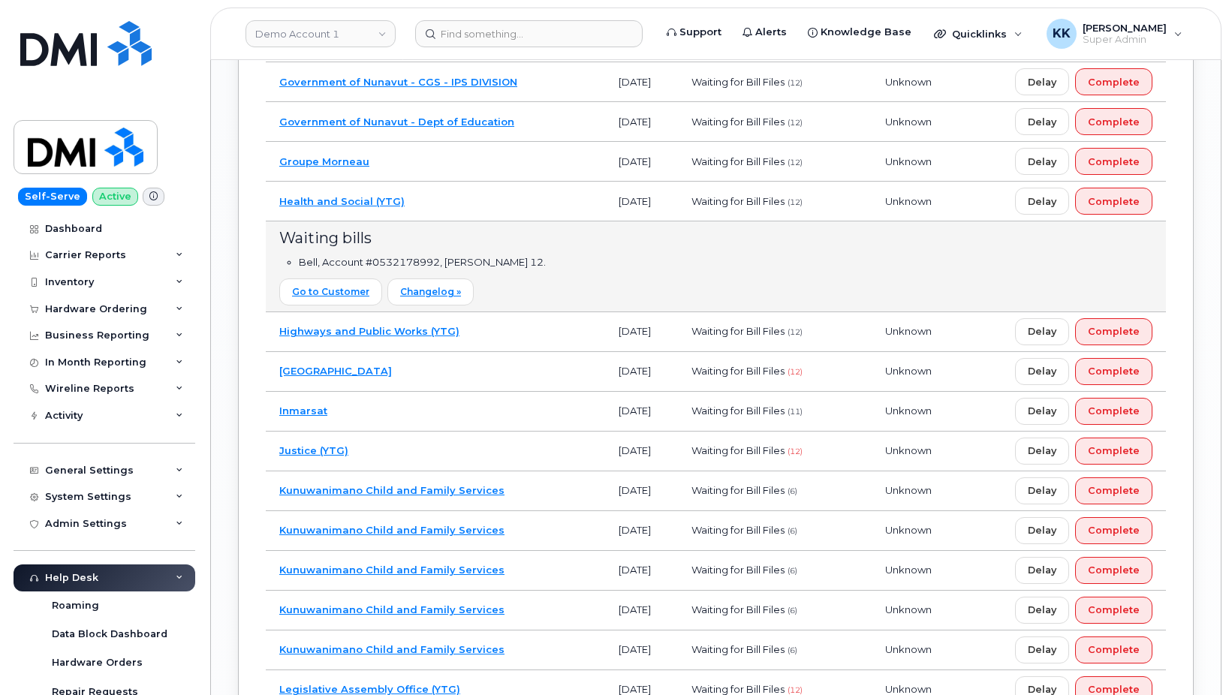
click at [427, 382] on td "Humber College" at bounding box center [435, 372] width 339 height 40
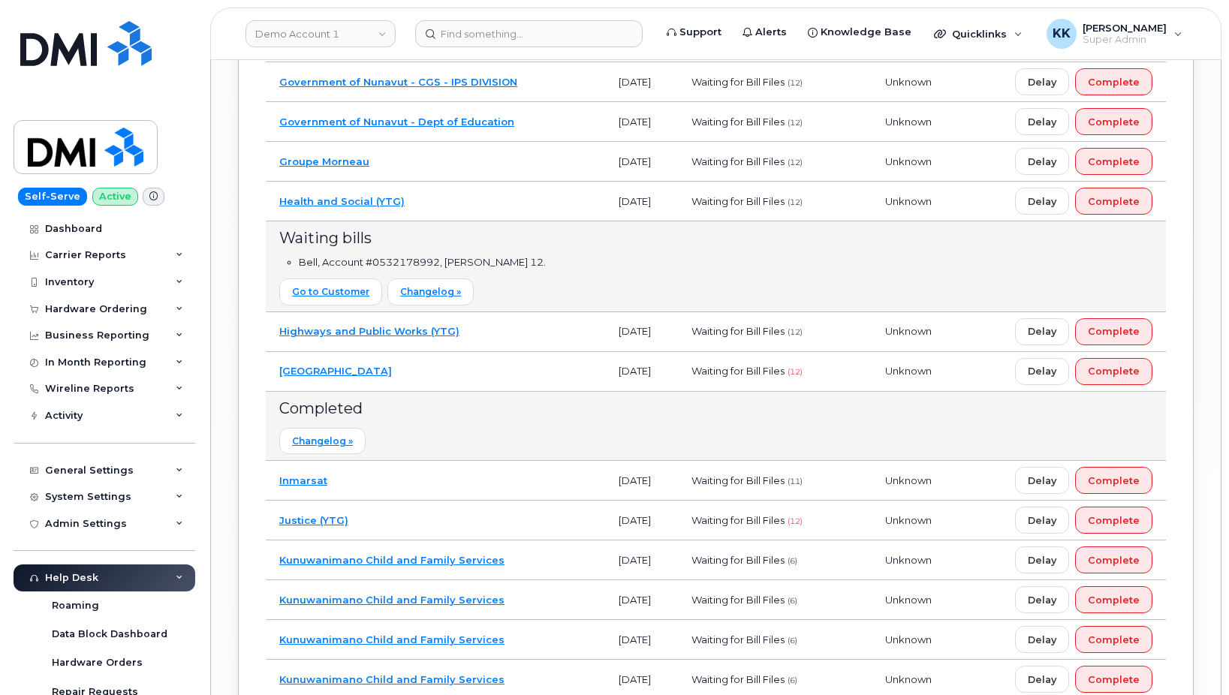
click at [427, 382] on td "Humber College" at bounding box center [435, 372] width 339 height 40
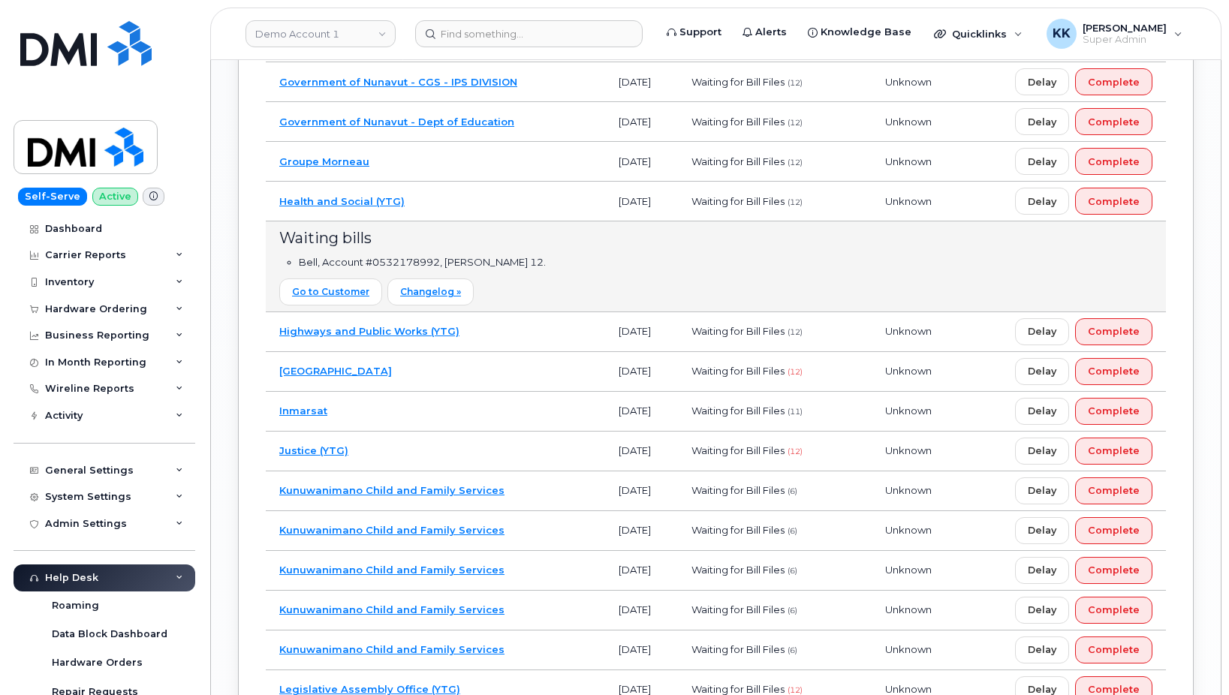
click at [426, 421] on td "Inmarsat" at bounding box center [435, 412] width 339 height 40
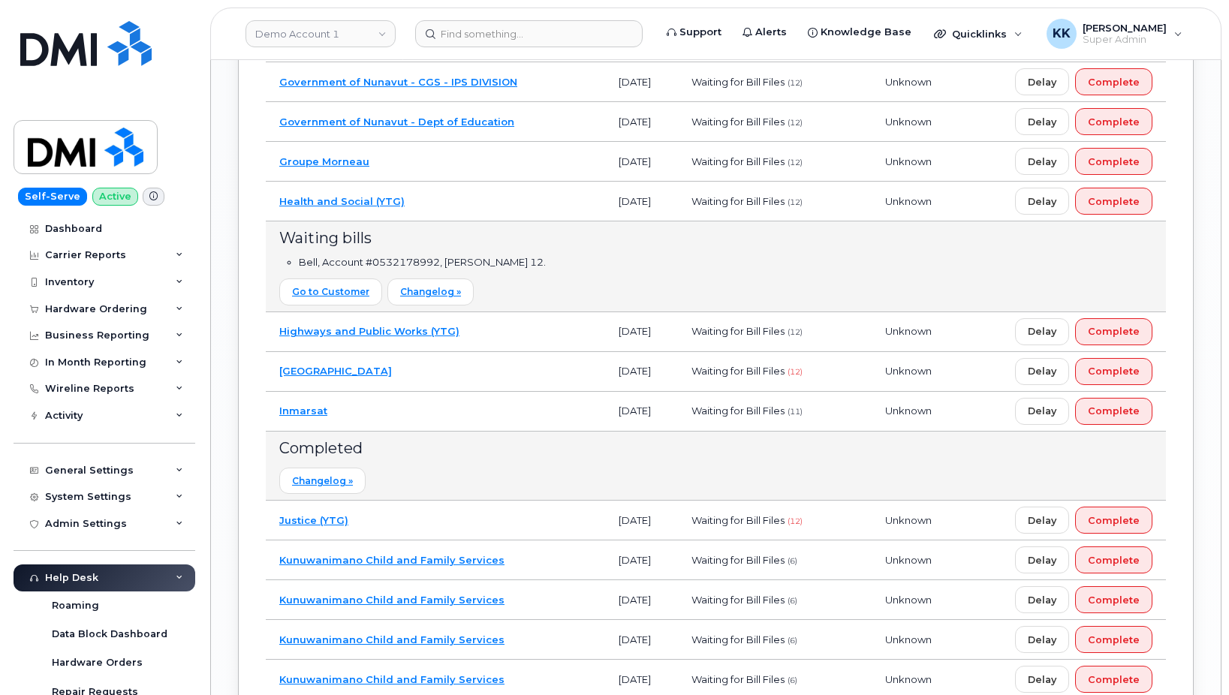
click at [426, 421] on td "Inmarsat" at bounding box center [435, 412] width 339 height 40
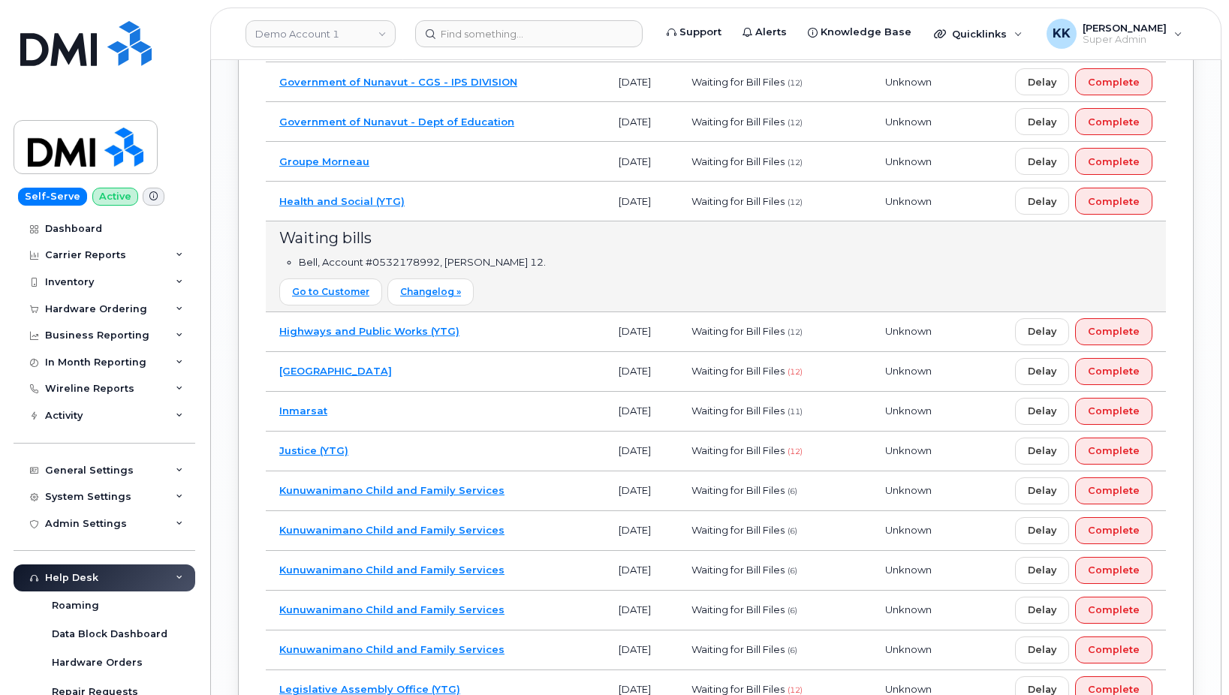
click at [430, 451] on td "Justice (YTG)" at bounding box center [435, 452] width 339 height 40
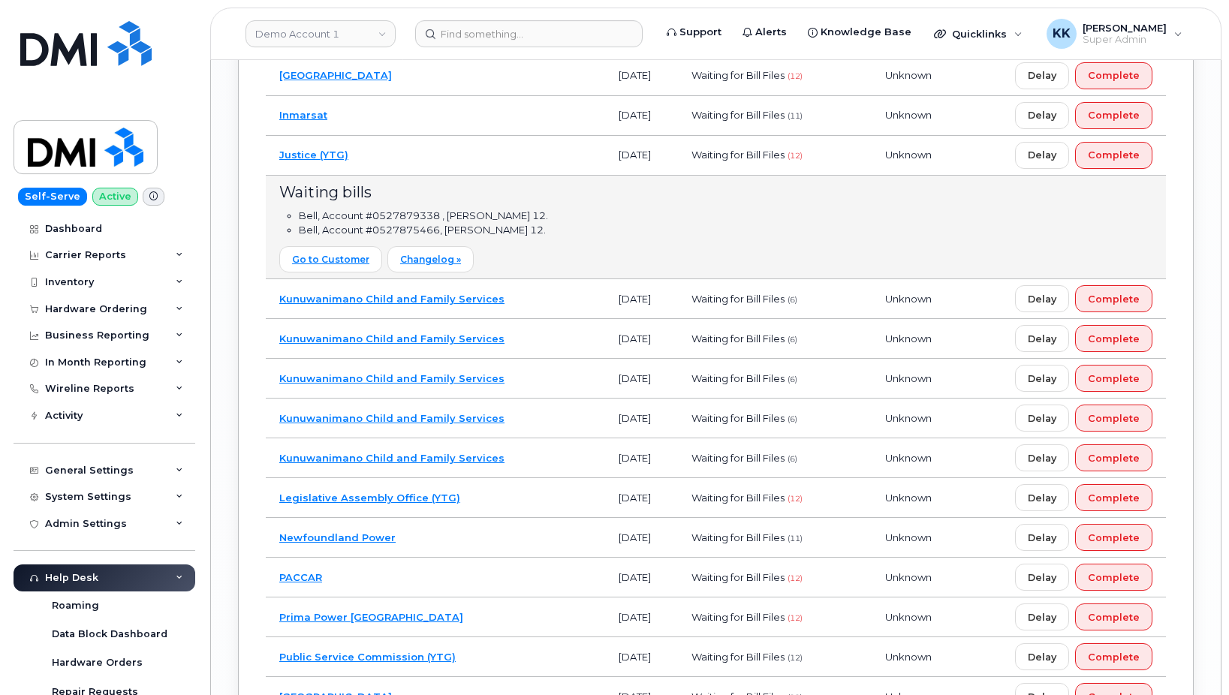
scroll to position [2758, 0]
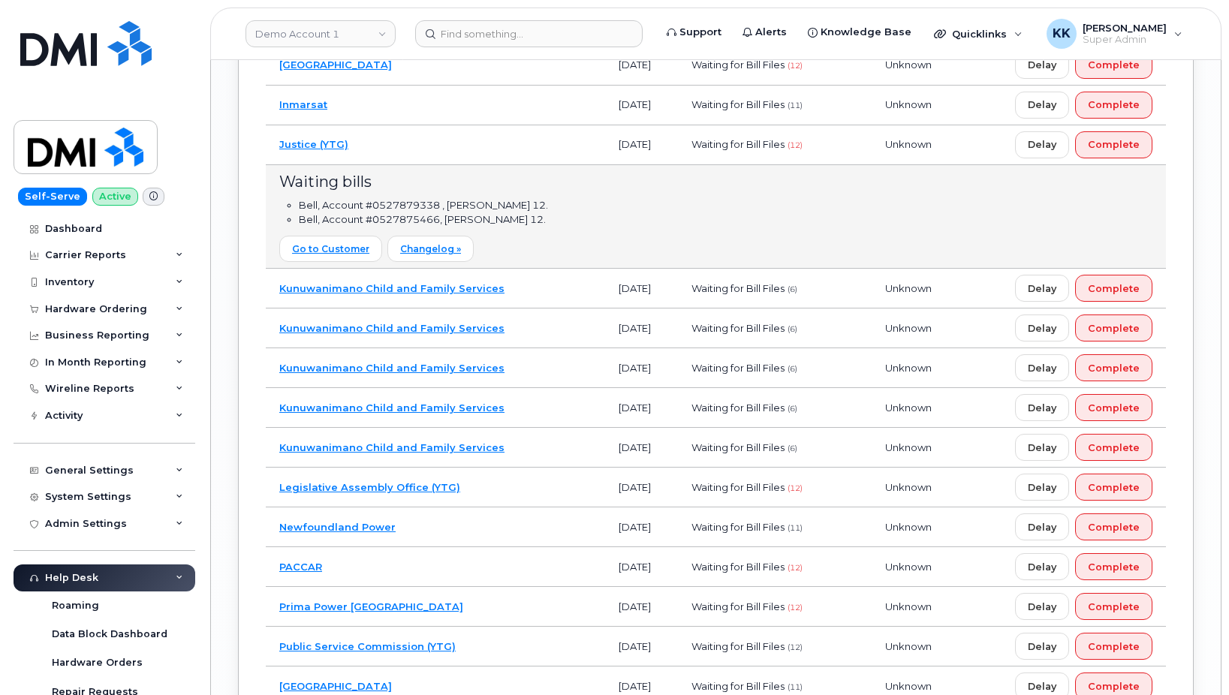
click at [475, 487] on td "Legislative Assembly Office (YTG)" at bounding box center [435, 488] width 339 height 40
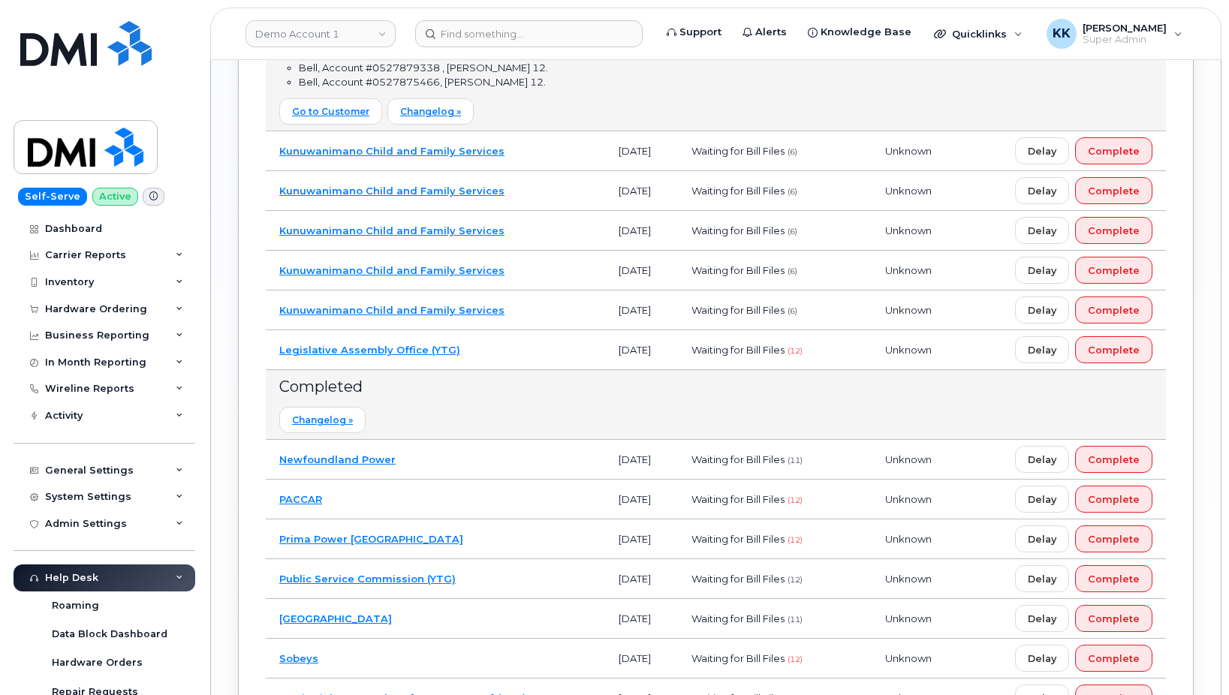
scroll to position [2911, 0]
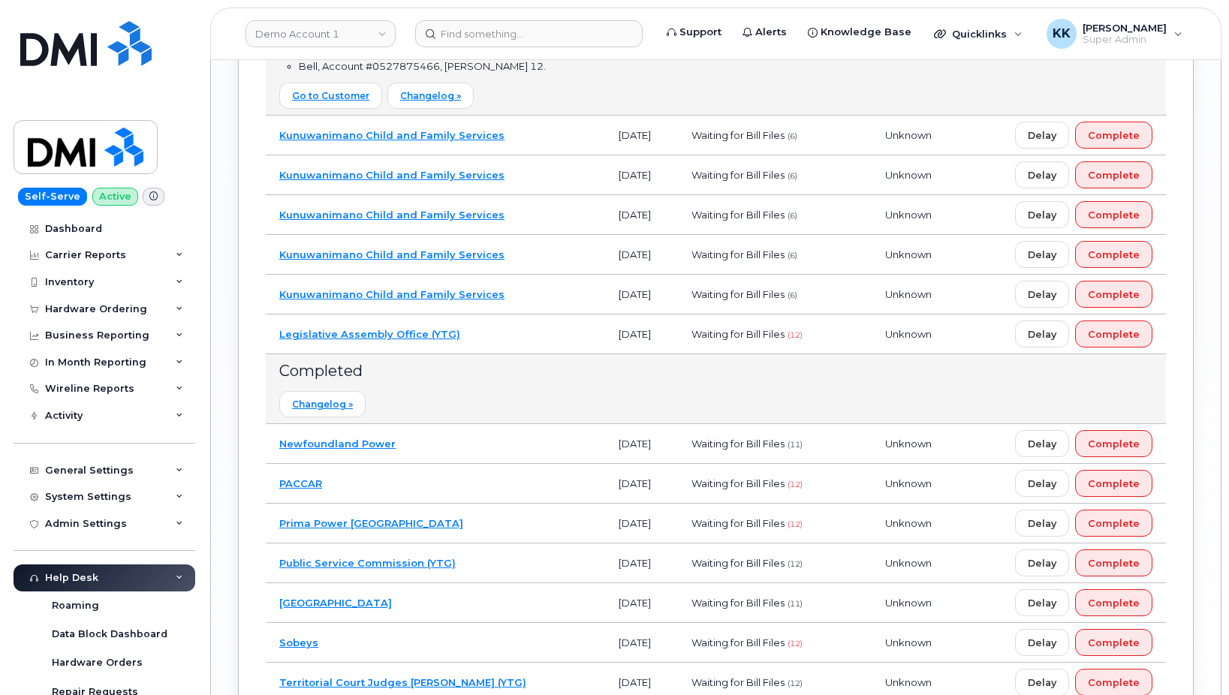
click at [484, 343] on td "Legislative Assembly Office (YTG)" at bounding box center [435, 335] width 339 height 40
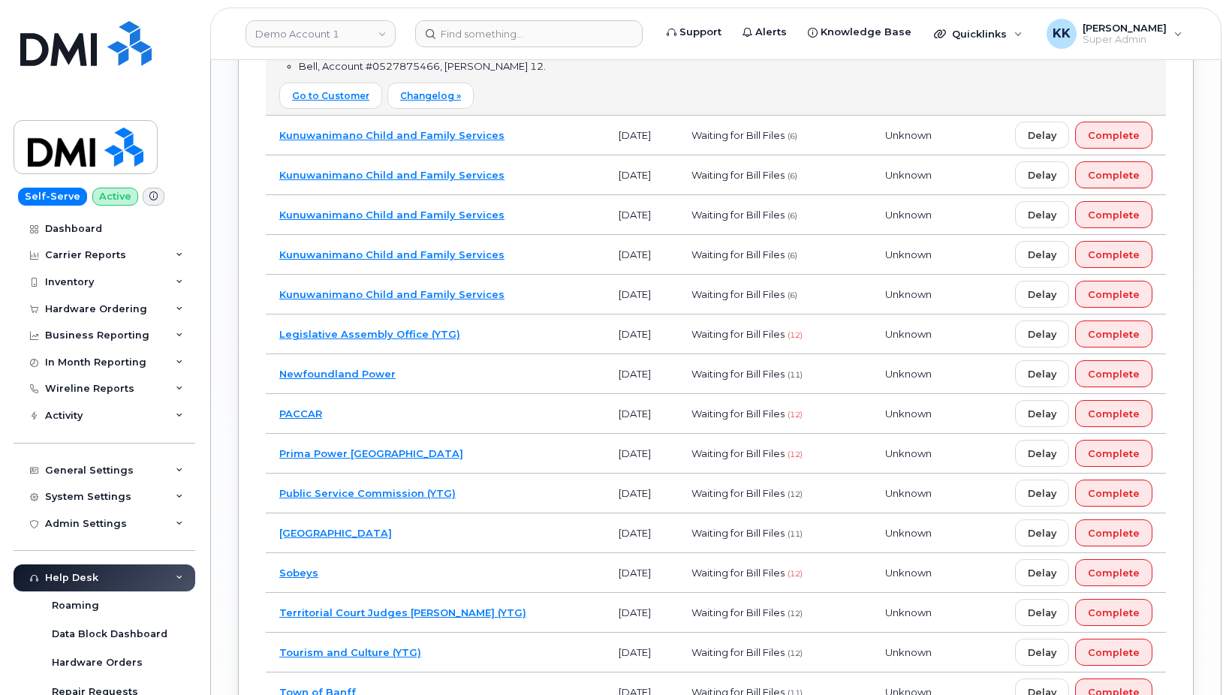
click at [447, 374] on td "Newfoundland Power" at bounding box center [435, 374] width 339 height 40
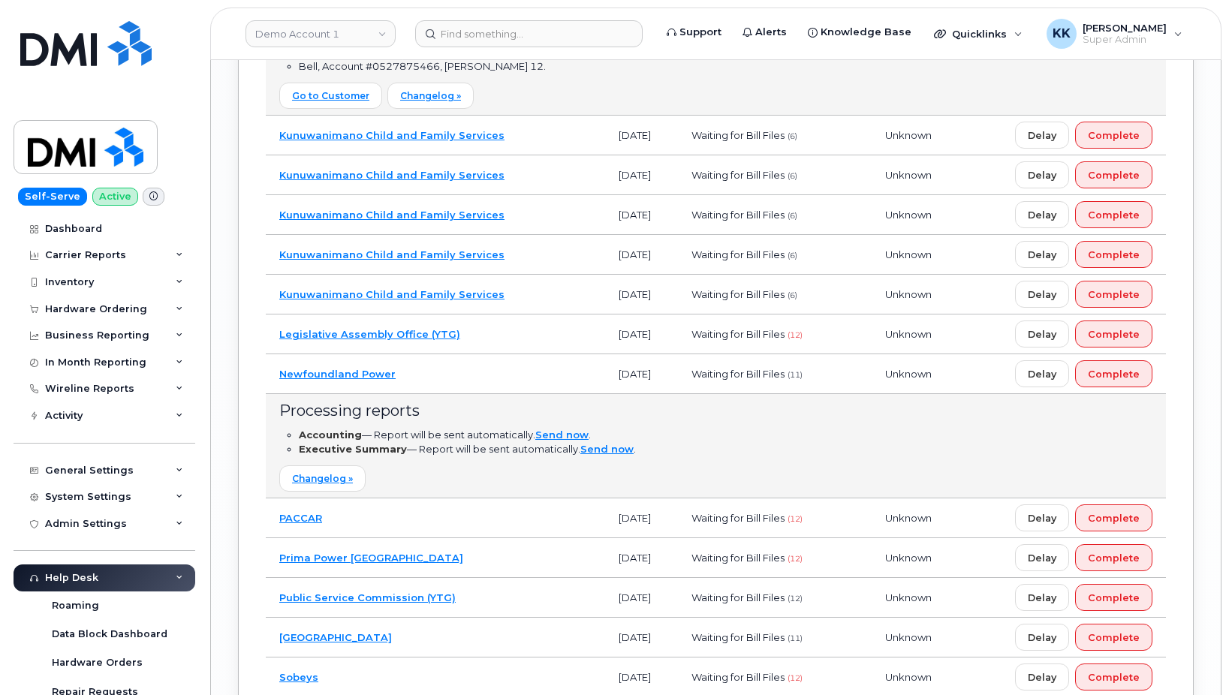
click at [448, 374] on td "Newfoundland Power" at bounding box center [435, 374] width 339 height 40
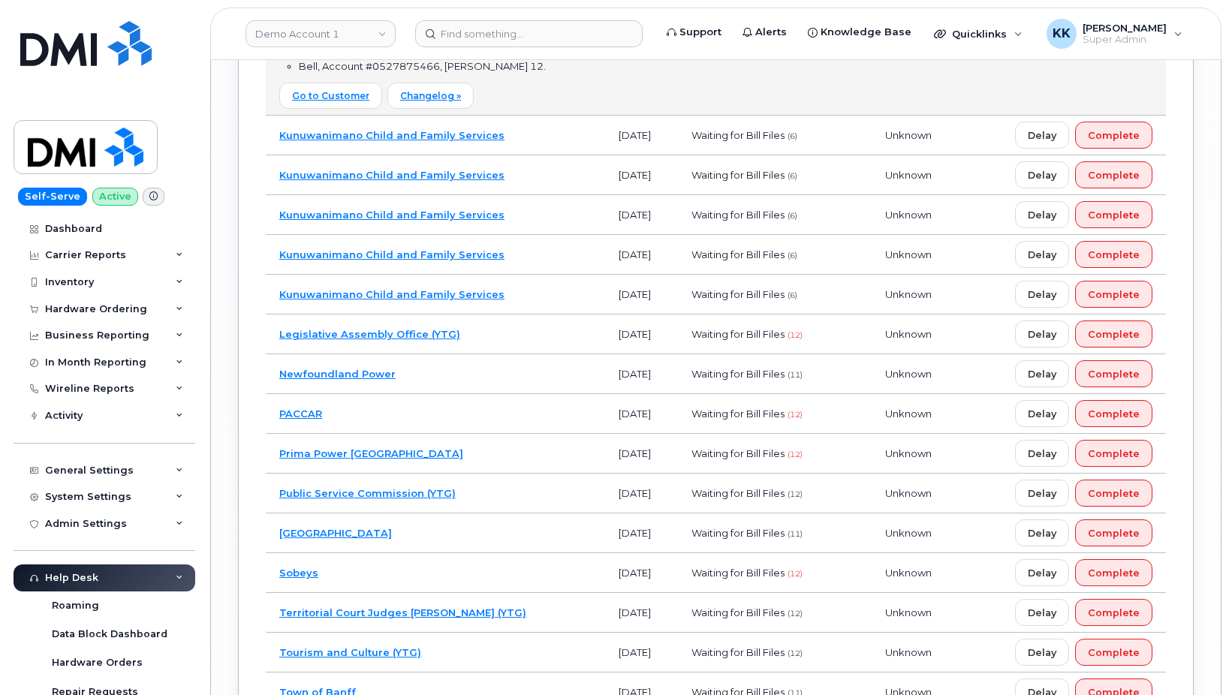
click at [446, 419] on td "PACCAR" at bounding box center [435, 414] width 339 height 40
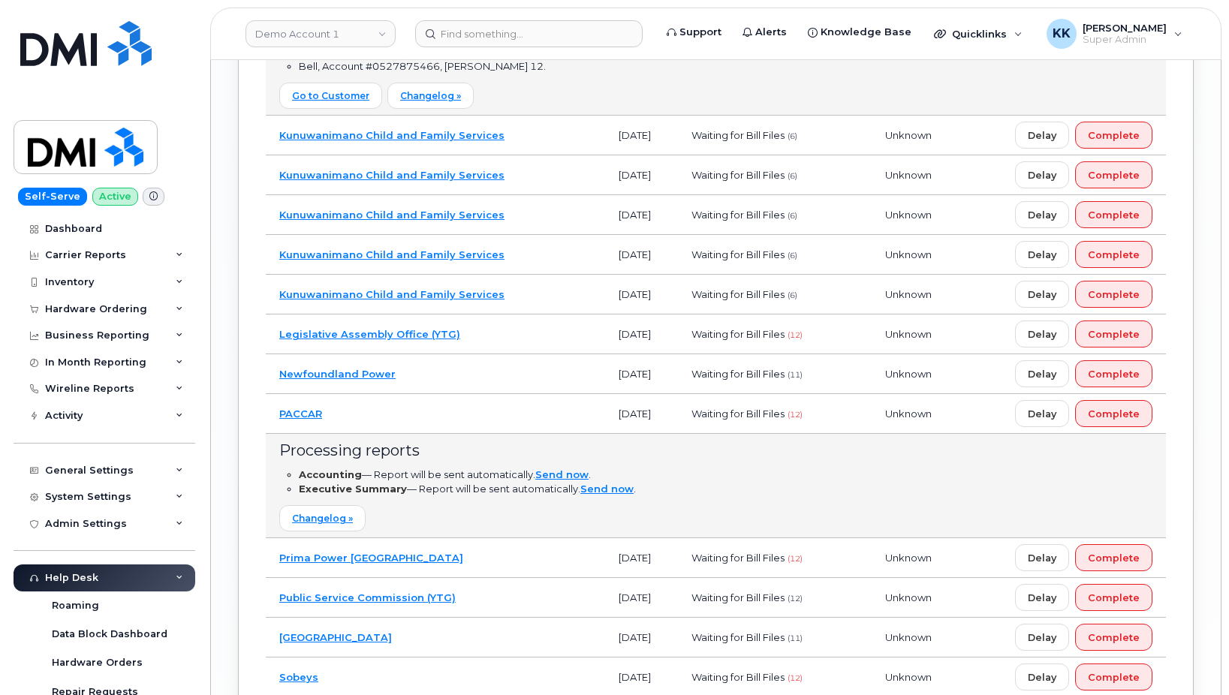
click at [446, 419] on td "PACCAR" at bounding box center [435, 414] width 339 height 40
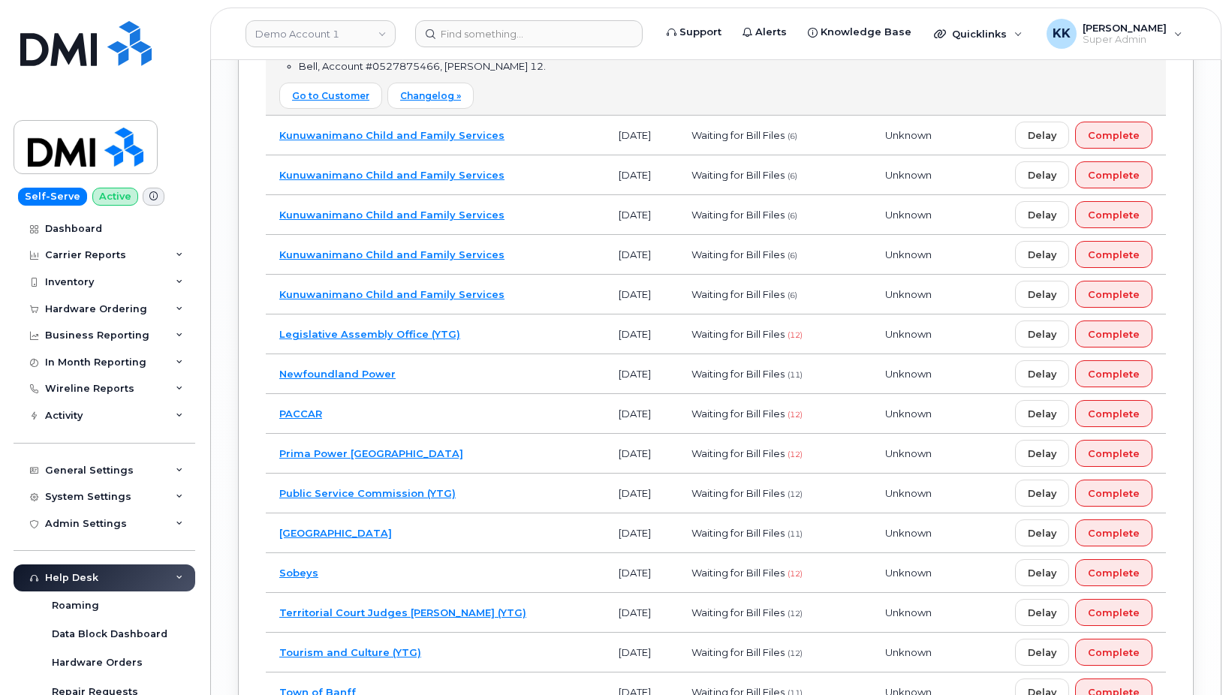
click at [453, 448] on td "Prima Power North America" at bounding box center [435, 454] width 339 height 40
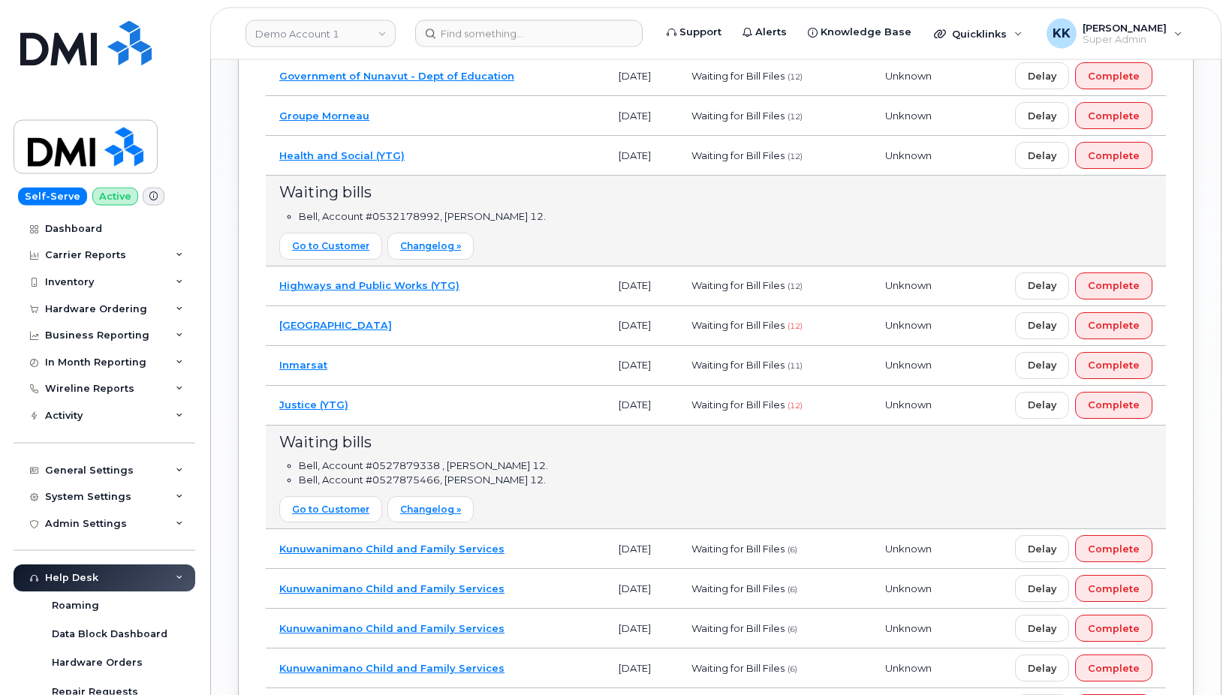
scroll to position [2298, 0]
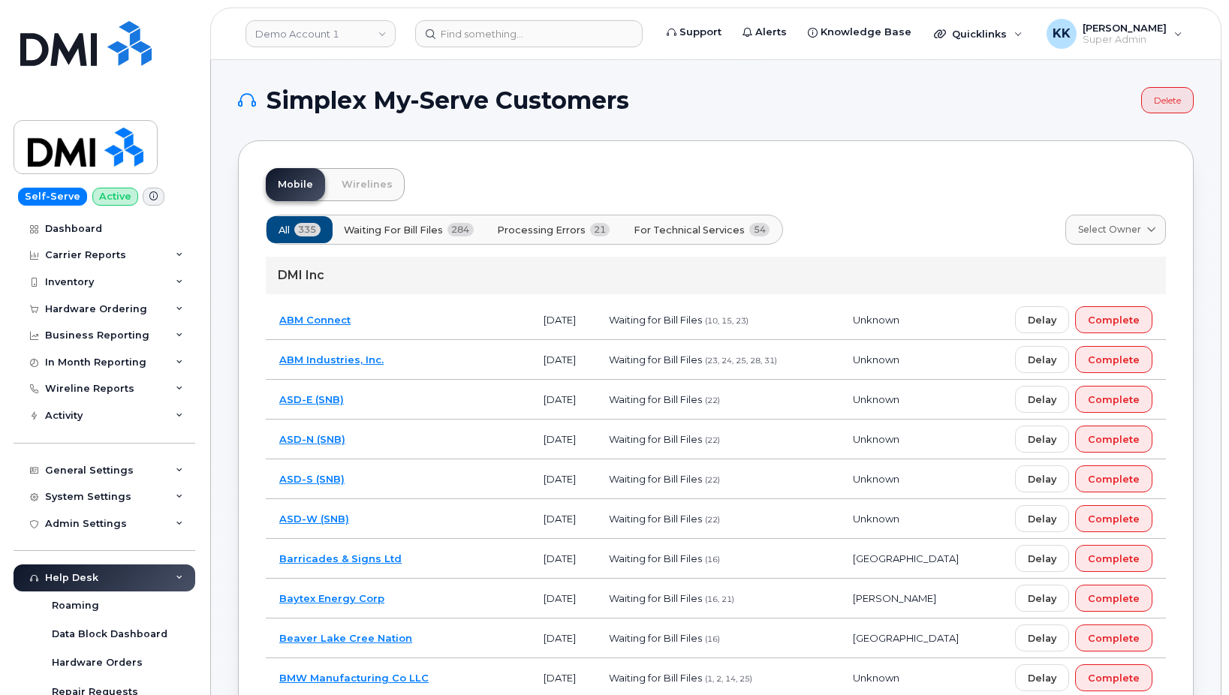
click at [710, 226] on span "For Technical Services" at bounding box center [689, 230] width 111 height 14
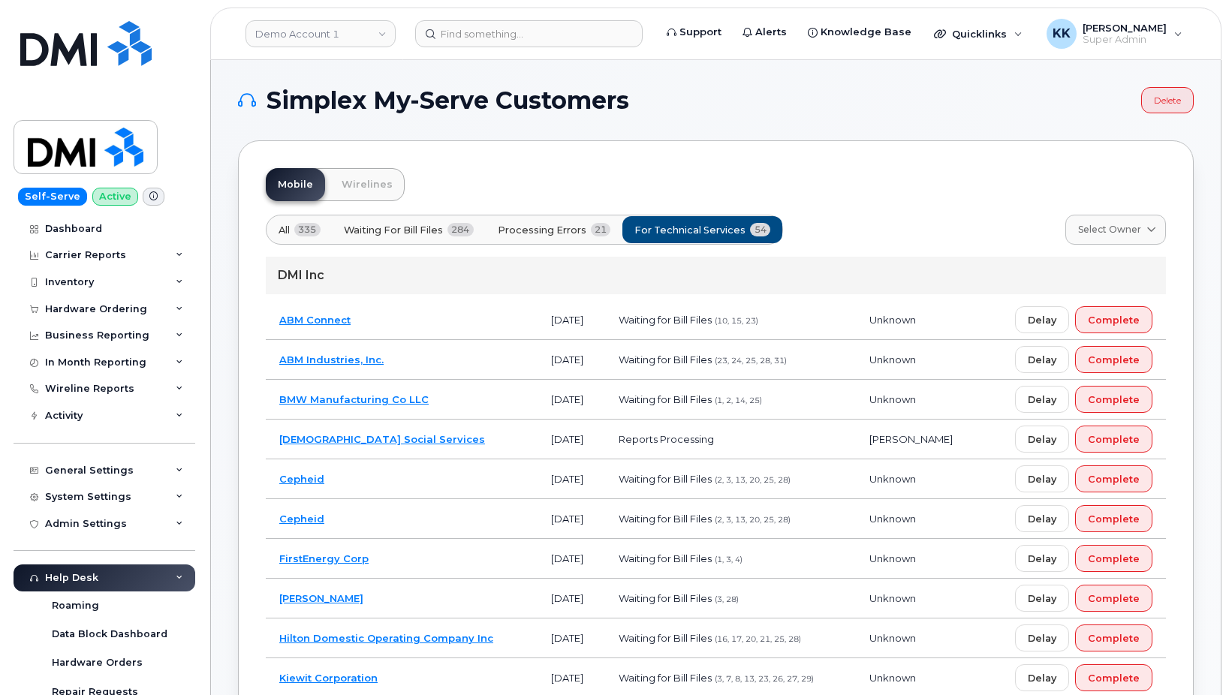
click at [550, 219] on button "Processing Errors 21" at bounding box center [554, 229] width 139 height 27
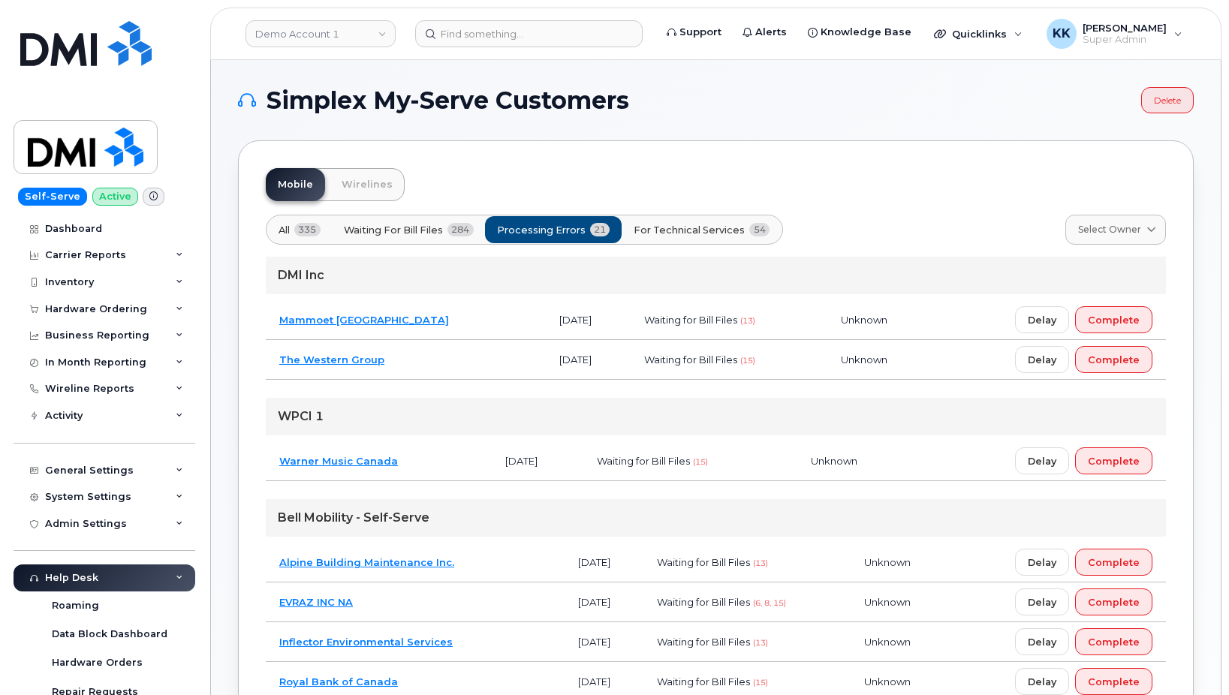
click at [732, 226] on span "For Technical Services" at bounding box center [689, 230] width 111 height 14
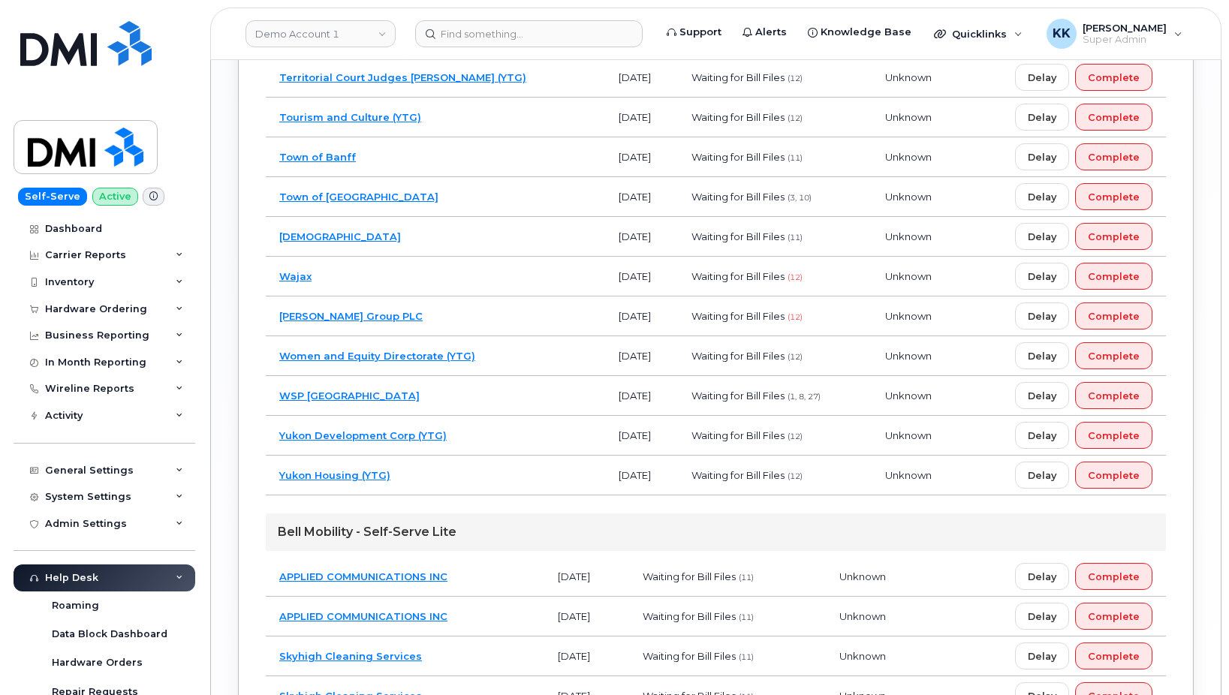
scroll to position [2135, 0]
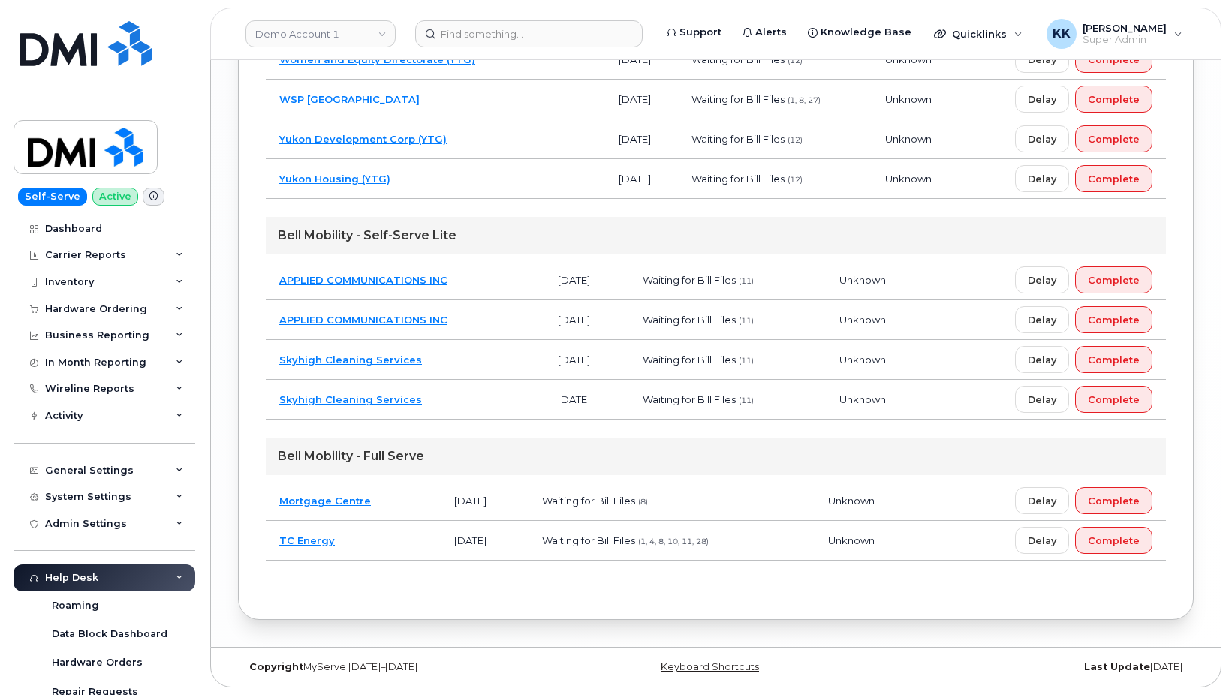
click at [388, 501] on td "Mortgage Centre" at bounding box center [353, 501] width 175 height 40
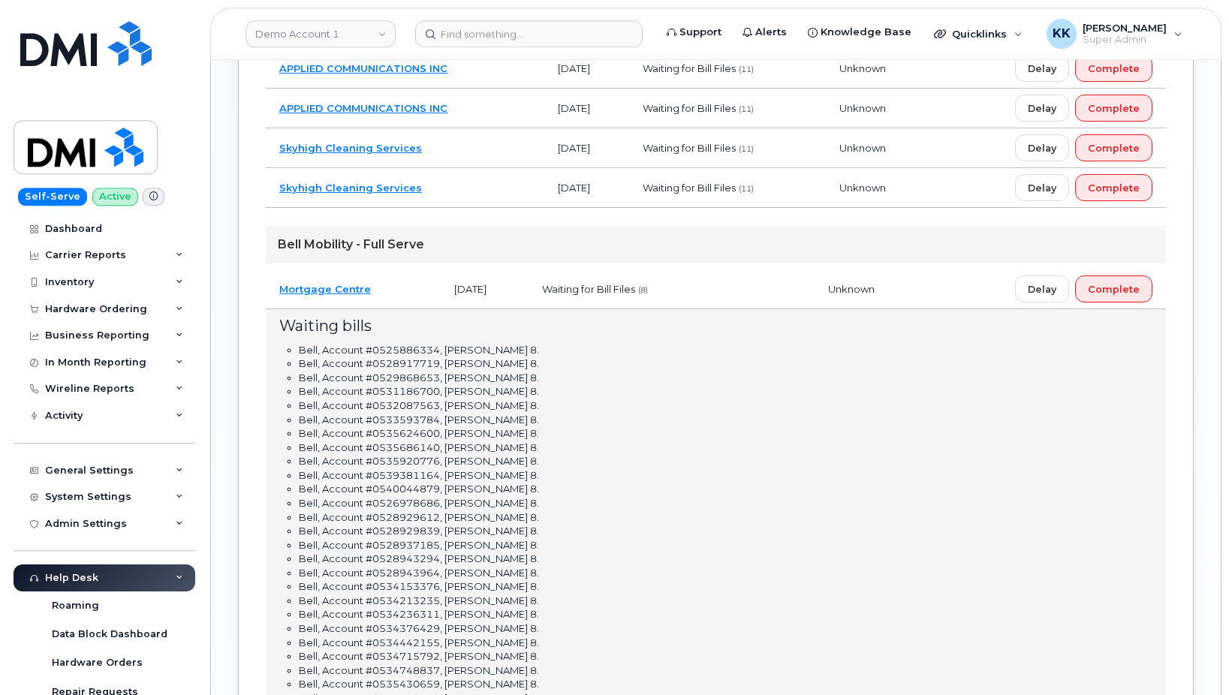
scroll to position [2288, 0]
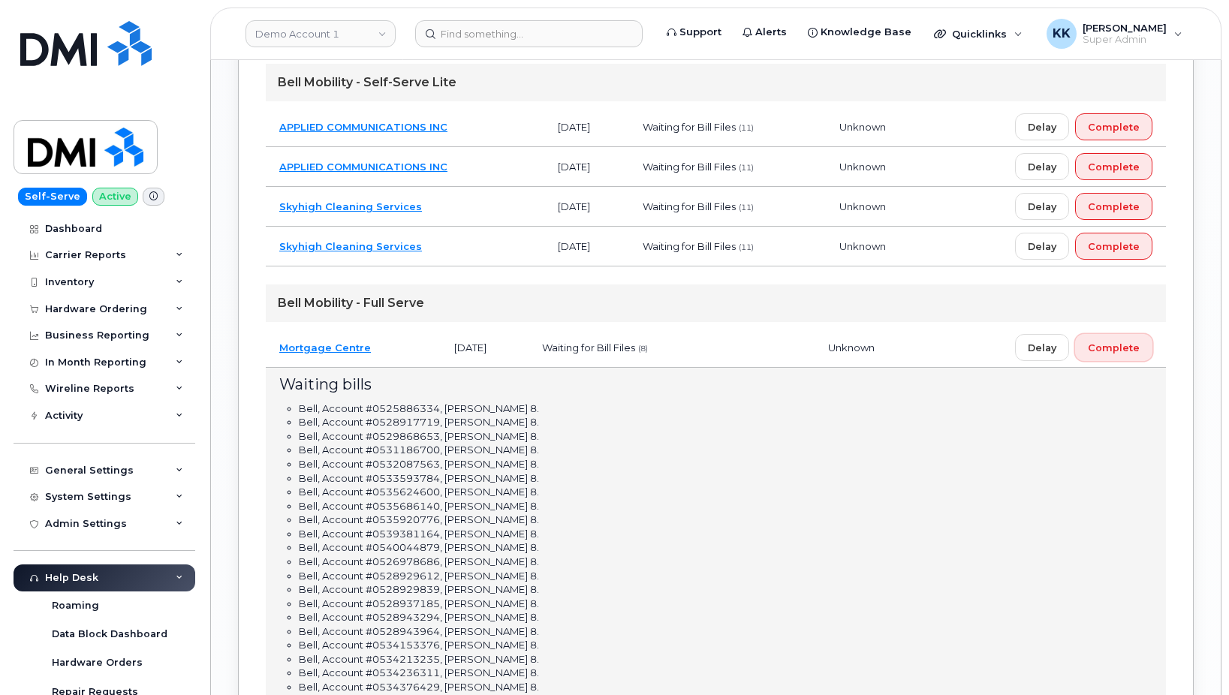
click at [1119, 345] on span "Complete" at bounding box center [1114, 348] width 52 height 14
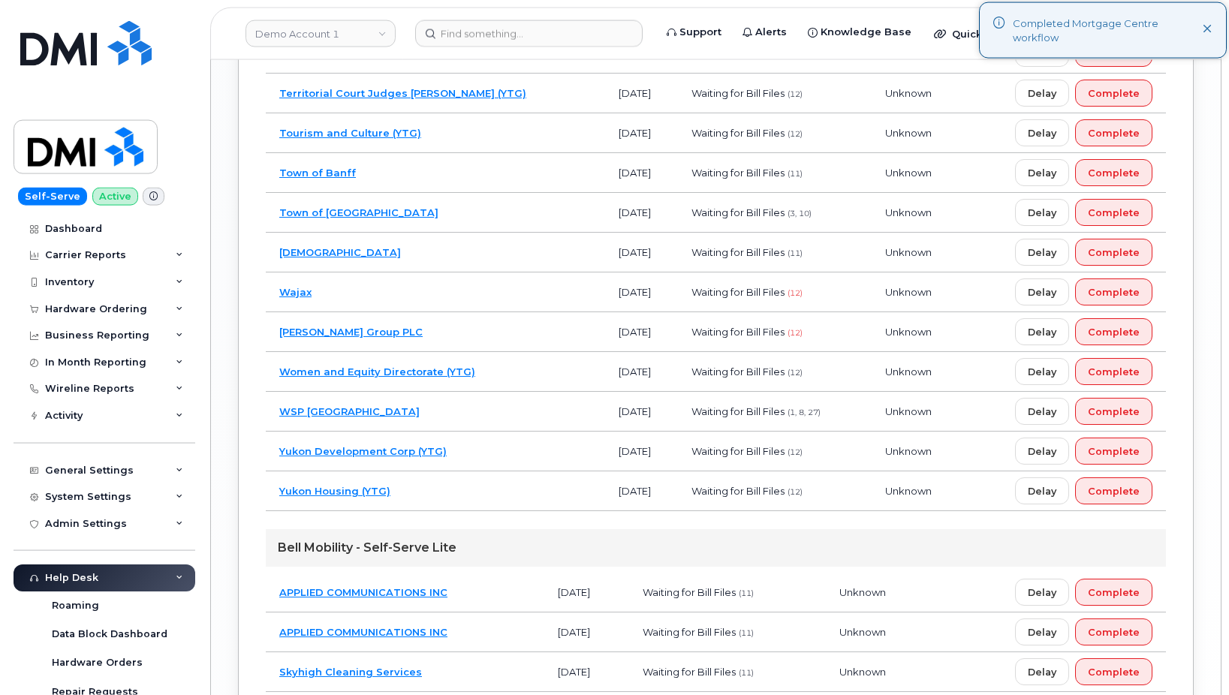
scroll to position [1789, 0]
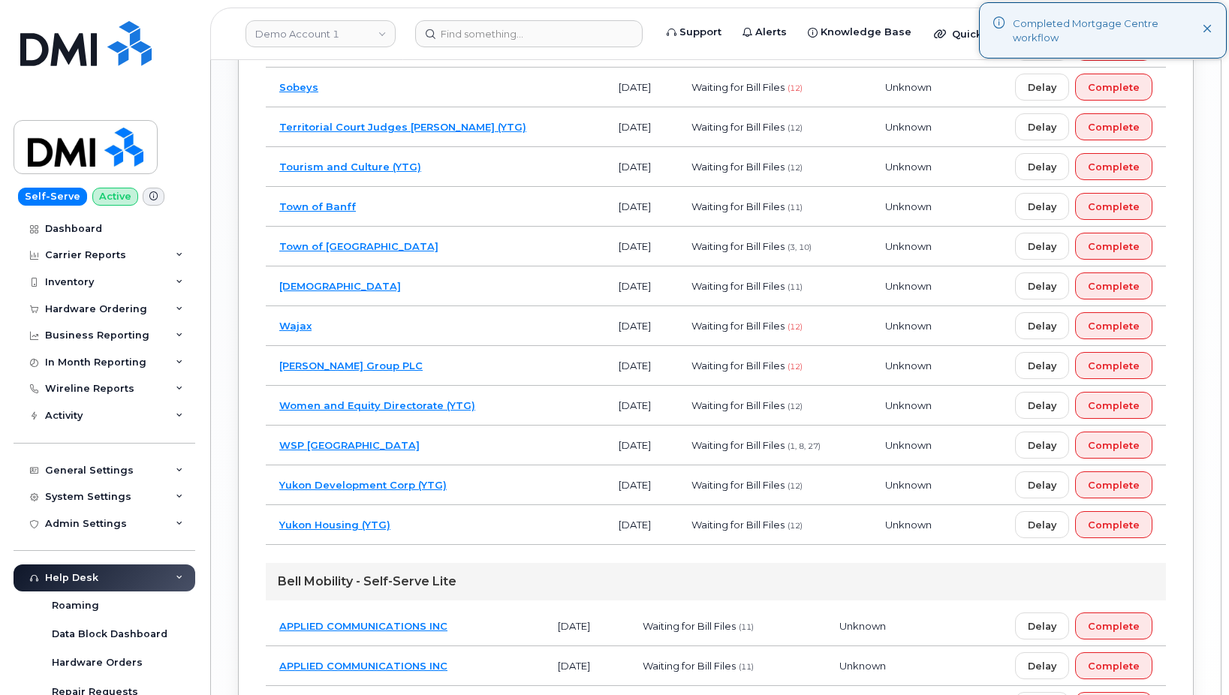
click at [459, 361] on td "Weir Group PLC" at bounding box center [435, 366] width 339 height 40
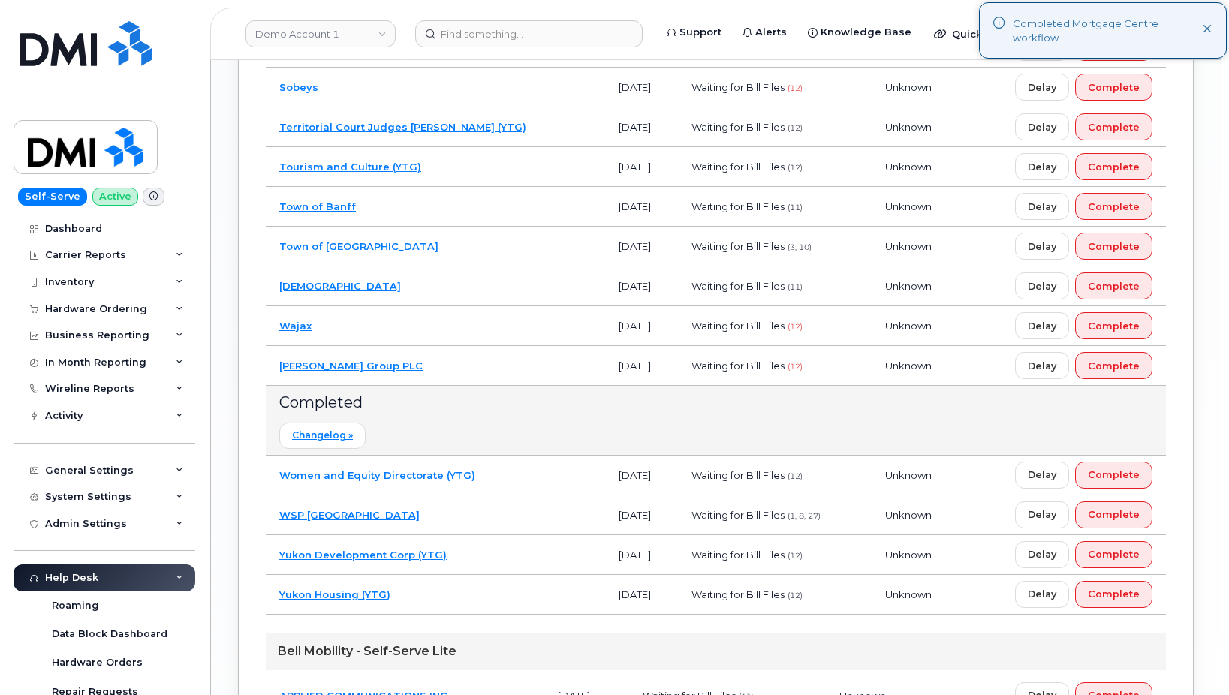
click at [459, 361] on td "Weir Group PLC" at bounding box center [435, 366] width 339 height 40
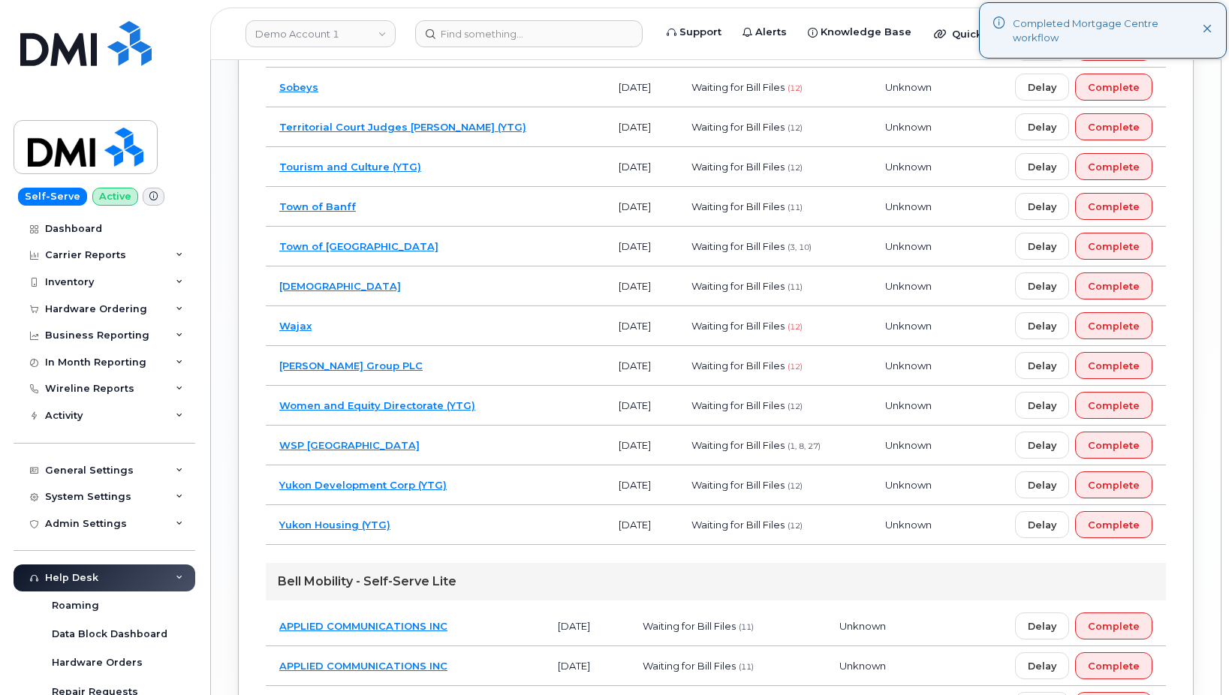
click at [445, 317] on td "Wajax" at bounding box center [435, 326] width 339 height 40
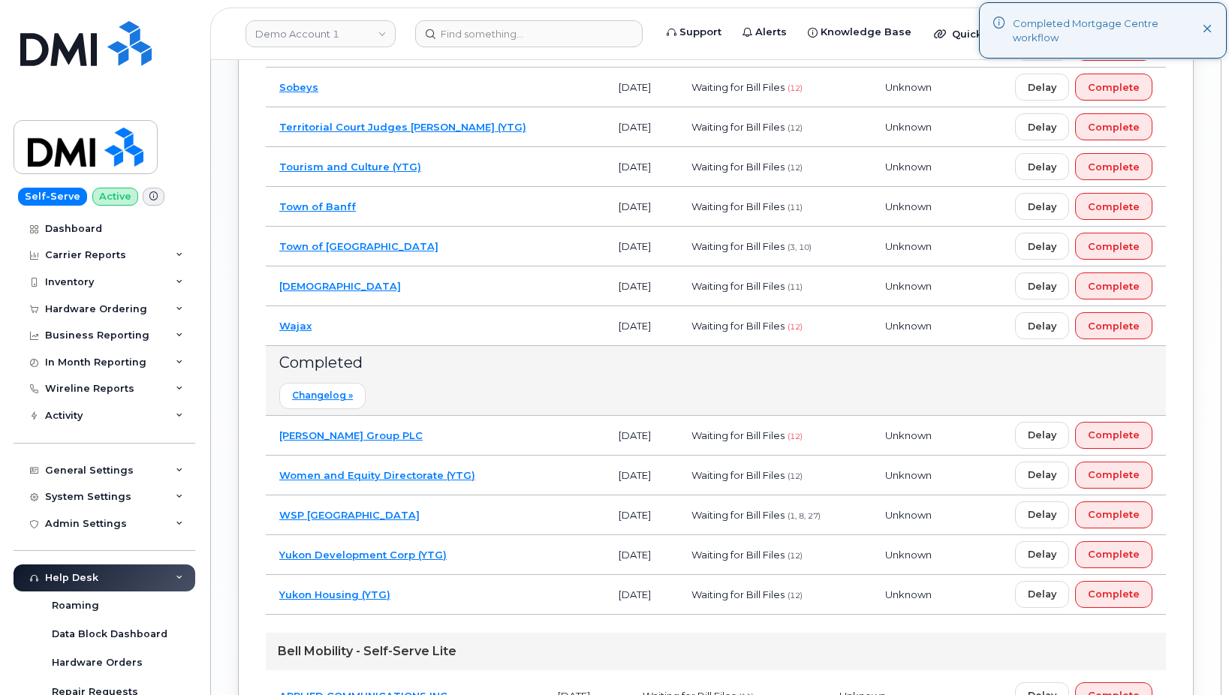
click at [444, 316] on td "Wajax" at bounding box center [435, 326] width 339 height 40
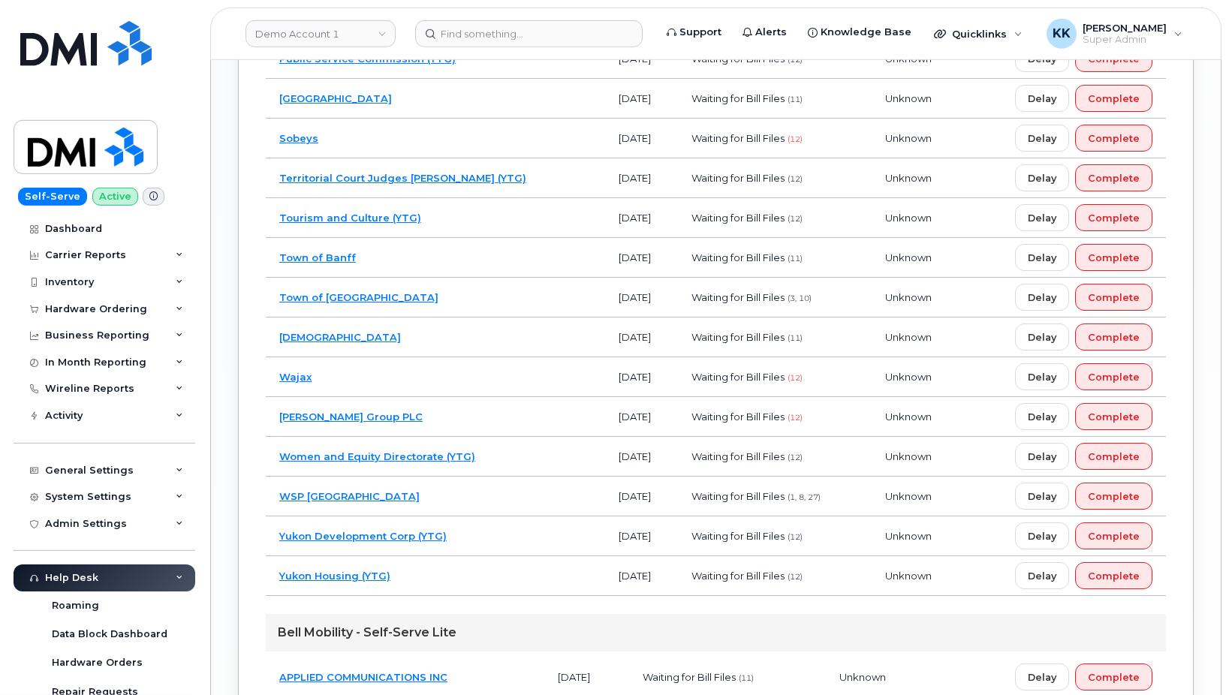
scroll to position [1712, 0]
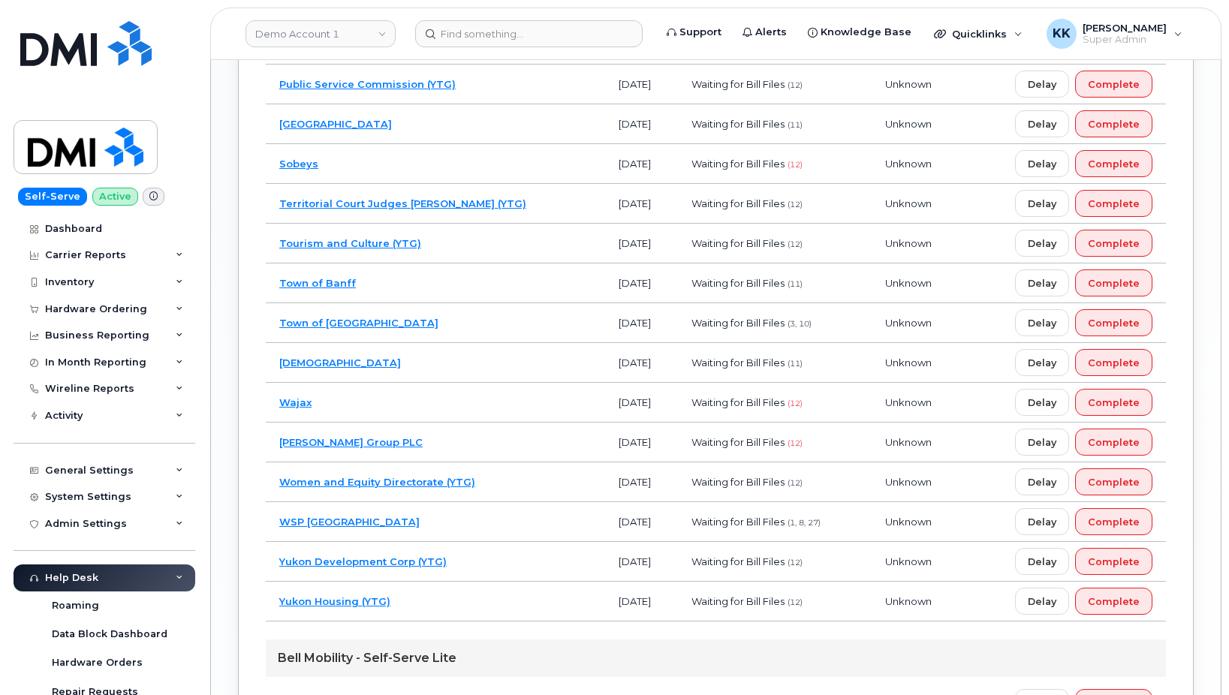
click at [455, 366] on td "Trinity Baptist Church" at bounding box center [435, 363] width 339 height 40
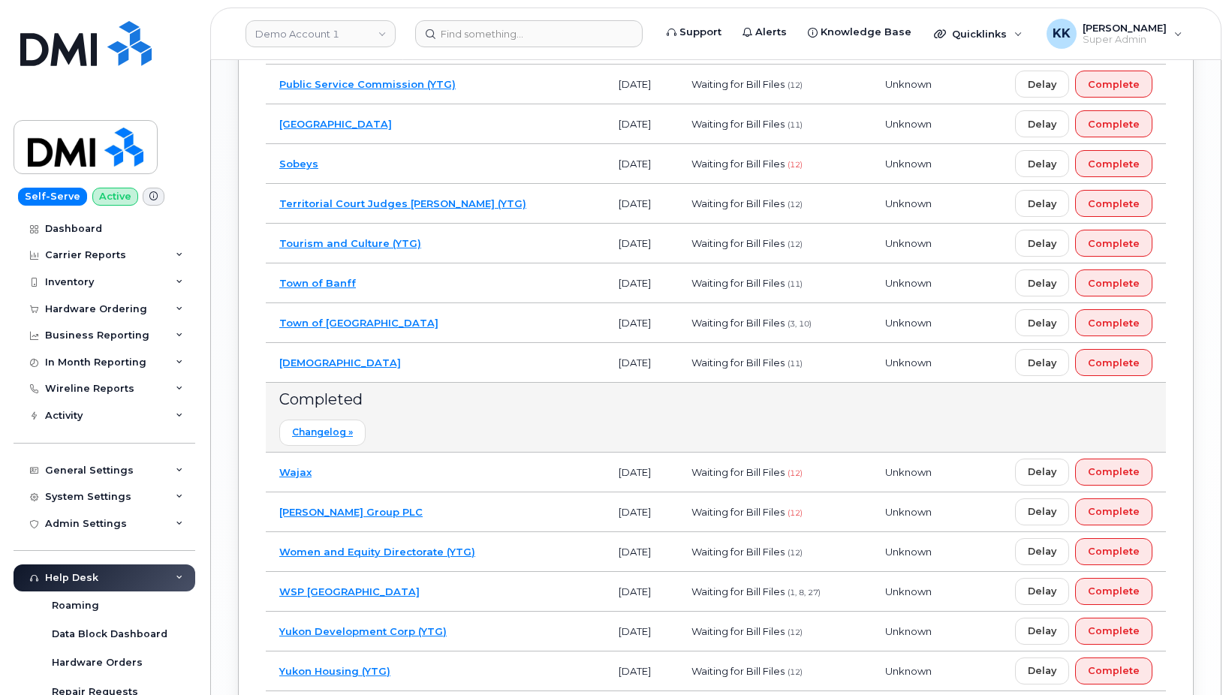
click at [460, 330] on td "Town of Stony Plain" at bounding box center [435, 323] width 339 height 40
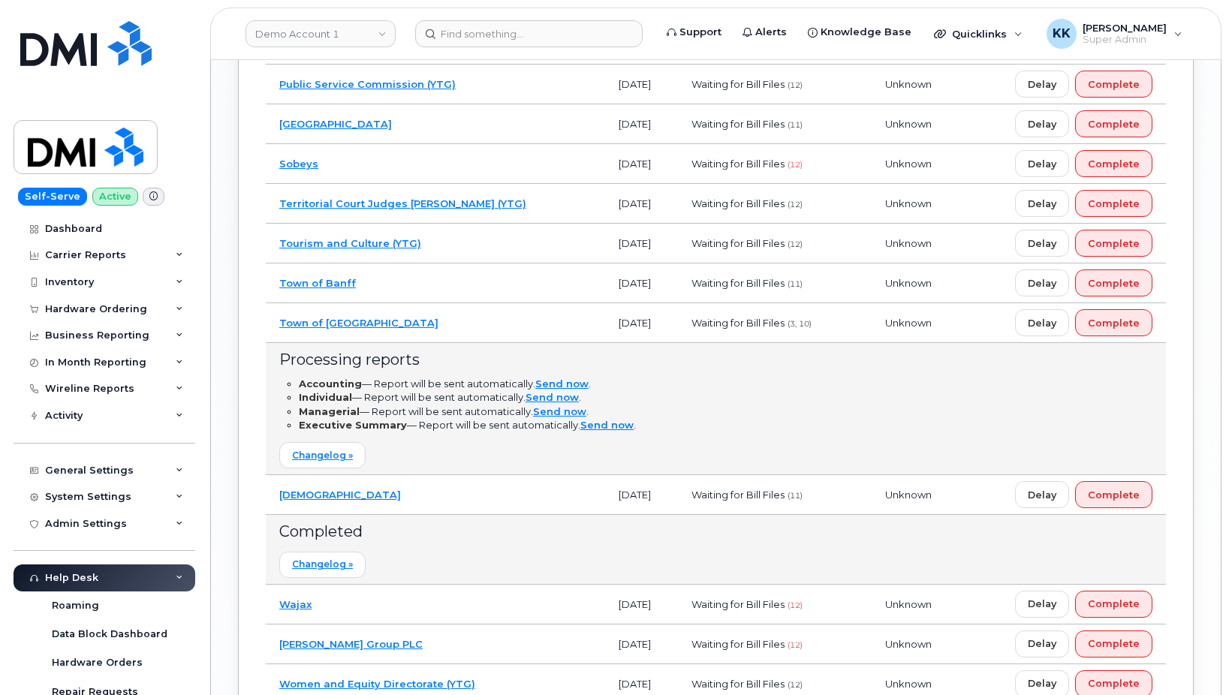
click at [461, 328] on td "Town of Stony Plain" at bounding box center [435, 323] width 339 height 40
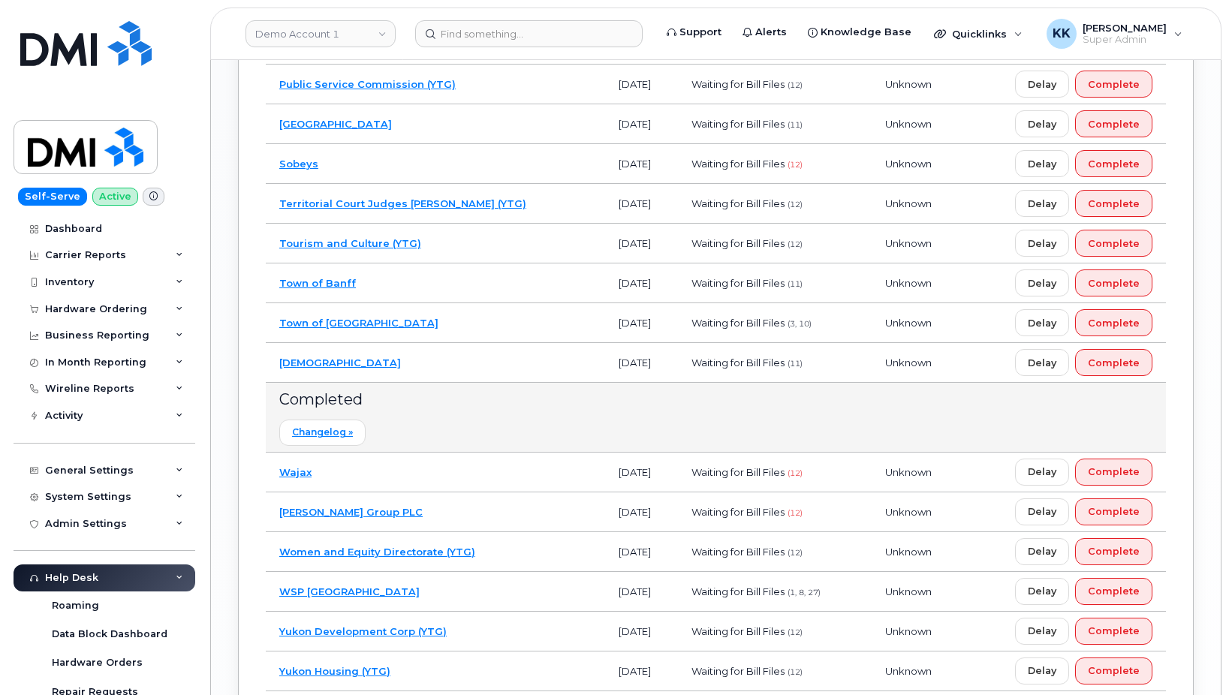
click at [464, 257] on td "Tourism and Culture (YTG)" at bounding box center [435, 244] width 339 height 40
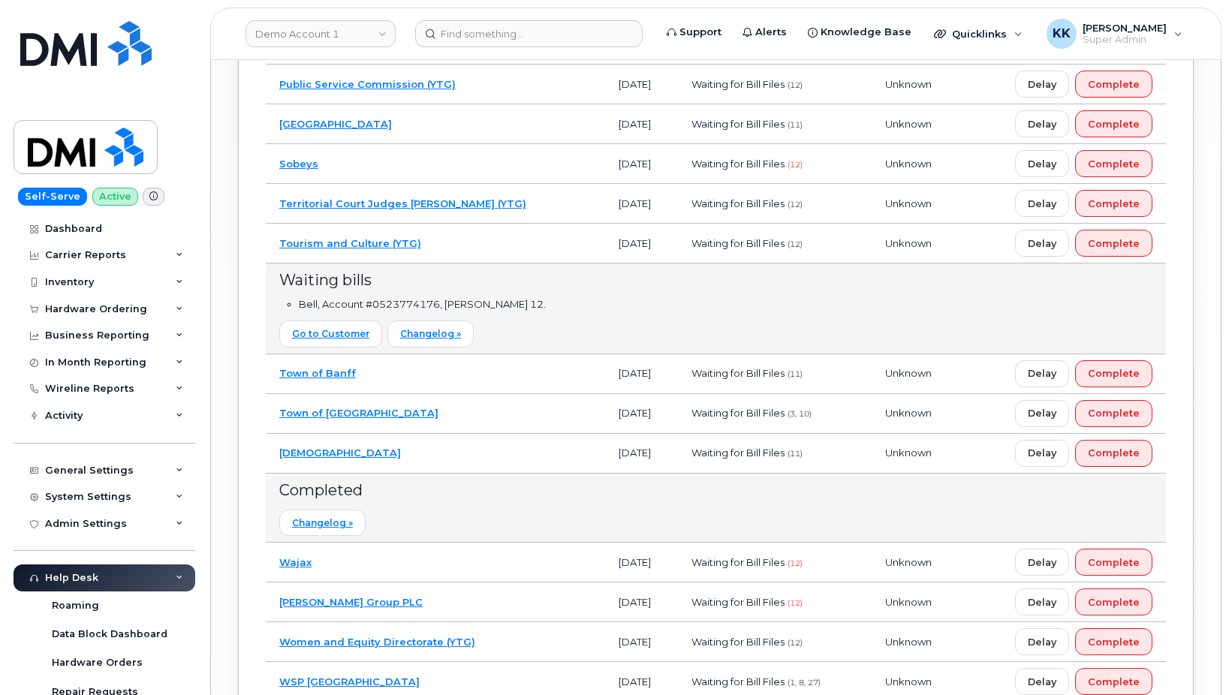
click at [460, 254] on td "Tourism and Culture (YTG)" at bounding box center [435, 244] width 339 height 40
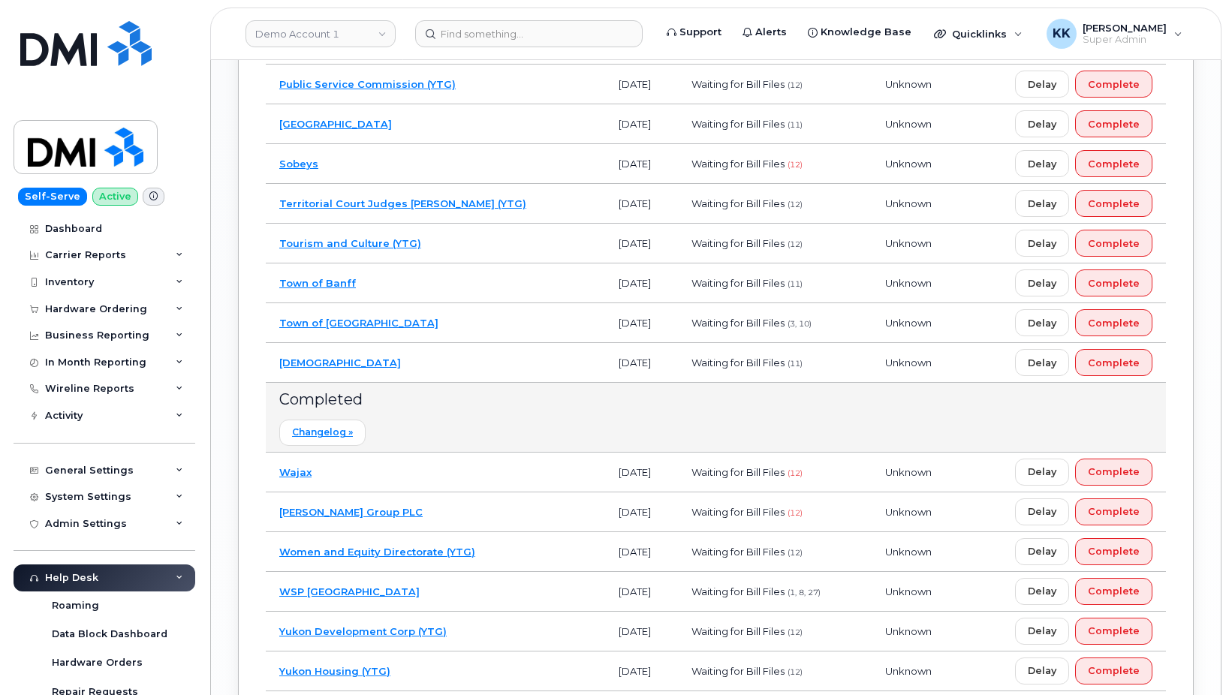
click at [449, 282] on td "Town of Banff" at bounding box center [435, 284] width 339 height 40
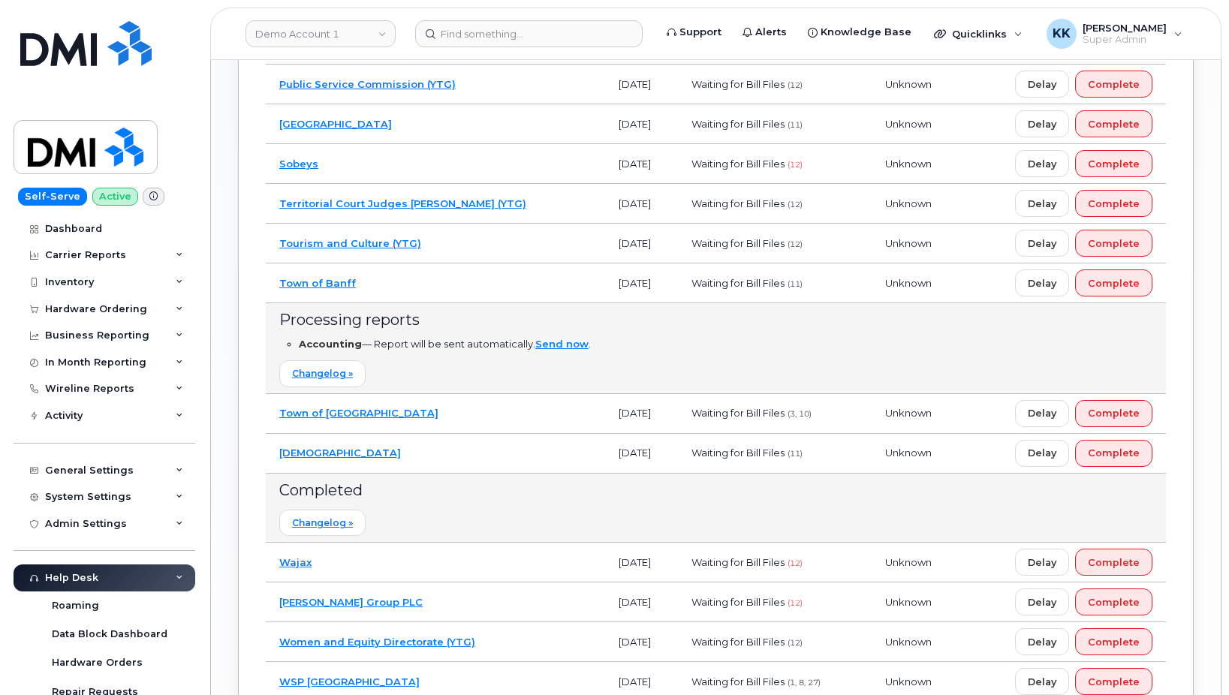
click at [449, 282] on td "Town of Banff" at bounding box center [435, 284] width 339 height 40
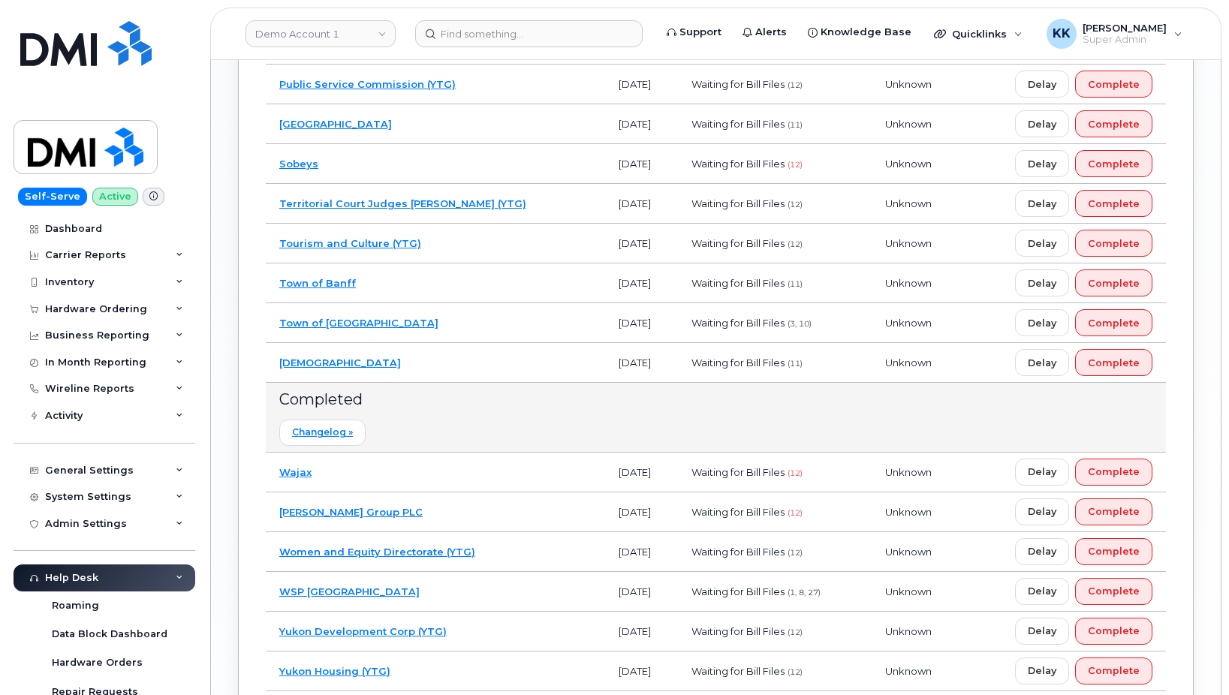
click at [505, 200] on td "Territorial Court Judges Chambers (YTG)" at bounding box center [435, 204] width 339 height 40
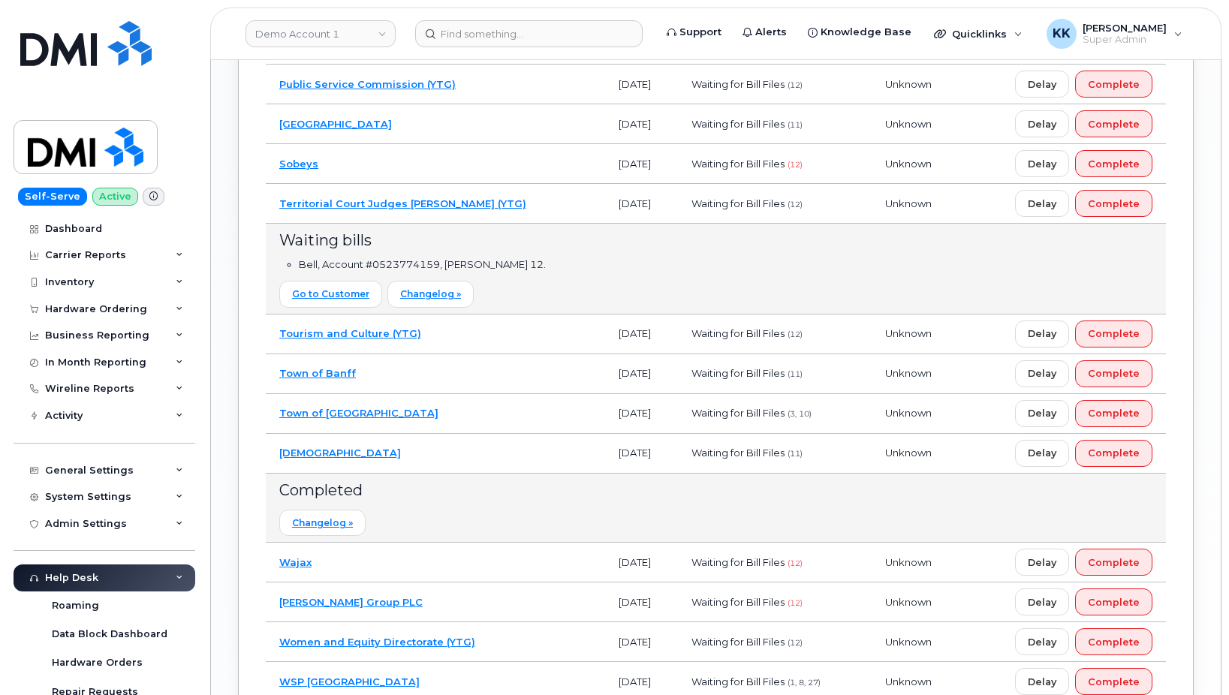
click at [505, 200] on td "Territorial Court Judges Chambers (YTG)" at bounding box center [435, 204] width 339 height 40
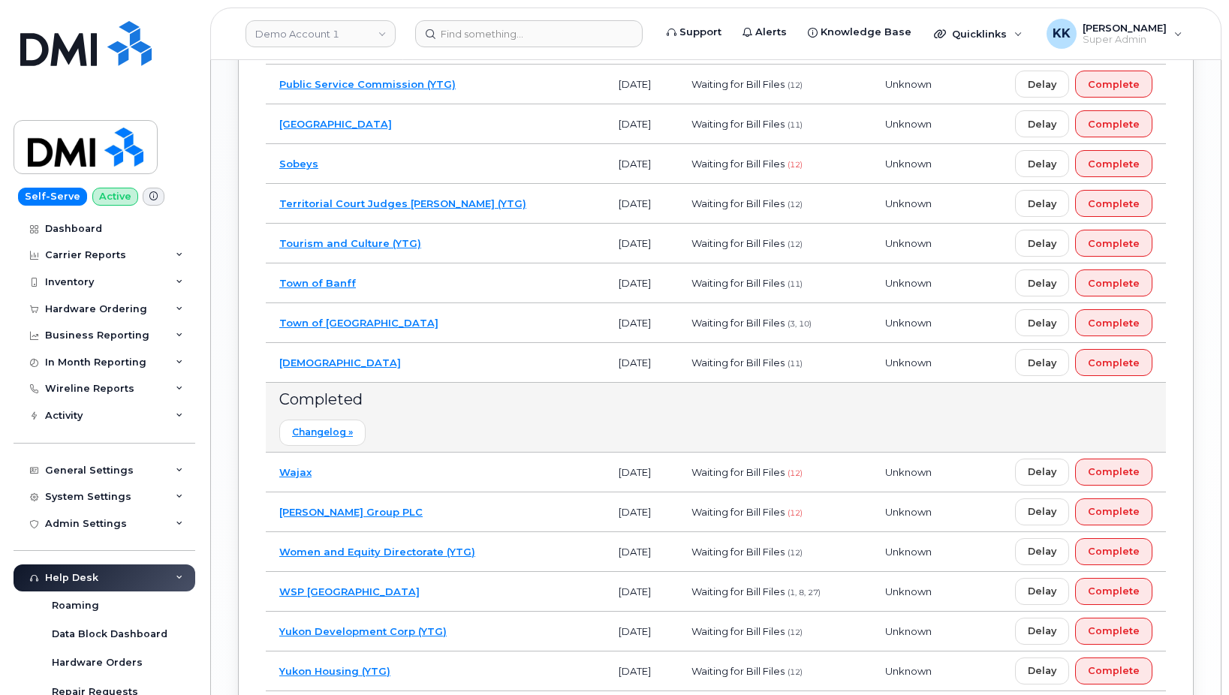
click at [487, 167] on td "Sobeys" at bounding box center [435, 164] width 339 height 40
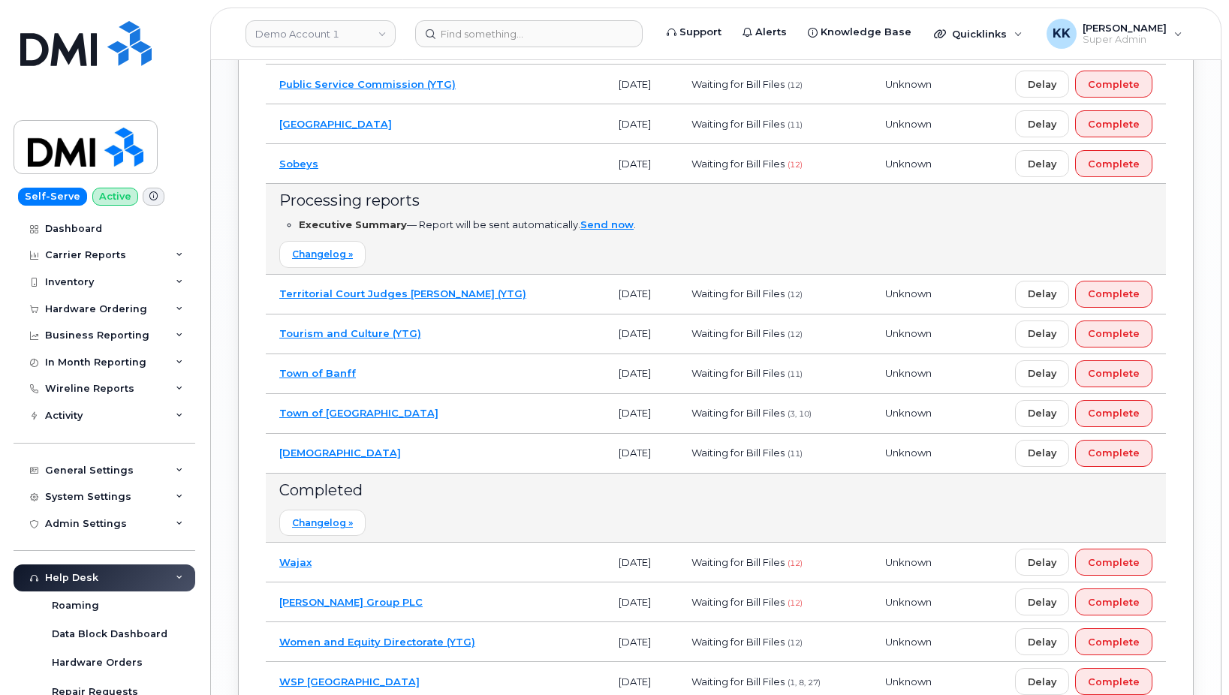
click at [487, 167] on td "Sobeys" at bounding box center [435, 164] width 339 height 40
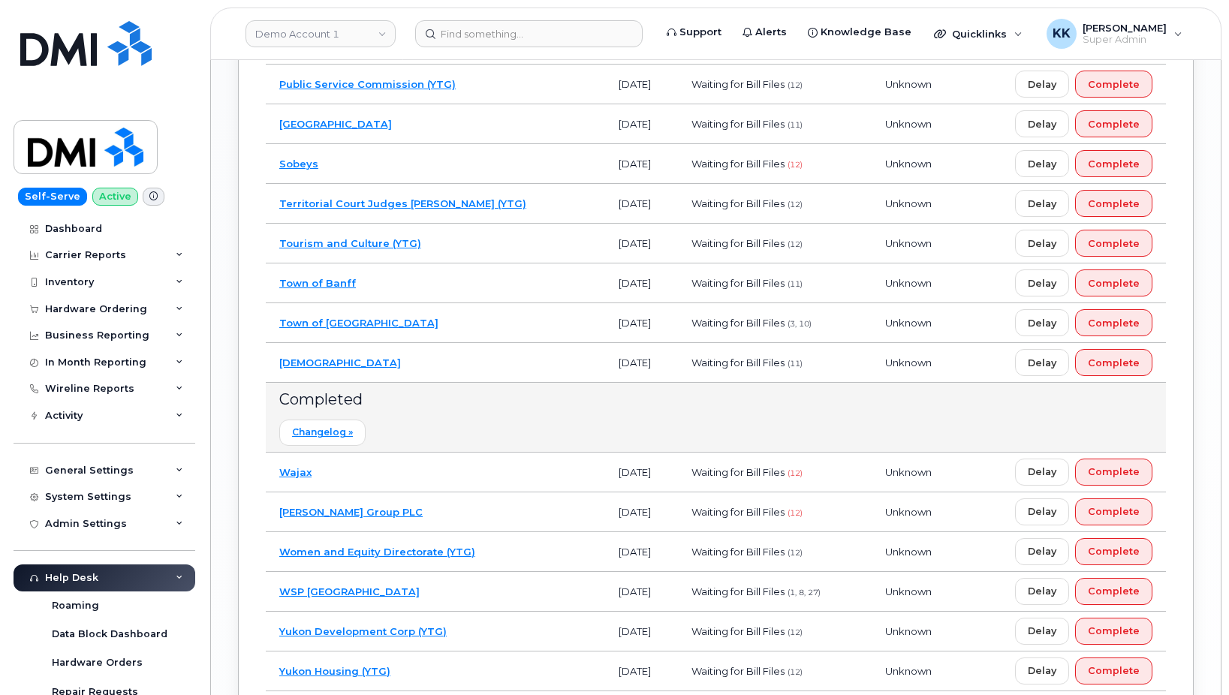
click at [484, 128] on td "Rocky View County" at bounding box center [435, 124] width 339 height 40
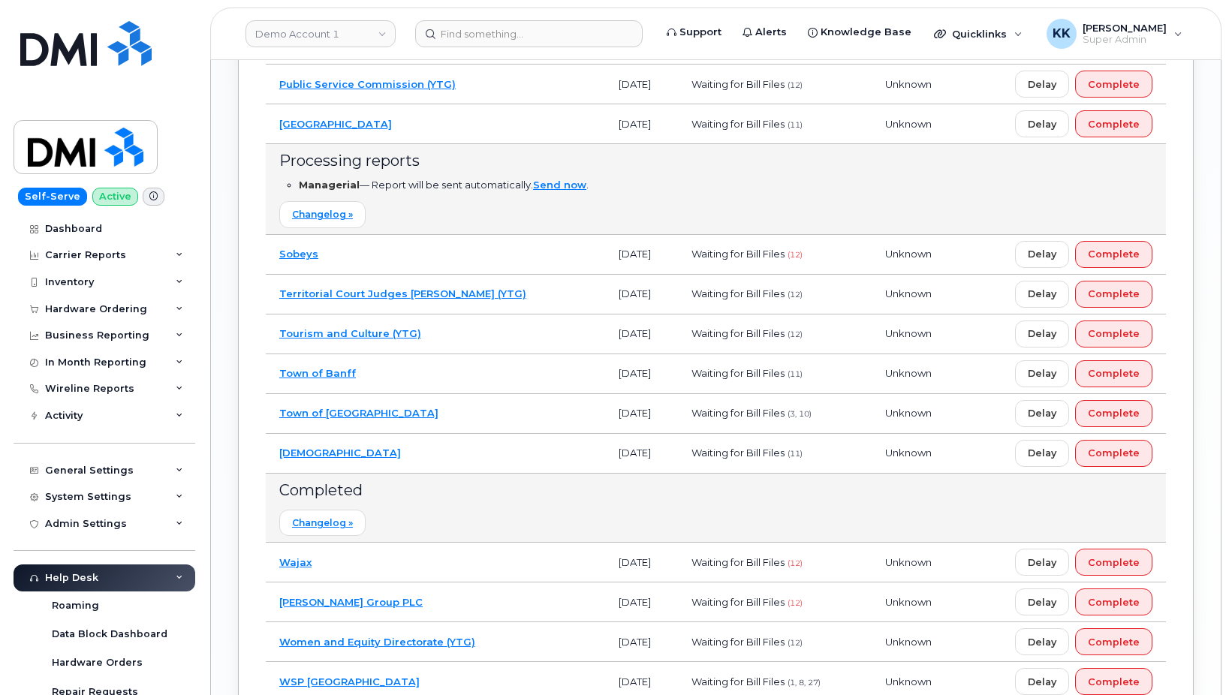
click at [484, 128] on td "Rocky View County" at bounding box center [435, 124] width 339 height 40
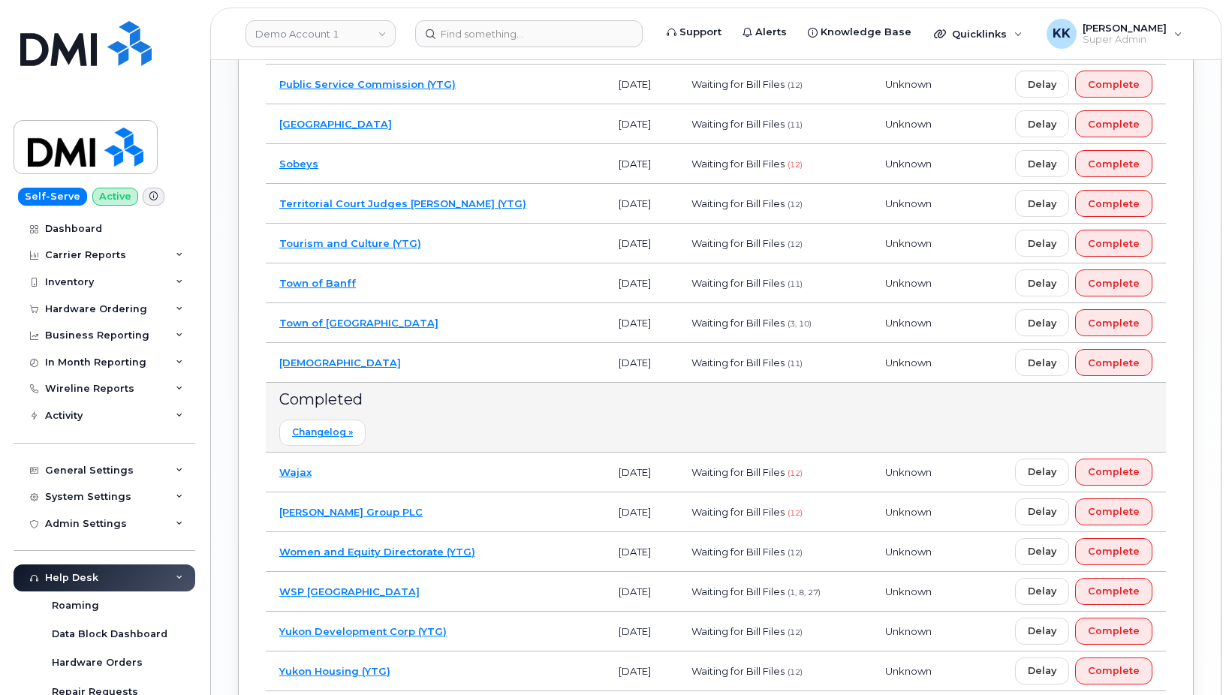
click at [487, 85] on td "Public Service Commission (YTG)" at bounding box center [435, 85] width 339 height 40
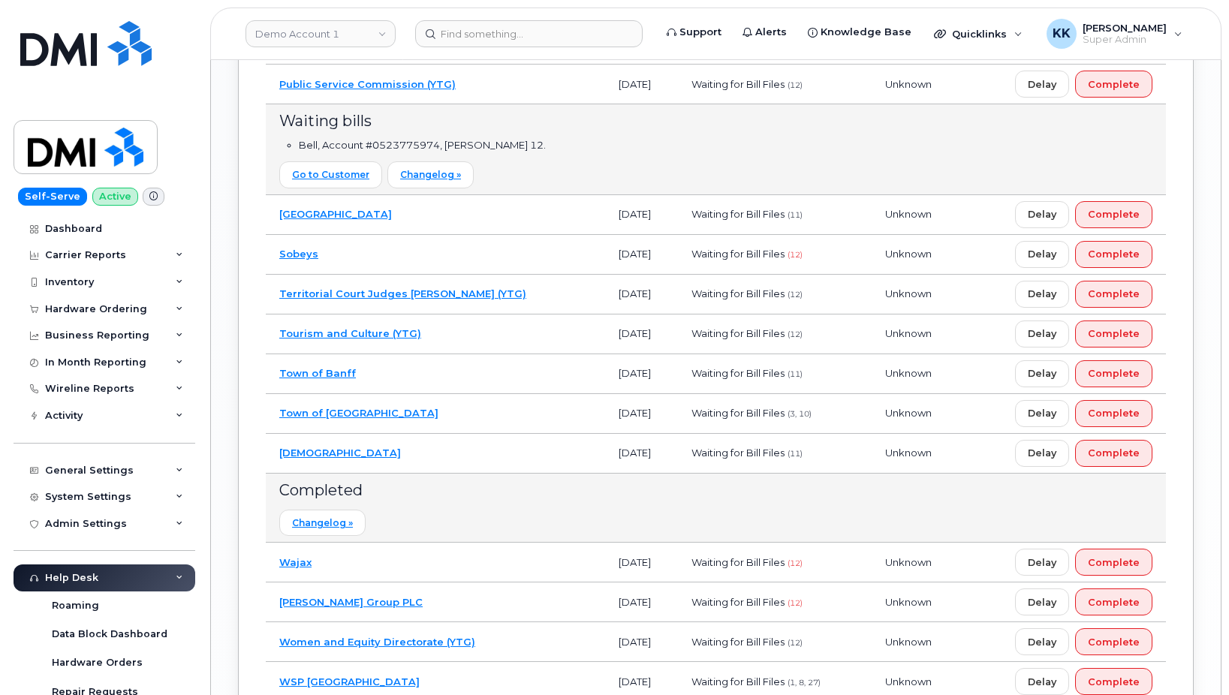
click at [487, 85] on td "Public Service Commission (YTG)" at bounding box center [435, 85] width 339 height 40
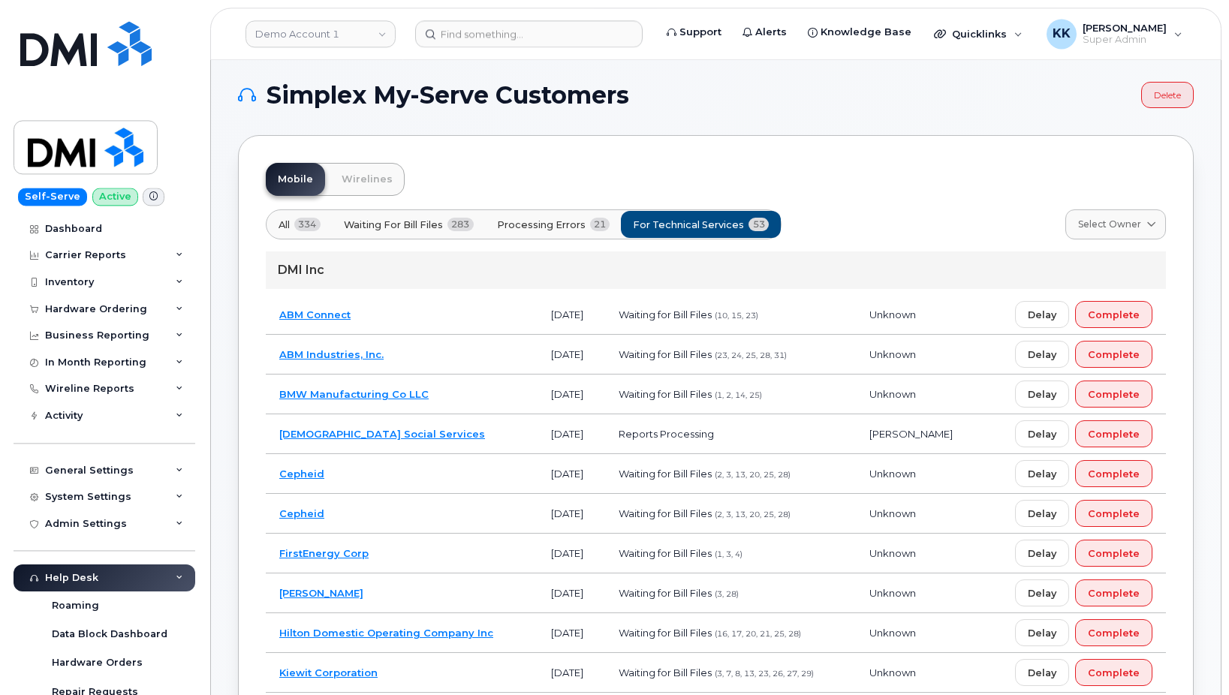
scroll to position [0, 0]
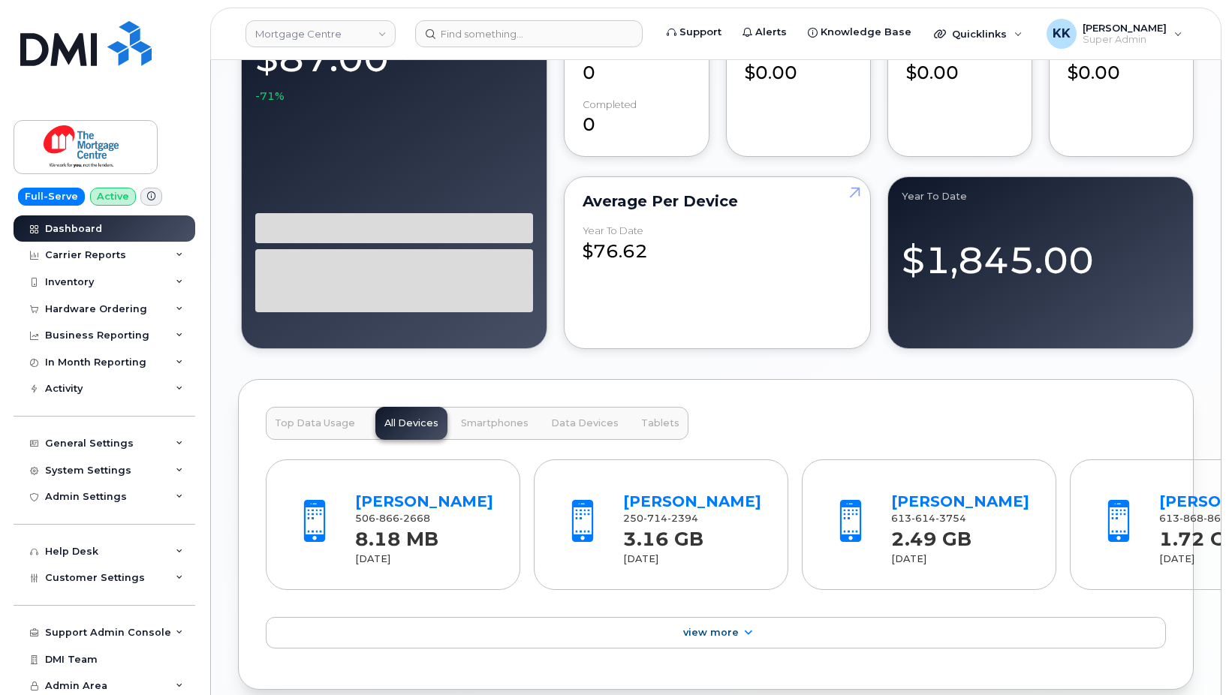
scroll to position [1762, 0]
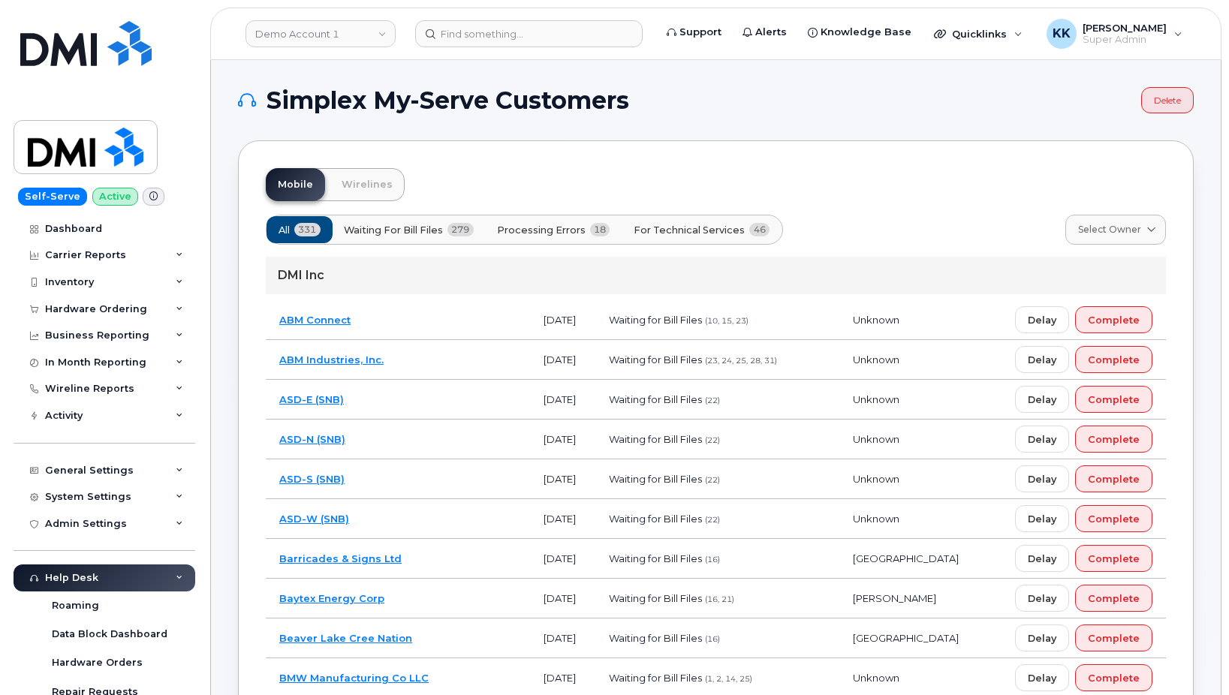
click at [675, 218] on button "For Technical Services 46" at bounding box center [701, 229] width 161 height 27
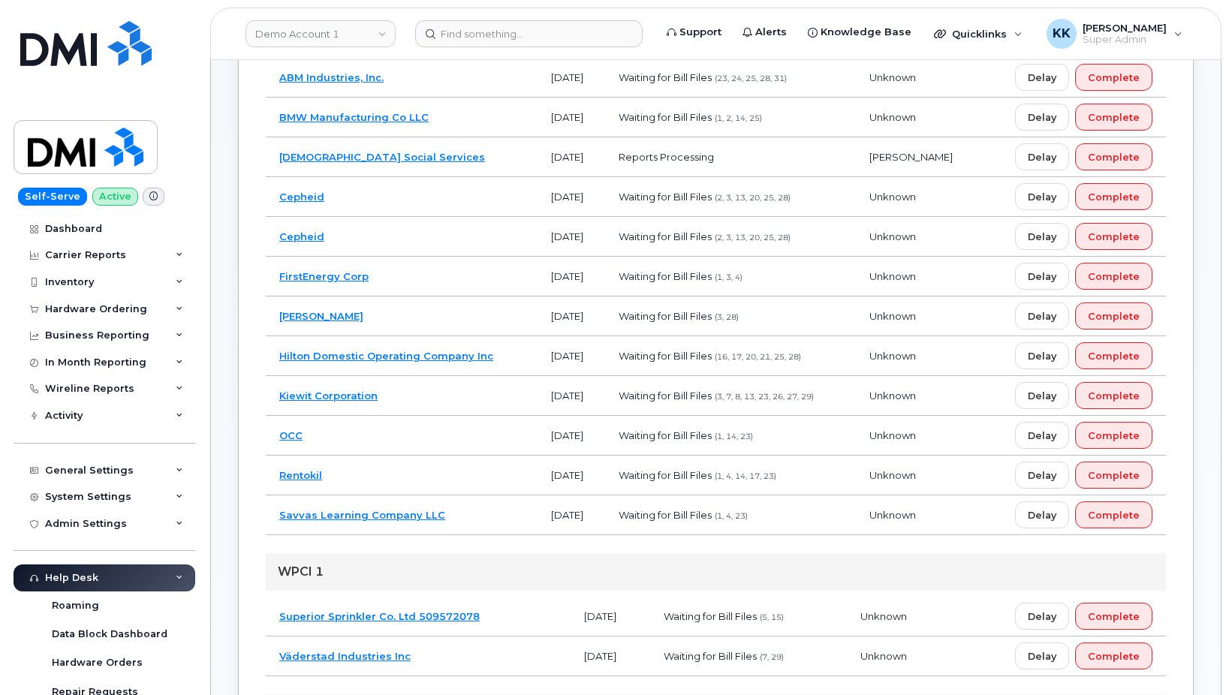
scroll to position [306, 0]
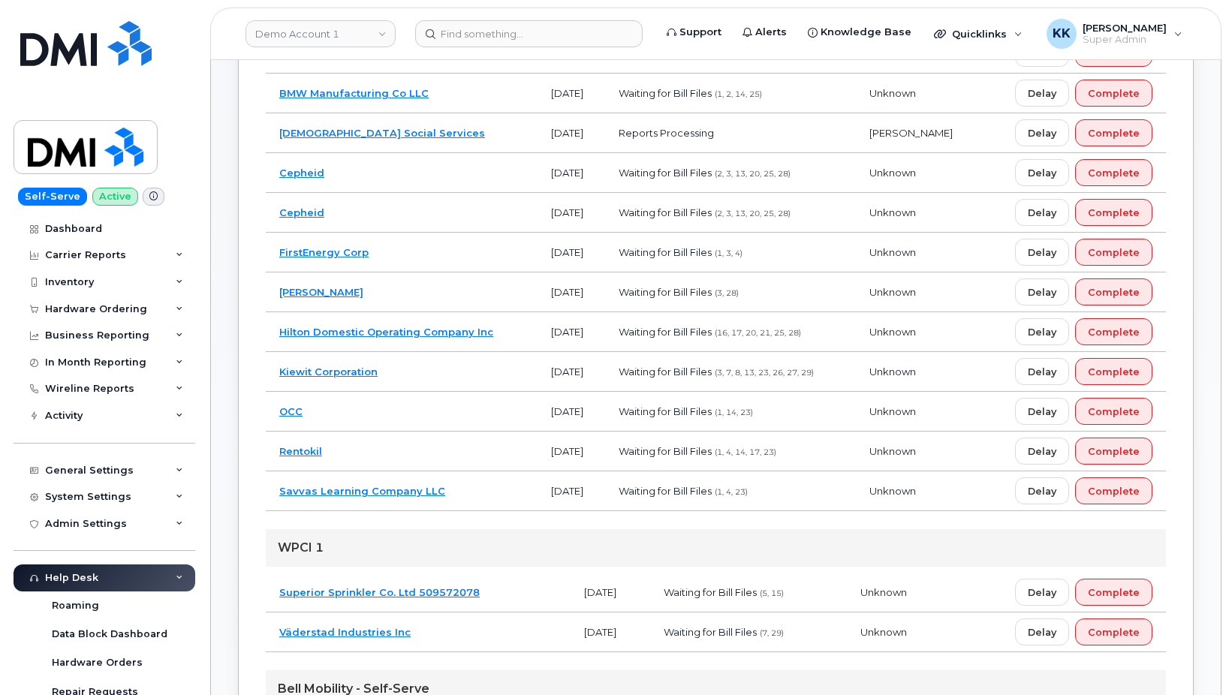
click at [439, 374] on td "Kiewit Corporation" at bounding box center [402, 372] width 272 height 40
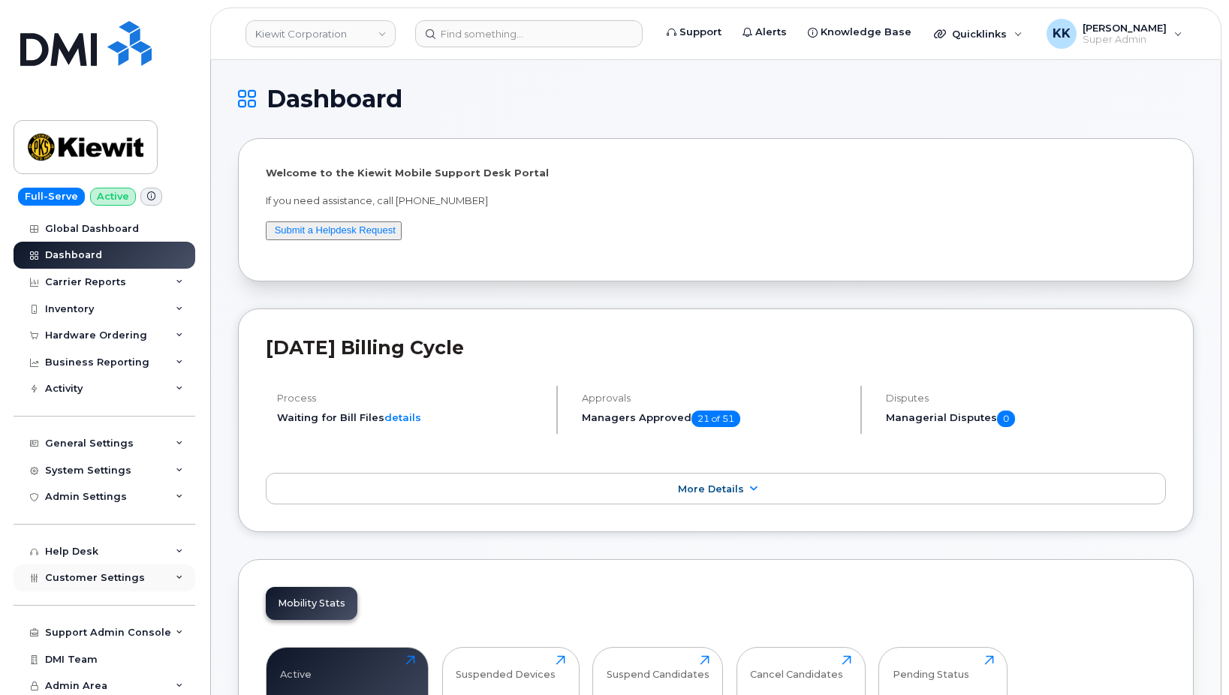
click at [121, 588] on div "Customer Settings" at bounding box center [105, 578] width 182 height 27
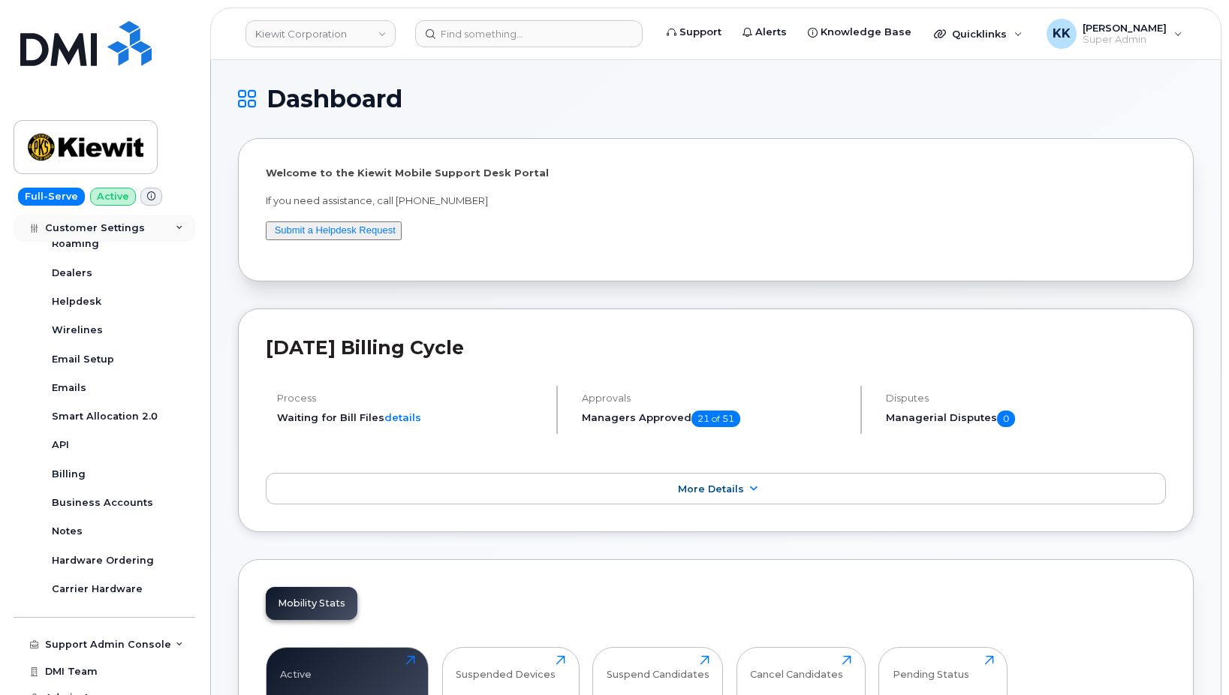
scroll to position [433, 0]
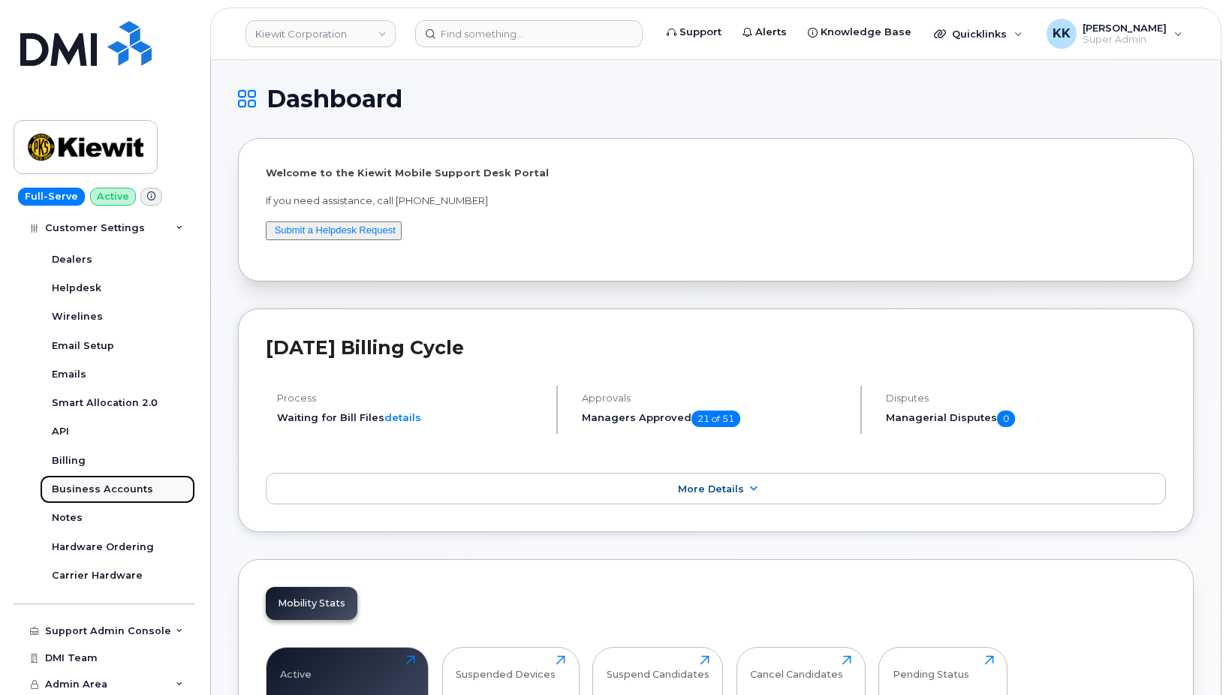
click at [115, 491] on div "Business Accounts" at bounding box center [102, 490] width 101 height 14
